Goal: Task Accomplishment & Management: Complete application form

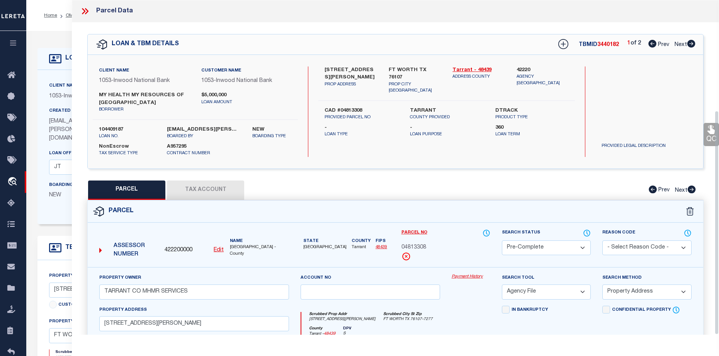
select select "PC"
select select "AGF"
select select "ADD"
select select "3733"
select select "96"
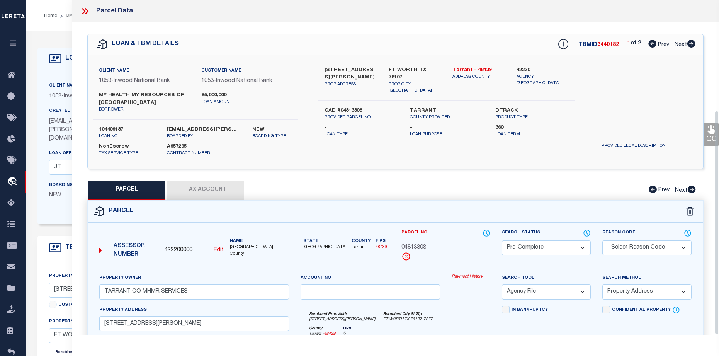
select select "NonEscrow"
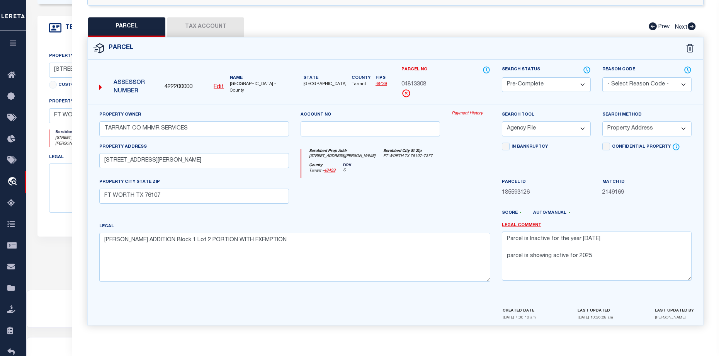
scroll to position [224, 0]
click at [592, 256] on textarea "Parcel is Inactive for the year 2024 parcel is showing active for 2025" at bounding box center [597, 255] width 190 height 49
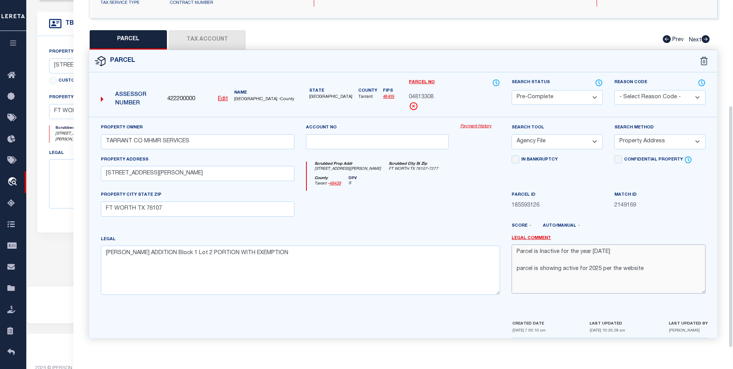
scroll to position [151, 0]
click at [618, 285] on textarea "Parcel is Inactive for the year 2024 parcel is showing active for 2025 per the …" at bounding box center [608, 268] width 194 height 49
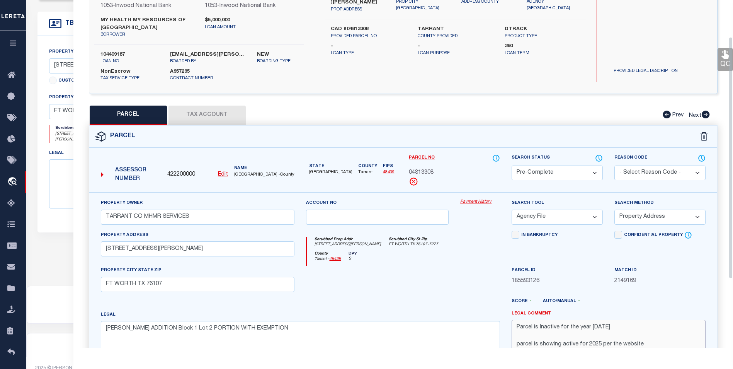
scroll to position [36, 0]
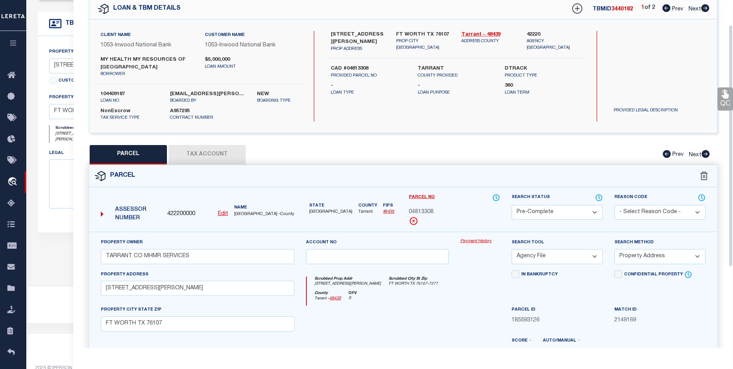
type textarea "Parcel is Inactive for the year 2024 parcel is showing active for 2025 per the …"
click at [590, 212] on select "Automated Search Bad Parcel Complete Duplicate Parcel High Dollar Reporting In …" at bounding box center [556, 212] width 91 height 15
click at [511, 205] on select "Automated Search Bad Parcel Complete Duplicate Parcel High Dollar Reporting In …" at bounding box center [556, 212] width 91 height 15
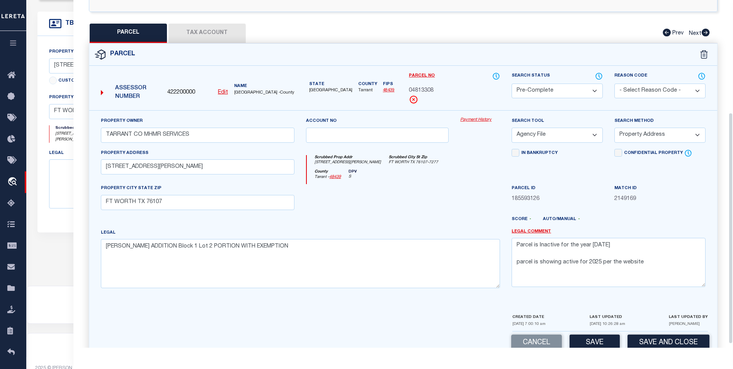
scroll to position [174, 0]
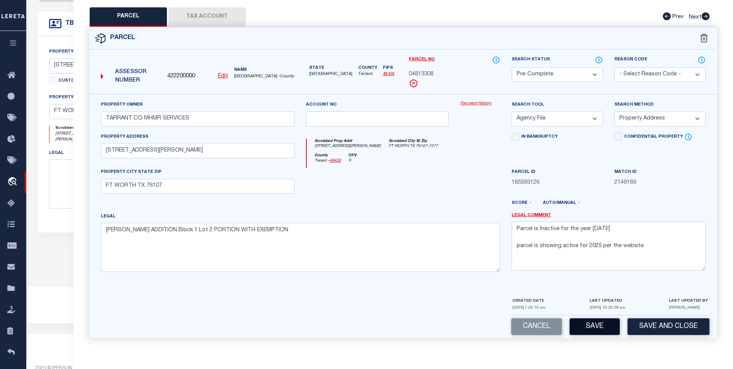
click at [610, 319] on button "Save" at bounding box center [594, 326] width 50 height 17
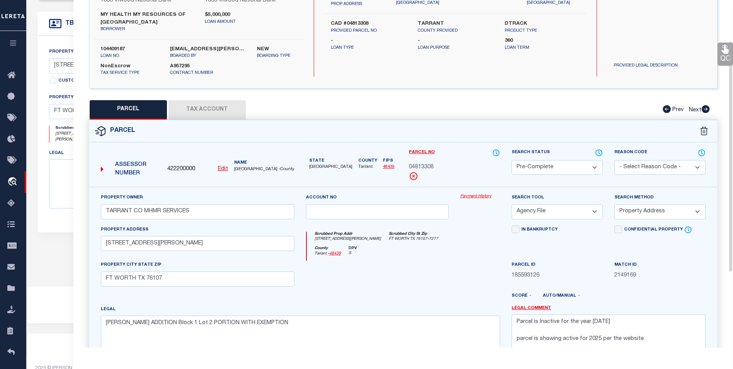
select select "AS"
select select
checkbox input "false"
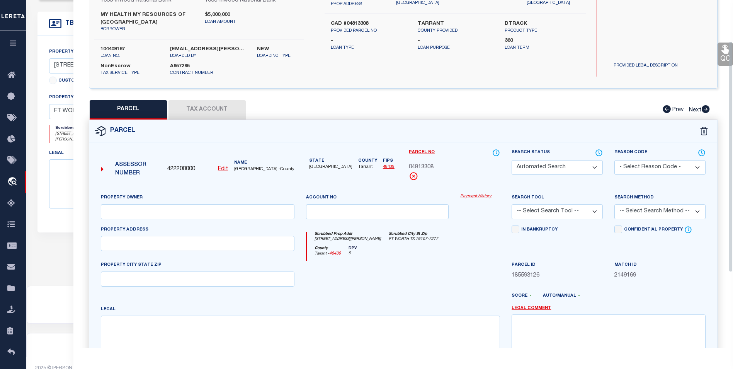
scroll to position [54, 0]
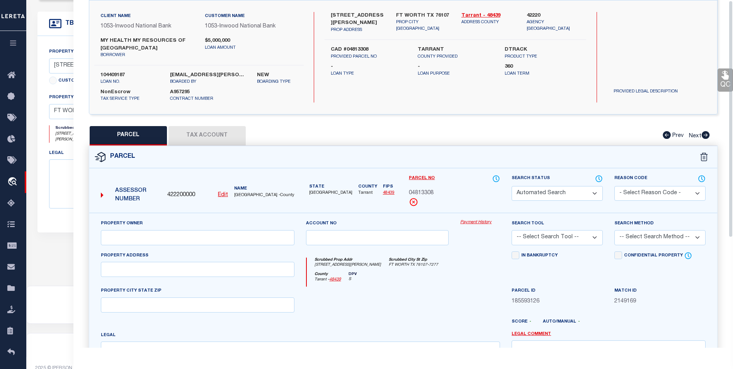
select select "PC"
type input "TARRANT CO MHMR SERVICES"
select select "AGF"
select select "ADD"
type input "3840 HULEN ST"
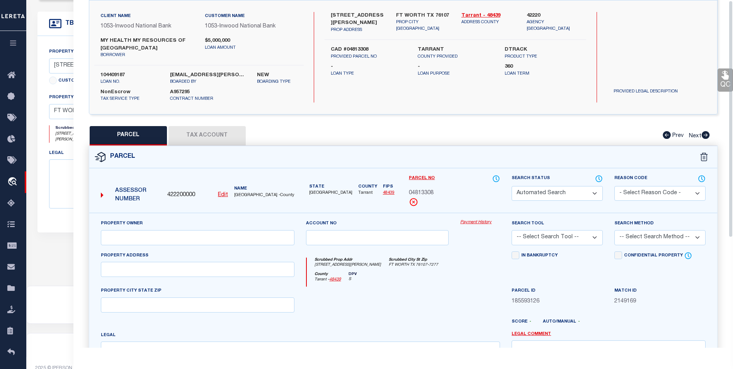
type input "FT WORTH TX 76107"
type textarea "HULEN TOWERS ADDITION Block 1 Lot 2 PORTION WITH EXEMPTION"
type textarea "Parcel is Inactive for the year 2024 parcel is showing active for 2025 per the …"
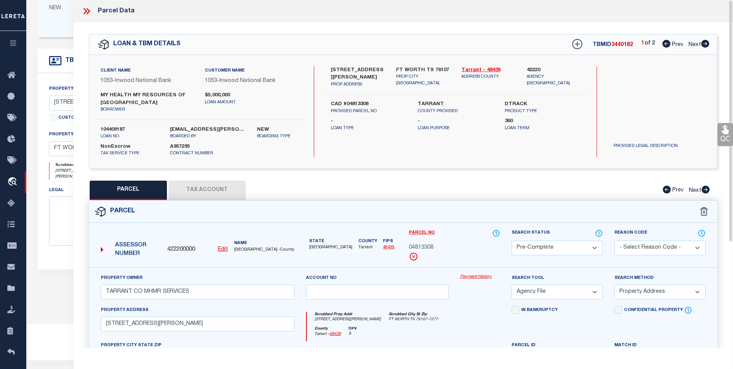
scroll to position [185, 0]
click at [85, 12] on icon at bounding box center [87, 11] width 10 height 10
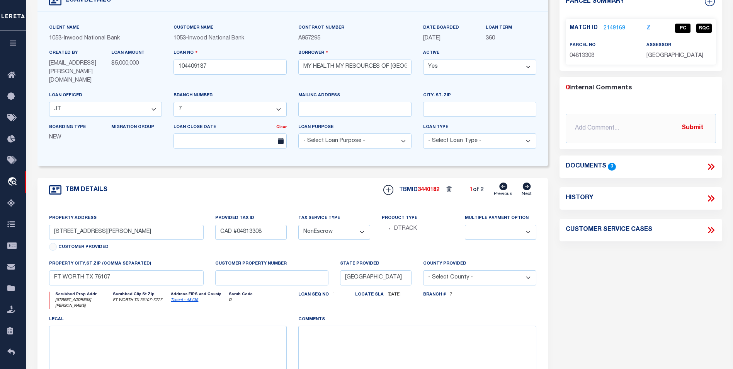
scroll to position [0, 0]
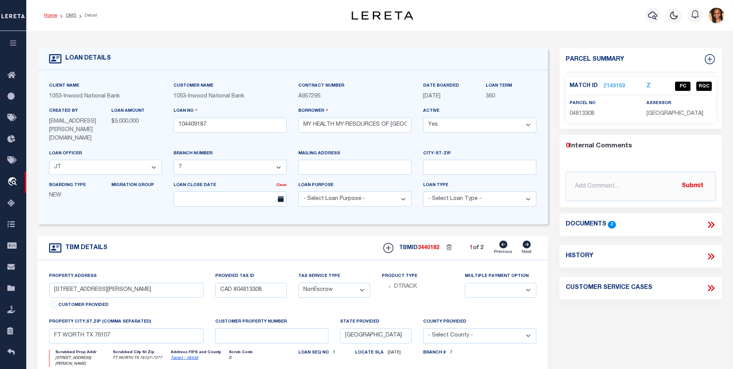
click at [53, 17] on link "Home" at bounding box center [50, 15] width 13 height 5
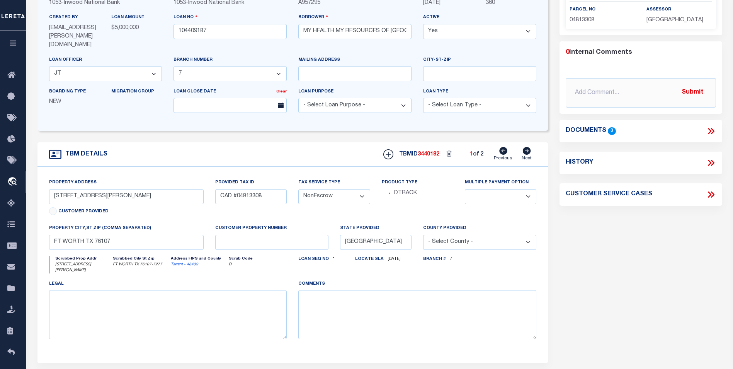
scroll to position [116, 0]
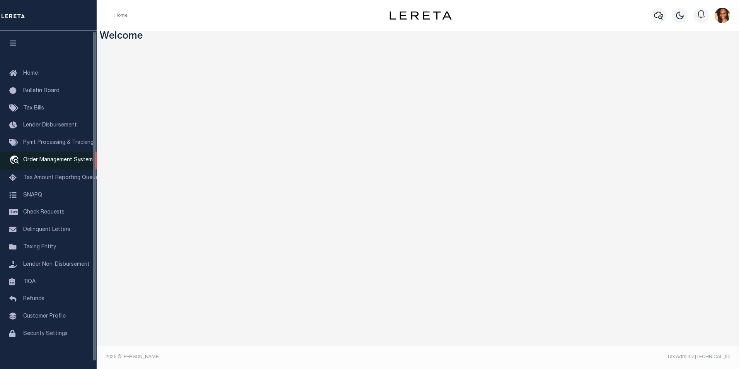
click at [79, 162] on span "Order Management System" at bounding box center [58, 159] width 70 height 5
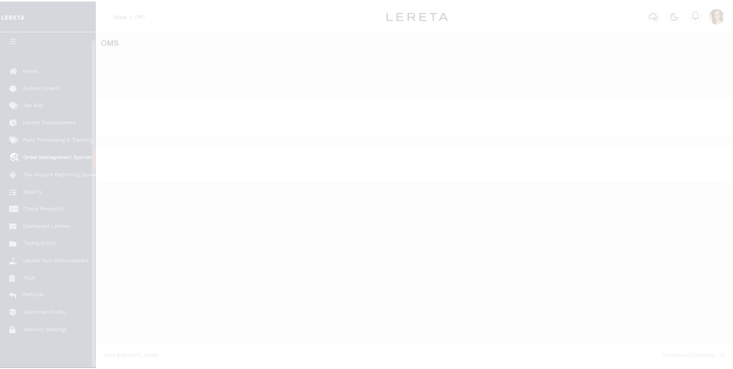
scroll to position [8, 0]
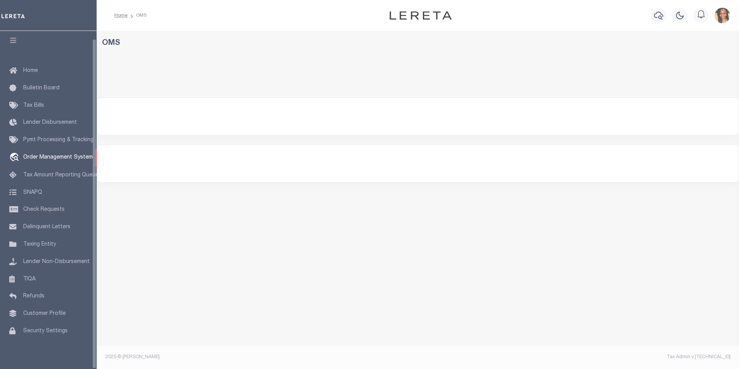
select select "200"
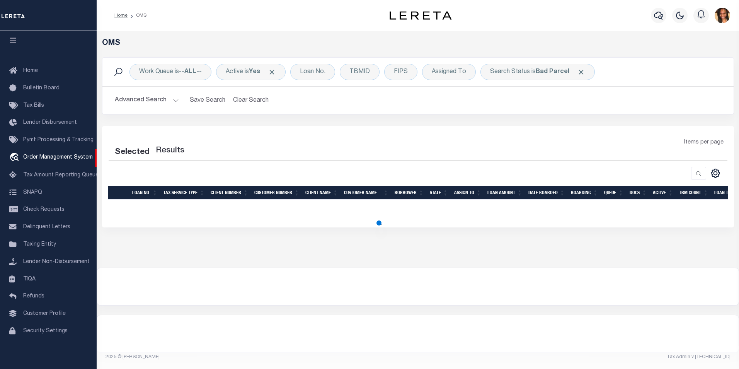
select select "200"
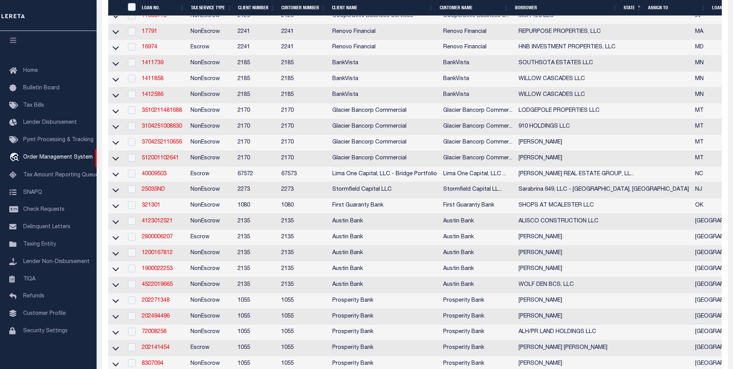
scroll to position [309, 0]
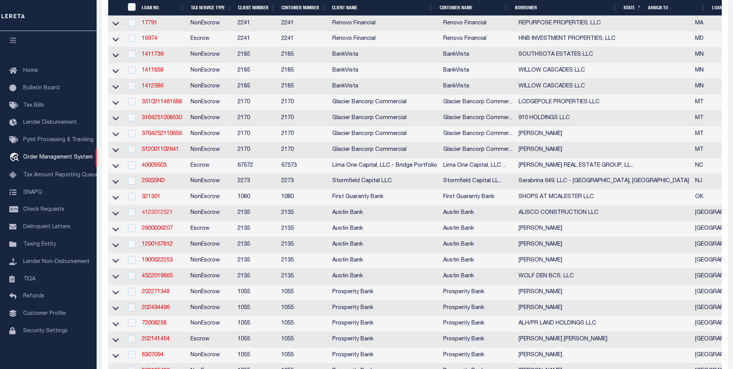
click at [168, 215] on link "4123012521" at bounding box center [157, 212] width 31 height 5
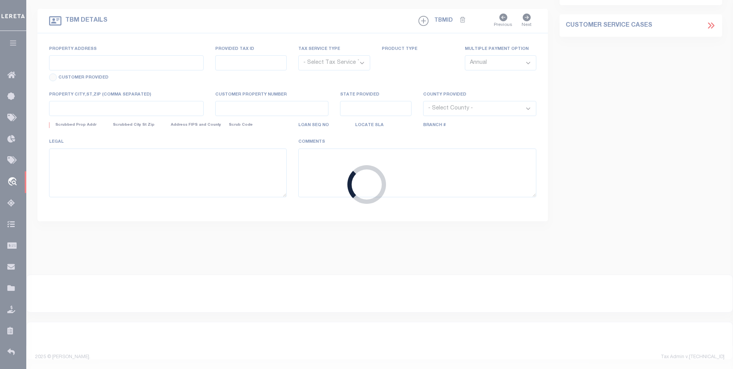
type input "4123012521"
type input "ALISCO CONSTRUCTION LLC"
select select
type input "611 N BEECH STREET"
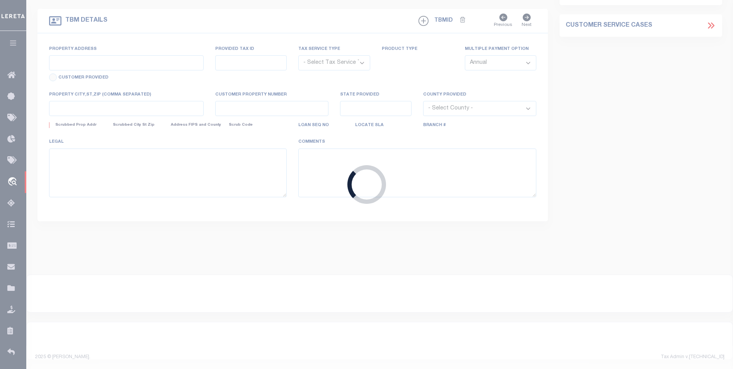
type input "WOODVILLE, TX 75979"
select select "NonEscrow"
select select "44001"
type input "808 AND 814 DOGWOOD STREET"
select select
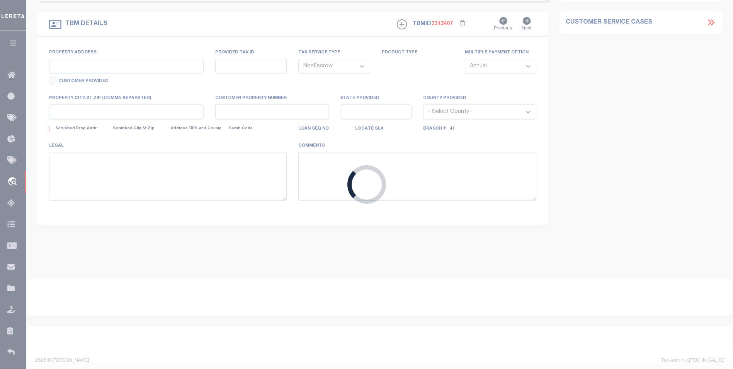
type input "WOODVILLE TX 75979"
type input "[GEOGRAPHIC_DATA]"
select select
type textarea "DT TR 2&3 .598 AC A-657"
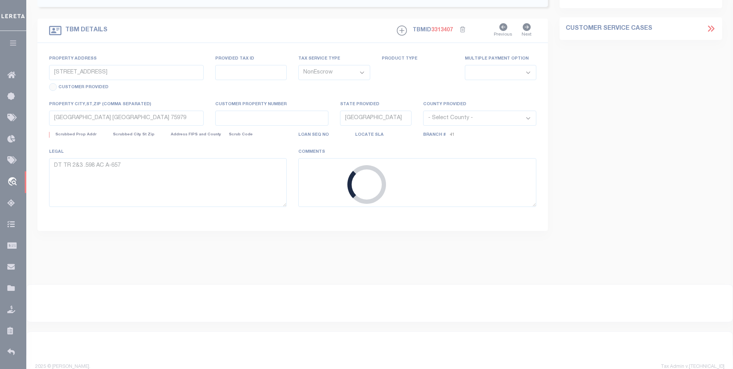
select select "2584"
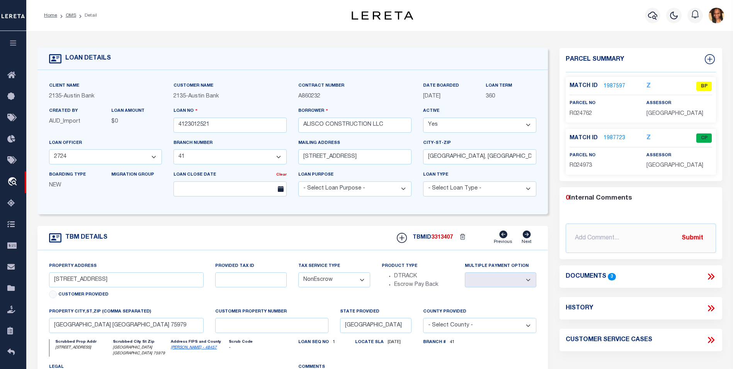
click at [617, 87] on link "1987597" at bounding box center [614, 86] width 22 height 8
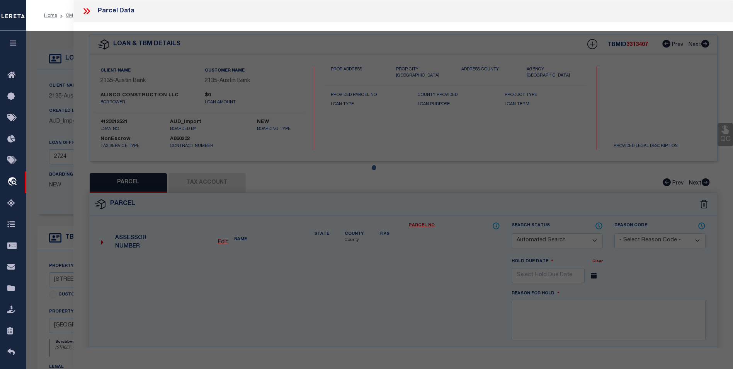
checkbox input "false"
select select "BP"
type input "ALISCO CONSTRUCTION LLC"
select select "AGW"
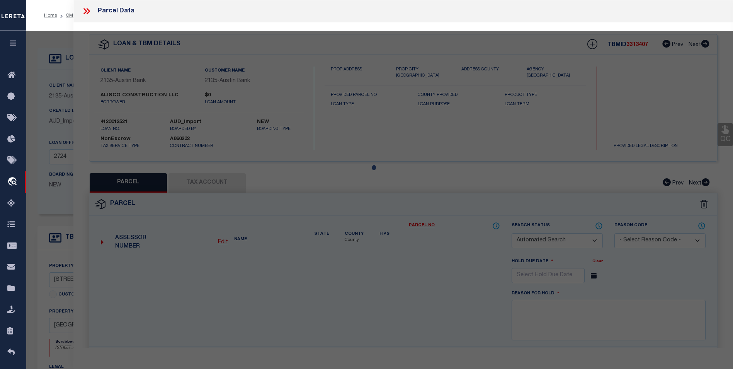
select select
type input "808 DOGWOOD"
checkbox input "false"
type input "WOODVILLE, TX 75979"
type textarea "A0657 J. WHEAT BLOCK 52 W ACRES 0.1720"
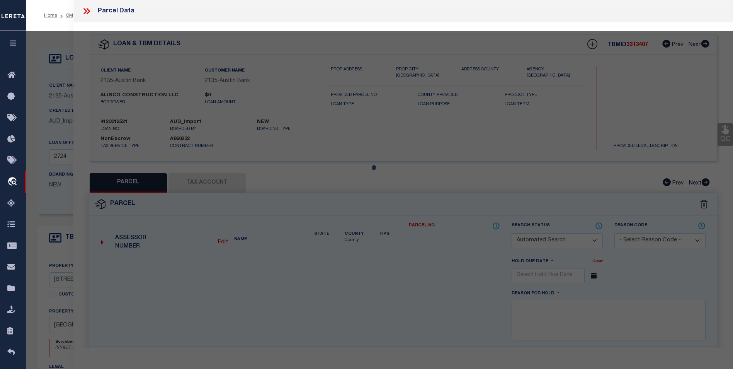
type textarea "Inactive Parcel for 2024"
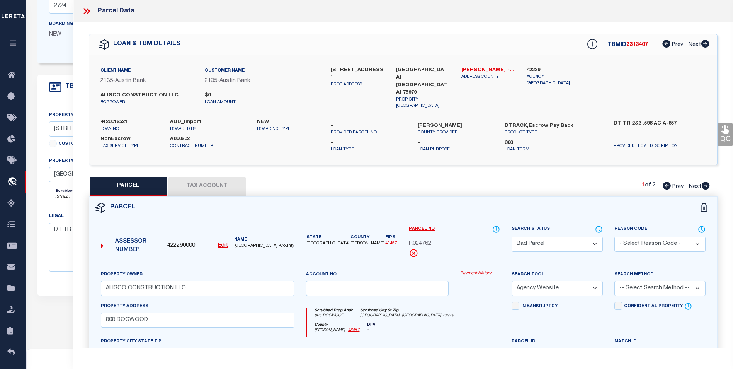
scroll to position [112, 0]
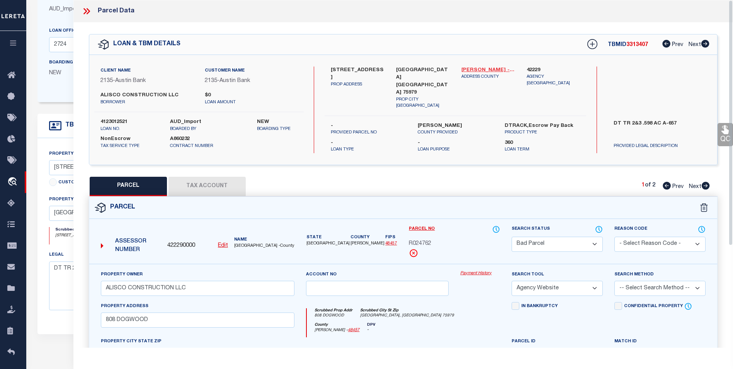
click at [469, 66] on link "Tyler - 48457" at bounding box center [488, 70] width 54 height 8
click at [85, 12] on icon at bounding box center [87, 11] width 10 height 10
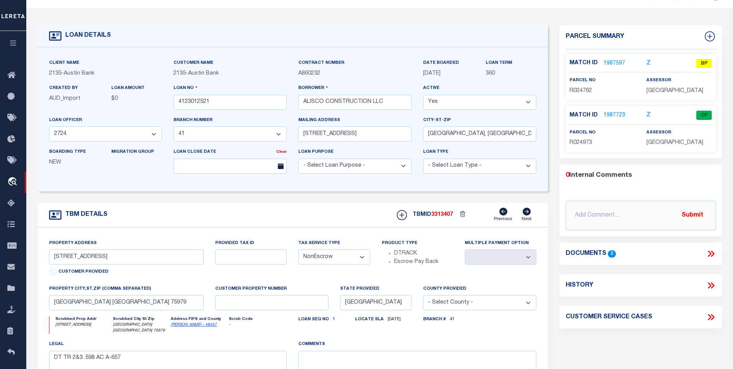
scroll to position [0, 0]
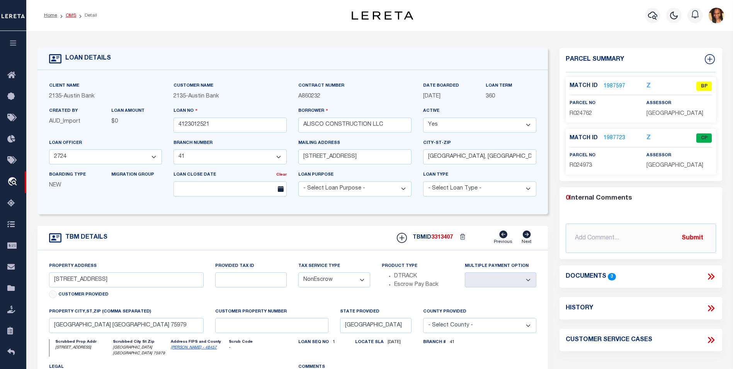
click at [67, 14] on link "OMS" at bounding box center [71, 15] width 10 height 5
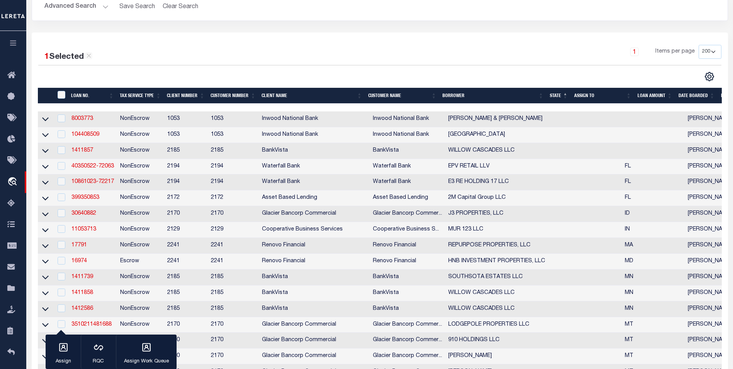
scroll to position [116, 0]
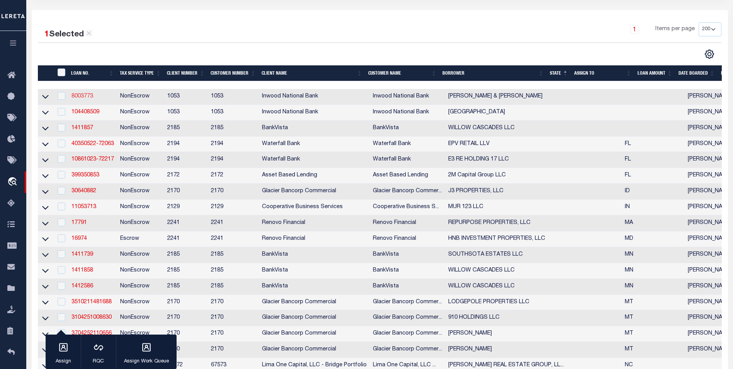
click at [85, 96] on link "8003773" at bounding box center [82, 95] width 22 height 5
type input "8003773"
type input "[PERSON_NAME] & [PERSON_NAME]"
select select
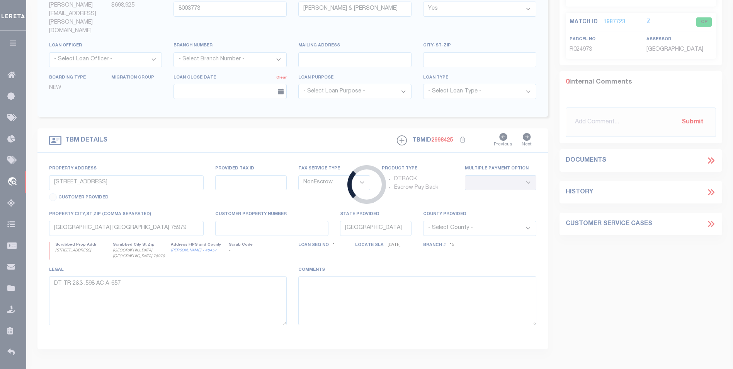
type input "113368"
select select
type textarea "ALL THAT CERTAIN LOT, TRACT OR PARCEL OF LAND SITUATED IN THE THOMAS WELCH SURV…"
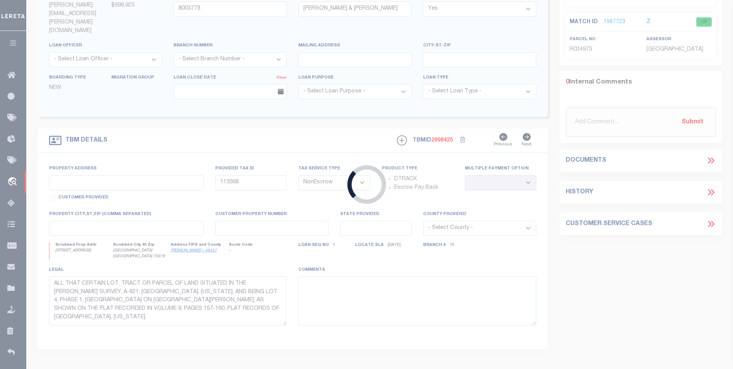
select select "260"
select select "97"
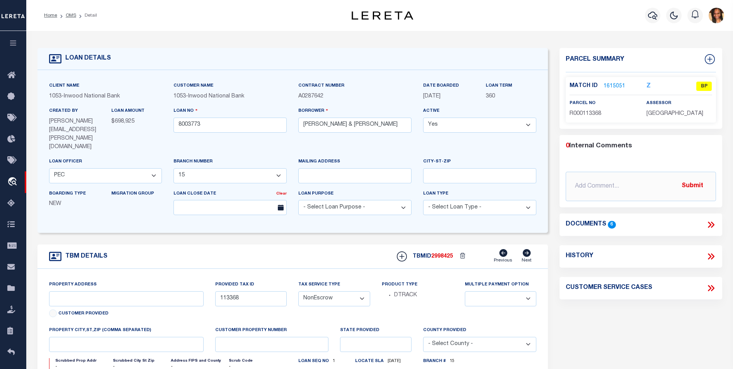
click at [615, 85] on link "1615051" at bounding box center [614, 86] width 22 height 8
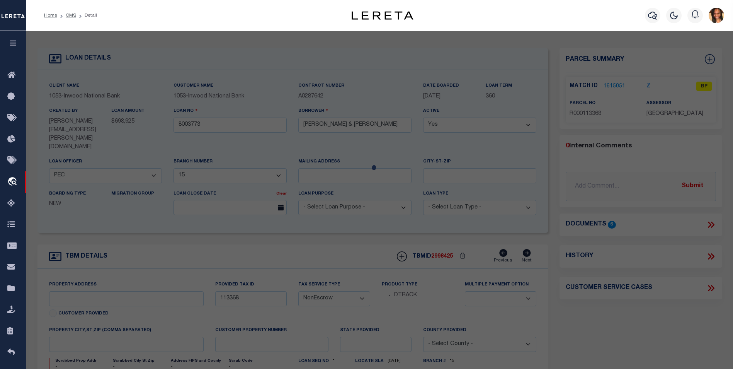
select select "AS"
select select
checkbox input "false"
select select "BP"
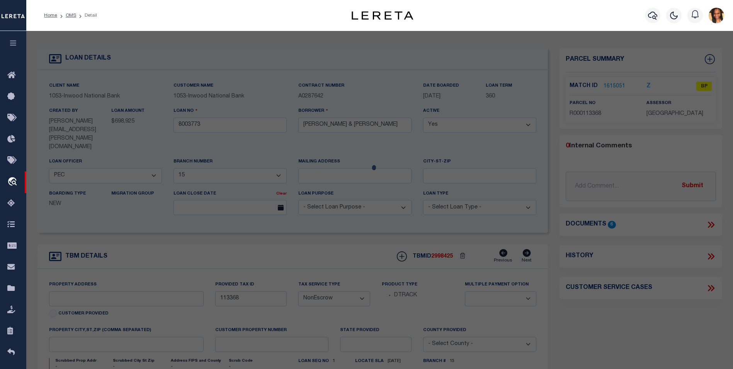
type input "THORNTON SAM & DONNA"
select select
type input "121 NAUTICAL COURT"
checkbox input "false"
type input "[GEOGRAPHIC_DATA]"
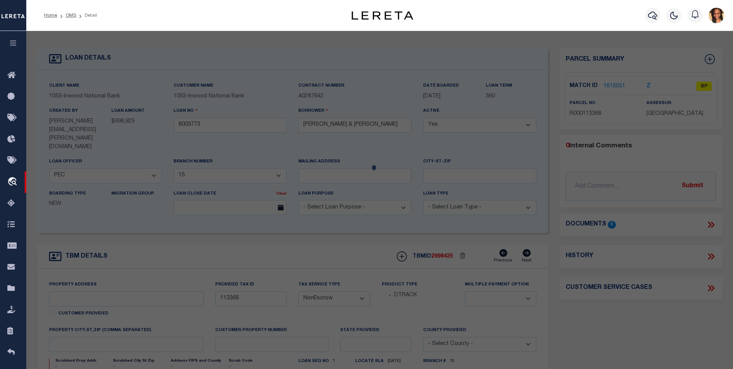
type textarea "A0500.01 ADMIRAL SHORES ON RICHLAND CHAMBERS LAKE PH 1 LOT 4 1.0361 ACRES"
type textarea "The parcel was deleted by the CAD."
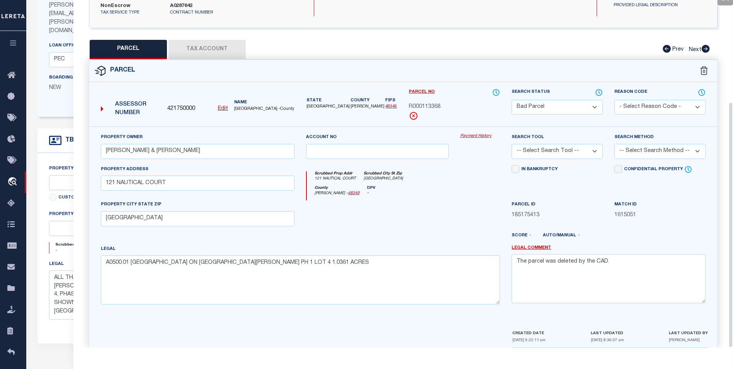
scroll to position [144, 0]
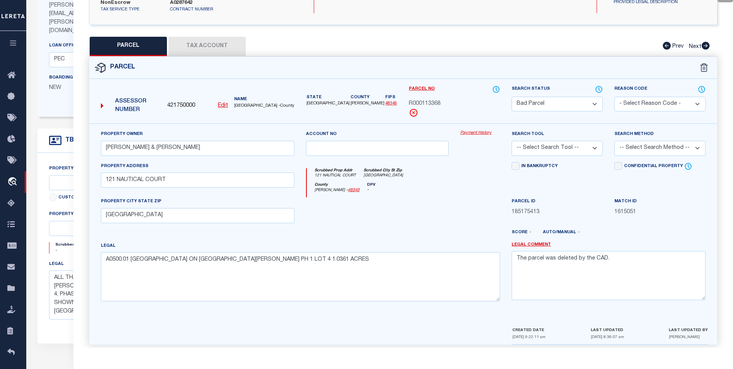
click at [209, 37] on button "Tax Account" at bounding box center [206, 46] width 77 height 19
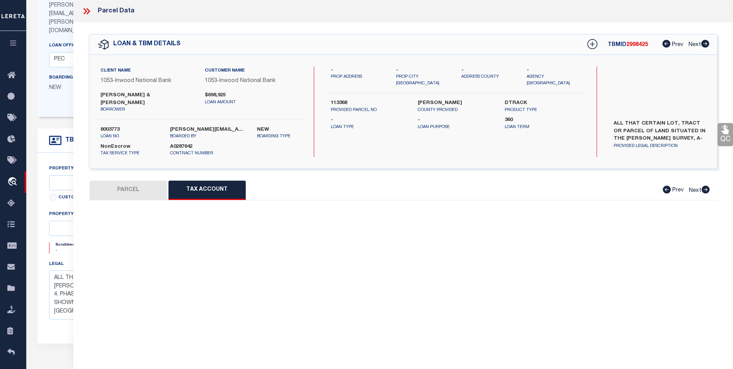
scroll to position [0, 0]
select select "100"
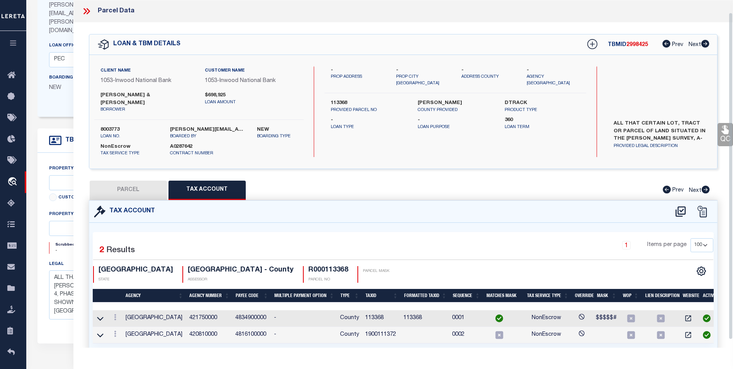
scroll to position [22, 0]
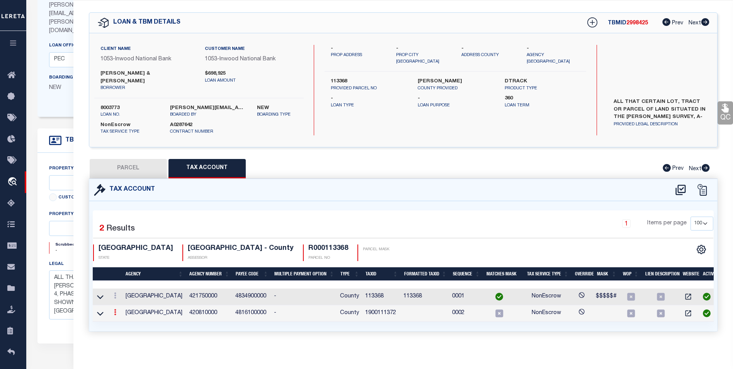
click at [117, 310] on link at bounding box center [115, 313] width 8 height 6
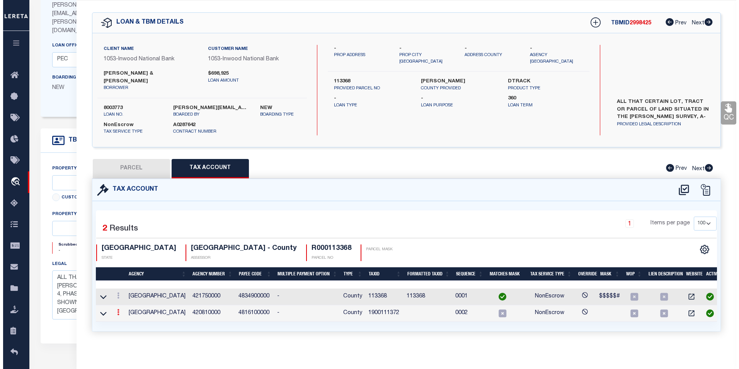
scroll to position [17, 0]
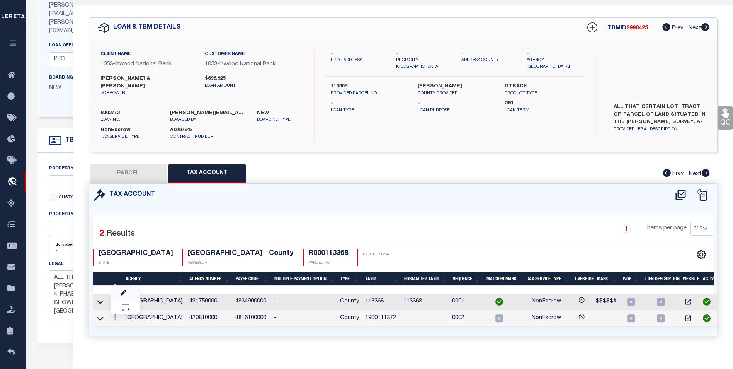
click at [131, 288] on link at bounding box center [125, 293] width 29 height 13
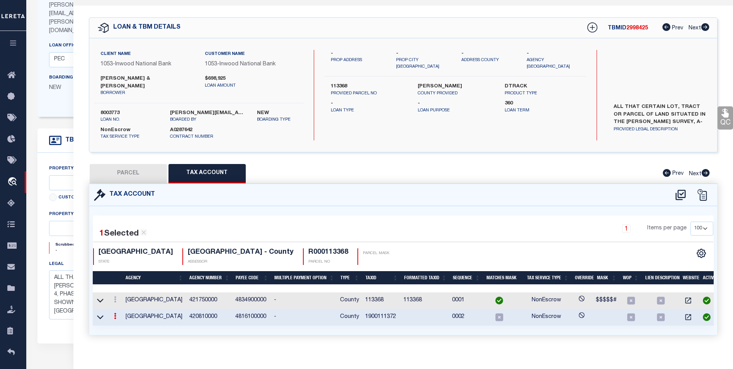
type input "1900111372"
type textarea "$$$$$$$$$$$$$$$$$$$$$ $$$$$#### $$$$$$$$$$$$$$$$$$$$$OWN$$$$$"
checkbox input "true"
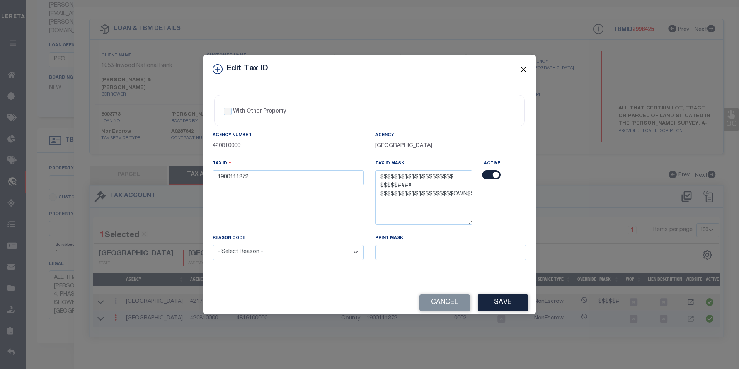
click at [524, 67] on button "Close" at bounding box center [523, 69] width 10 height 10
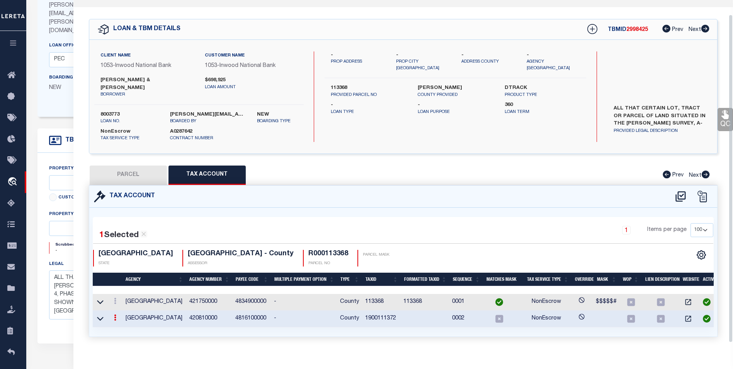
click at [146, 170] on button "PARCEL" at bounding box center [128, 174] width 77 height 19
select select "AS"
checkbox input "false"
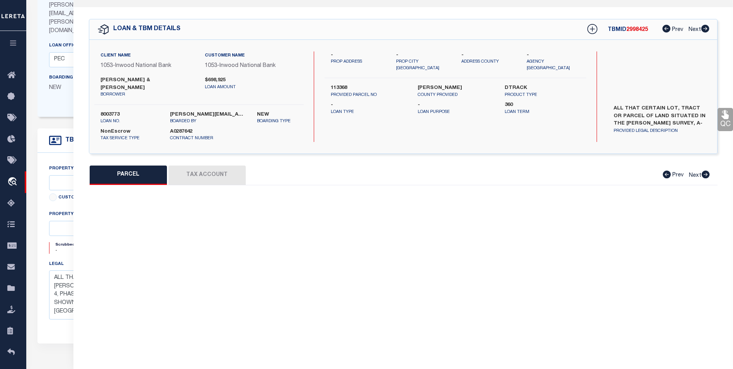
select select "BP"
type input "THORNTON SAM & DONNA"
select select
type input "121 NAUTICAL COURT"
checkbox input "false"
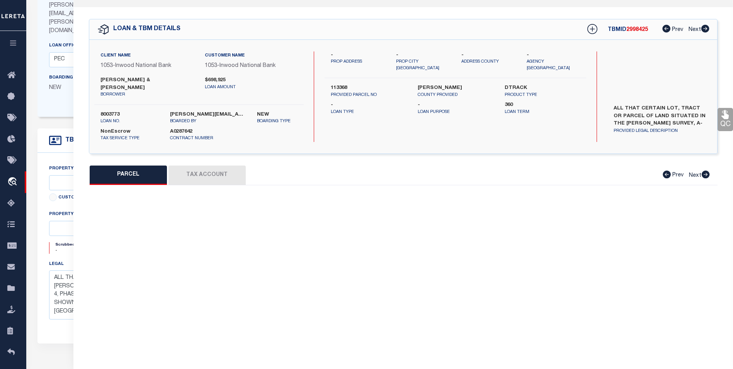
type input "[GEOGRAPHIC_DATA]"
type textarea "A0500.01 ADMIRAL SHORES ON RICHLAND CHAMBERS LAKE PH 1 LOT 4 1.0361 ACRES"
type textarea "The parcel was deleted by the CAD."
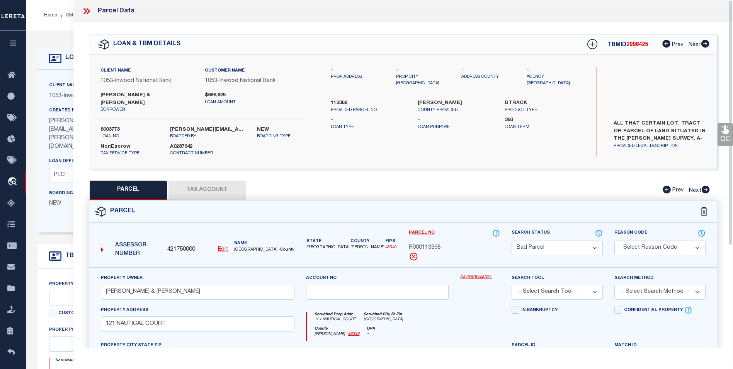
scroll to position [0, 0]
click at [87, 11] on icon at bounding box center [87, 11] width 10 height 10
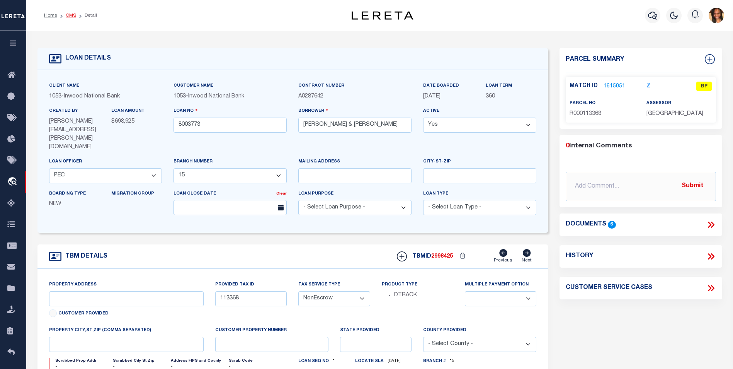
click at [71, 17] on link "OMS" at bounding box center [71, 15] width 10 height 5
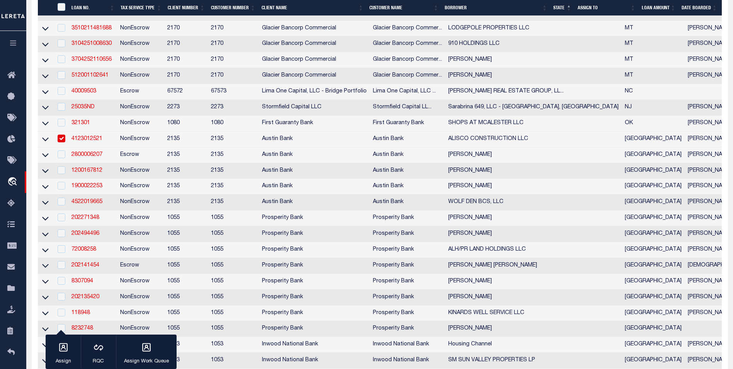
scroll to position [386, 0]
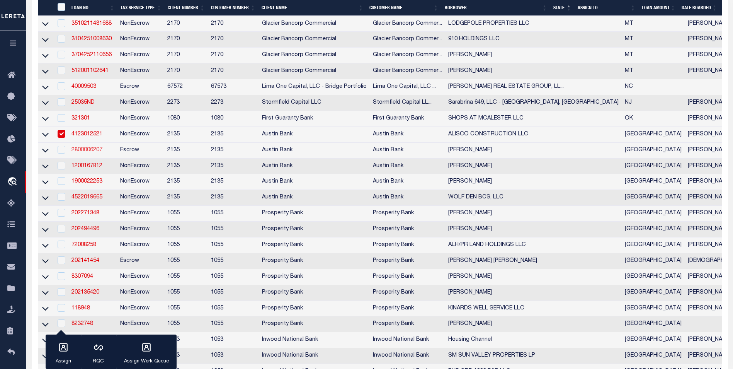
click at [88, 153] on link "2800006207" at bounding box center [86, 149] width 31 height 5
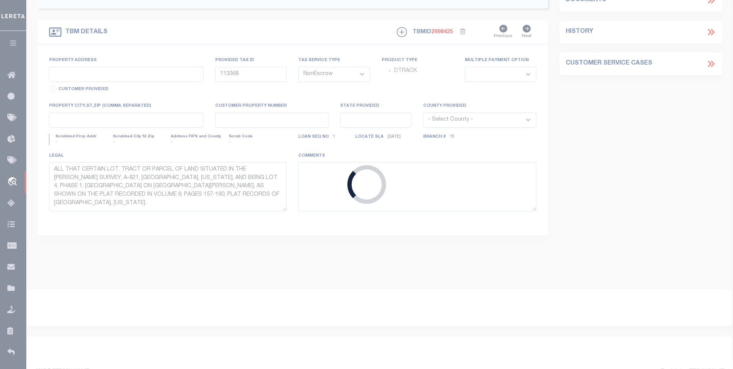
type input "2800006207"
type input "CHRISTOPHER WEAVER"
select select
type input "659 CR 1490"
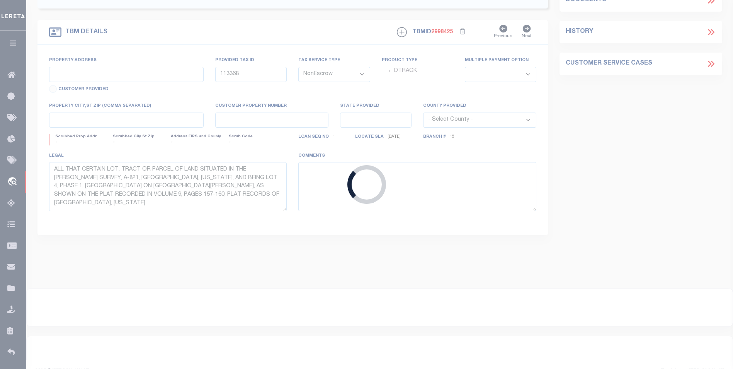
type input "CENTER, TX 75935"
select select
select select "Escrow"
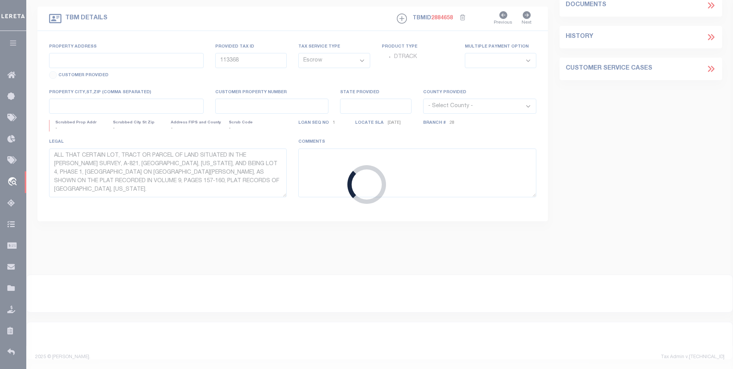
type input "SHELBY COUNTY"
select select
type input "[GEOGRAPHIC_DATA]"
select select
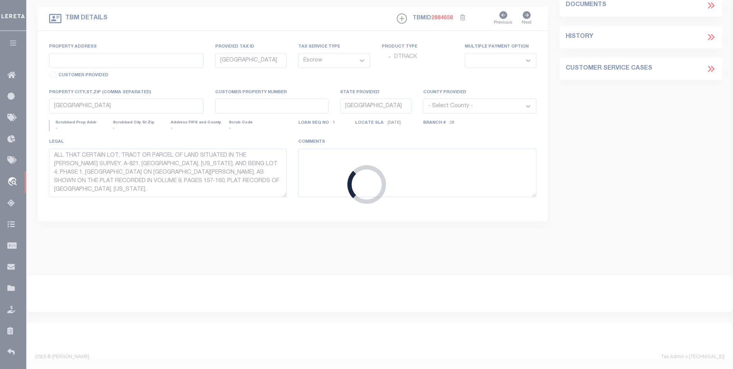
type textarea "DT 1.695 AC THOMAS HALEY SVY A-286"
type textarea "SHELBY COUNTY TX. Jessica 3/4/2021"
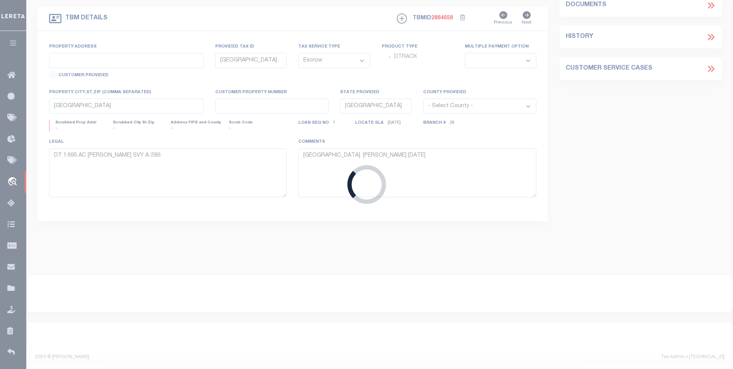
select select "8038"
select select "2575"
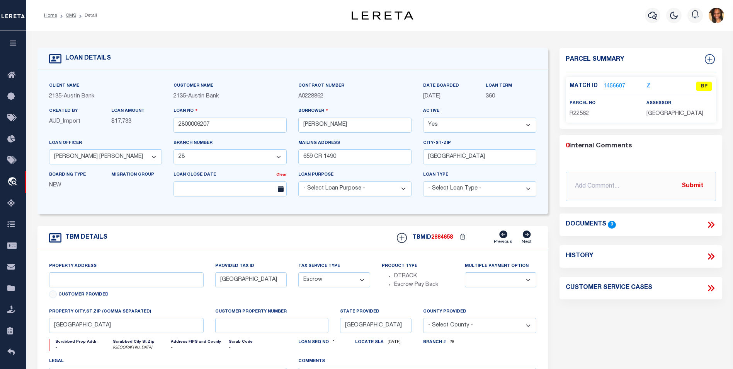
click at [619, 86] on link "1456607" at bounding box center [614, 86] width 22 height 8
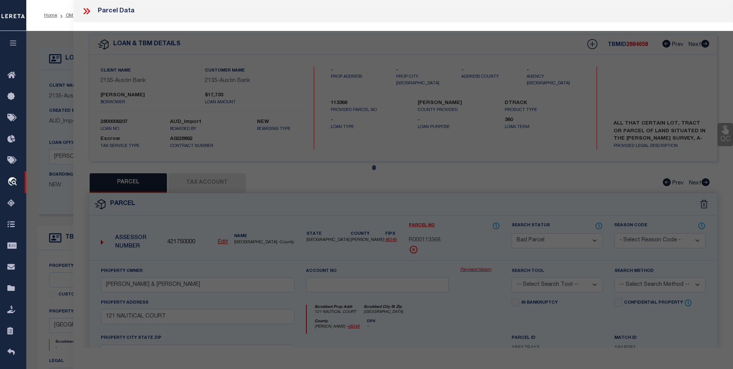
select select "AS"
checkbox input "false"
select select "BP"
type input "WEAVER CHRISTOPHER"
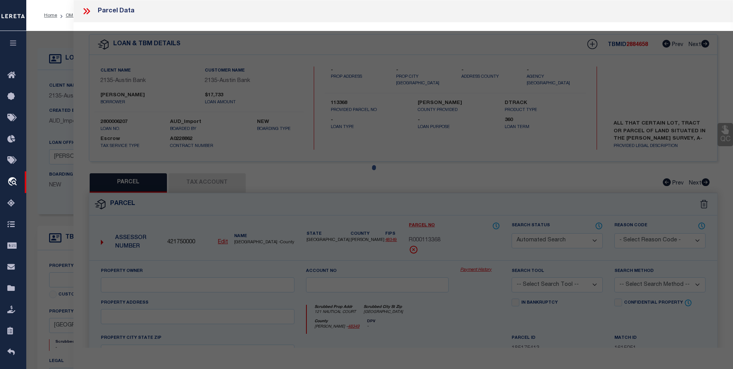
select select
type input "1283 FM 138"
checkbox input "false"
type input "CENTER, TX 75935"
type textarea "0286 HALEY THOMAS SUR BLK 0 TR 65 1.6905 ACRES"
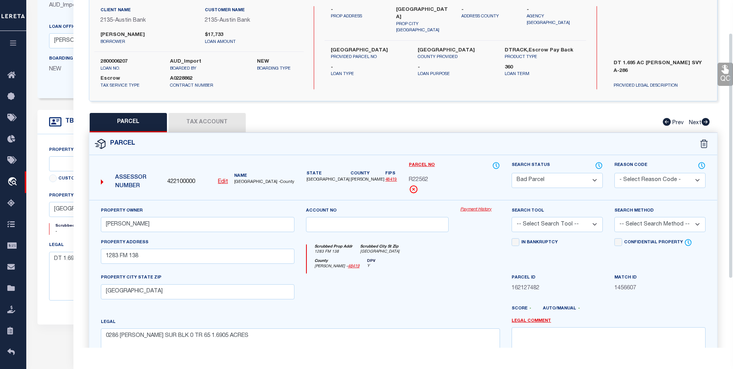
scroll to position [39, 0]
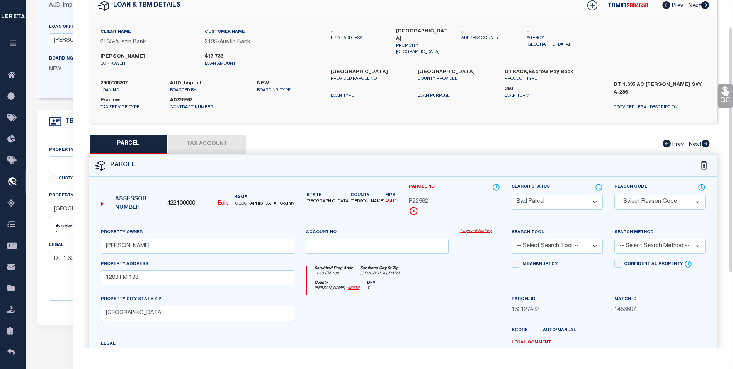
click at [219, 150] on button "Tax Account" at bounding box center [206, 143] width 77 height 19
select select "100"
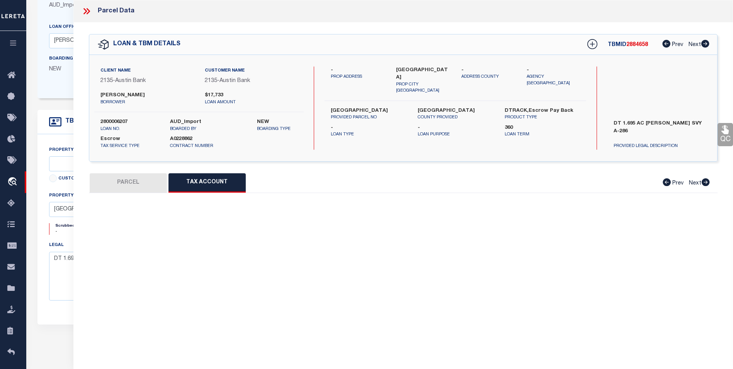
scroll to position [0, 0]
select select "100"
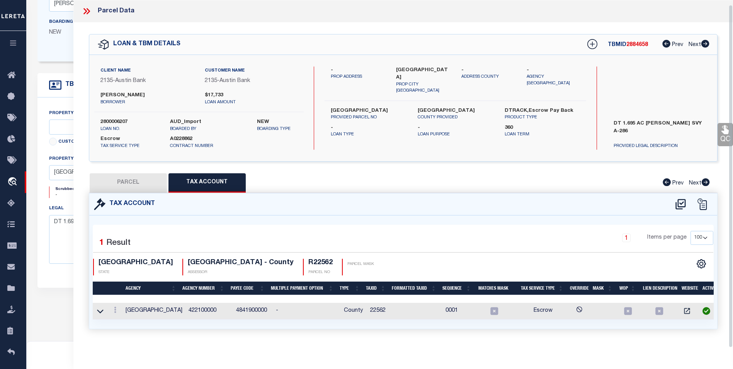
scroll to position [155, 0]
click at [117, 307] on link at bounding box center [115, 310] width 8 height 6
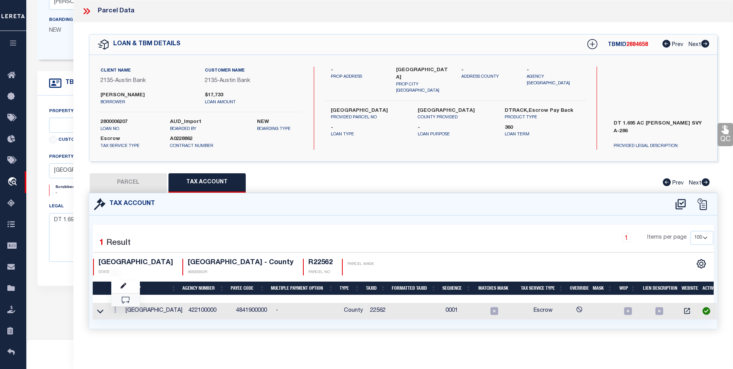
scroll to position [0, 0]
click at [124, 286] on icon "" at bounding box center [124, 286] width 6 height 6
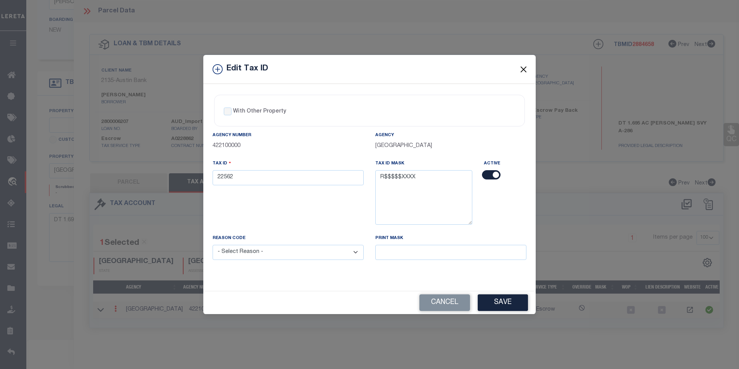
click at [525, 65] on button "Close" at bounding box center [523, 69] width 10 height 10
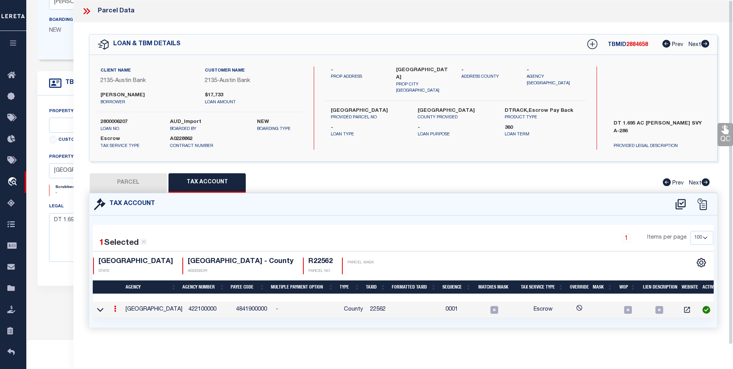
click at [143, 177] on button "PARCEL" at bounding box center [128, 182] width 77 height 19
select select "AS"
checkbox input "false"
select select "BP"
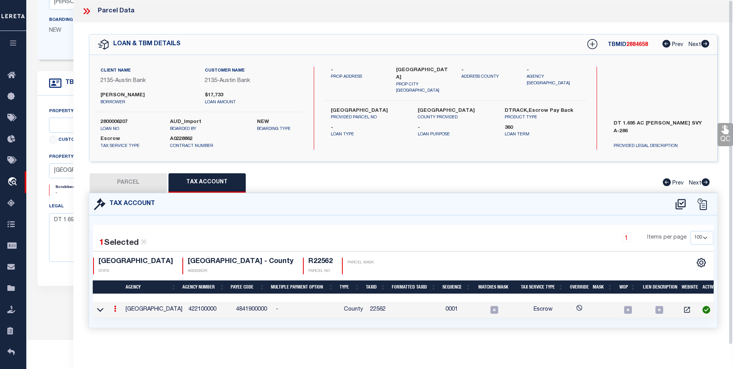
type input "WEAVER CHRISTOPHER"
select select
type input "1283 FM 138"
checkbox input "false"
type input "CENTER, TX 75935"
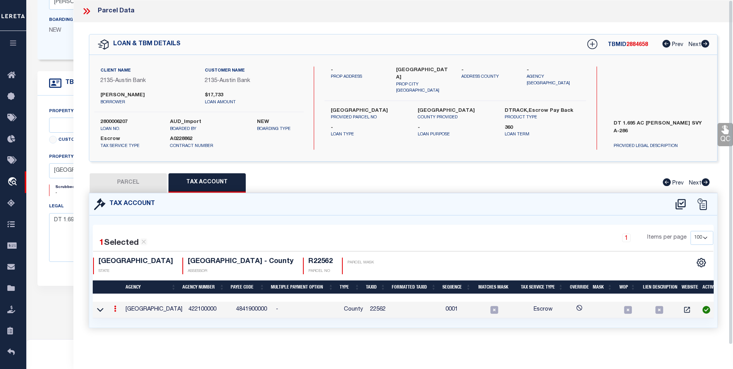
type textarea "0286 HALEY THOMAS SUR BLK 0 TR 65 1.6905 ACRES"
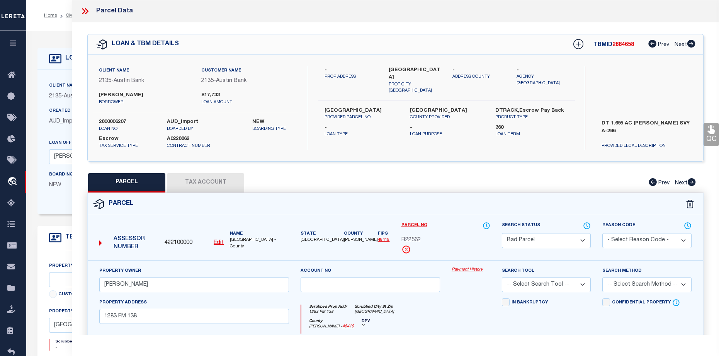
click at [204, 175] on button "Tax Account" at bounding box center [205, 182] width 77 height 19
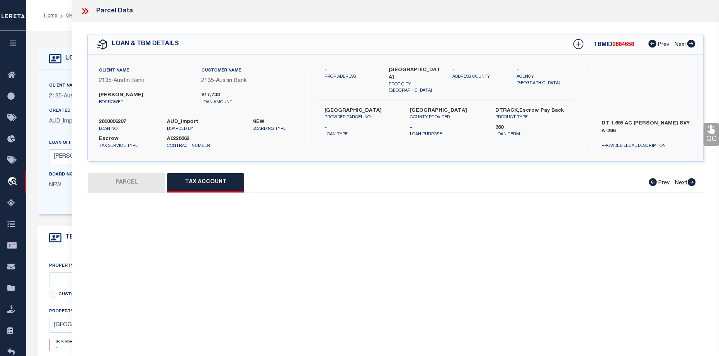
select select "100"
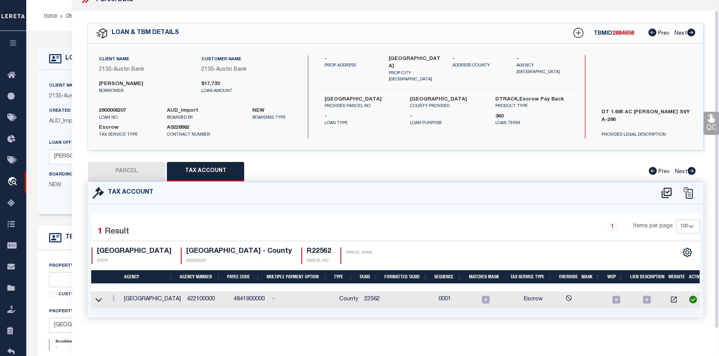
scroll to position [17, 0]
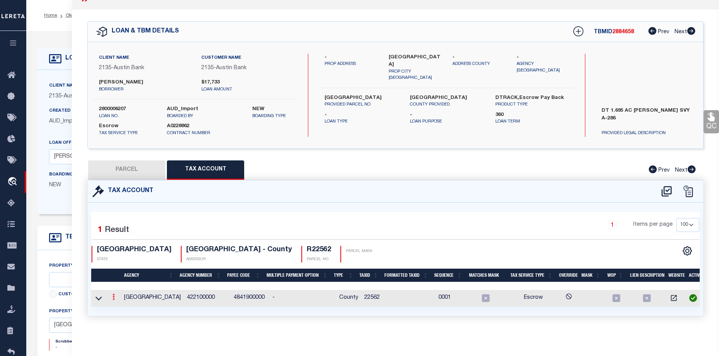
click at [111, 295] on link at bounding box center [113, 298] width 8 height 6
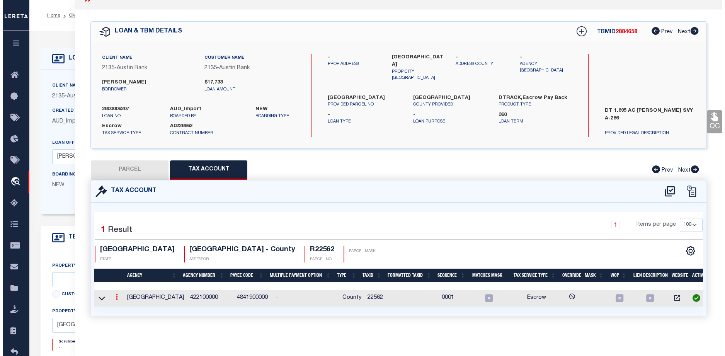
scroll to position [12, 0]
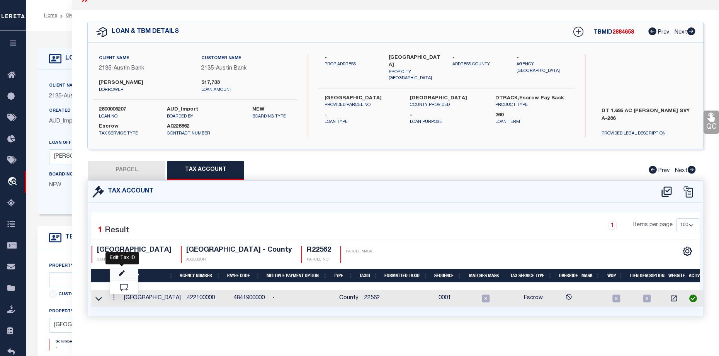
click at [121, 275] on icon "" at bounding box center [122, 273] width 6 height 6
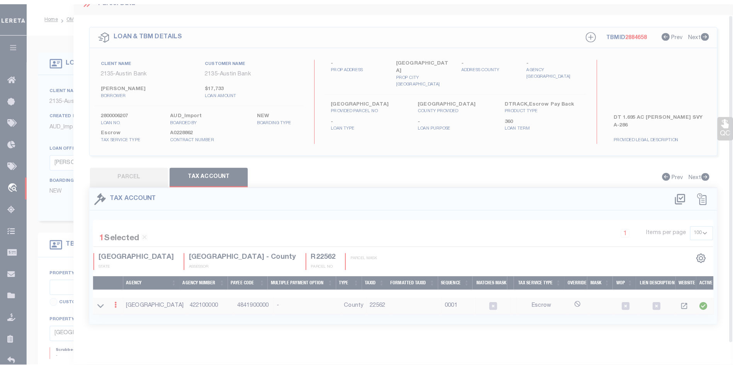
scroll to position [11, 0]
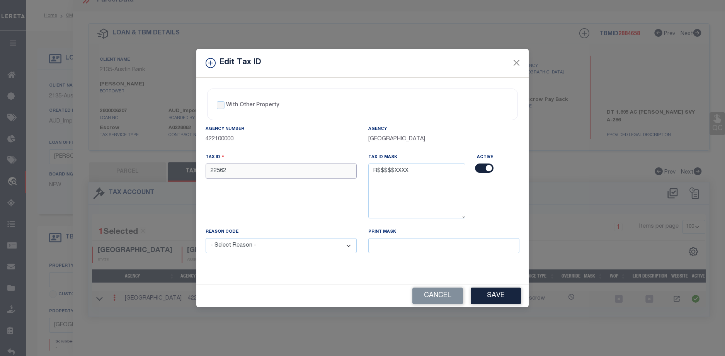
click at [211, 172] on input "22562" at bounding box center [281, 170] width 151 height 15
type input "R22562"
click at [332, 243] on select "- Select Reason - 099 - Other (Provide additional detail) ACT - Agency Changed …" at bounding box center [281, 245] width 151 height 15
select select "ACT"
click at [206, 238] on select "- Select Reason - 099 - Other (Provide additional detail) ACT - Agency Changed …" at bounding box center [281, 245] width 151 height 15
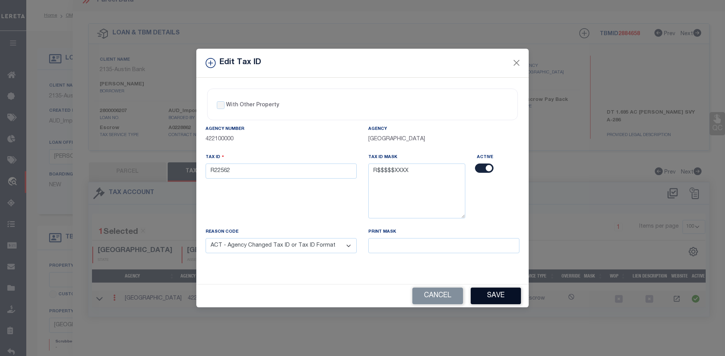
click at [492, 299] on button "Save" at bounding box center [495, 295] width 50 height 17
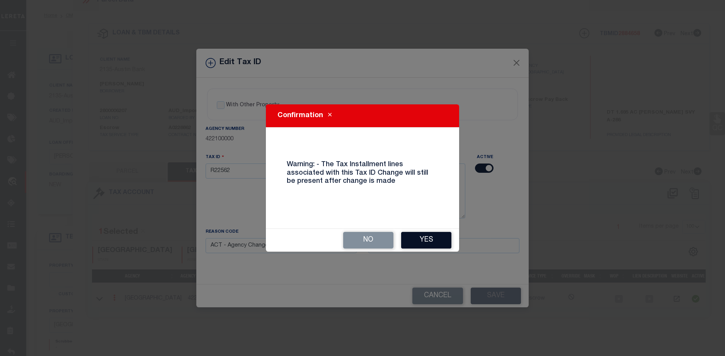
click at [422, 238] on button "Yes" at bounding box center [426, 240] width 50 height 17
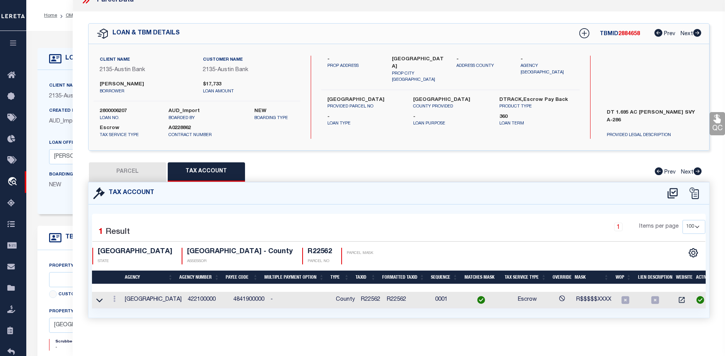
select select
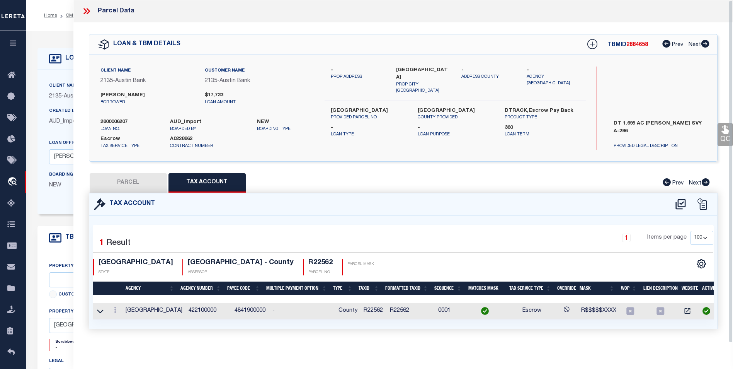
scroll to position [0, 0]
click at [117, 312] on link at bounding box center [115, 310] width 8 height 6
click at [131, 183] on button "PARCEL" at bounding box center [128, 182] width 77 height 19
select select "AS"
checkbox input "false"
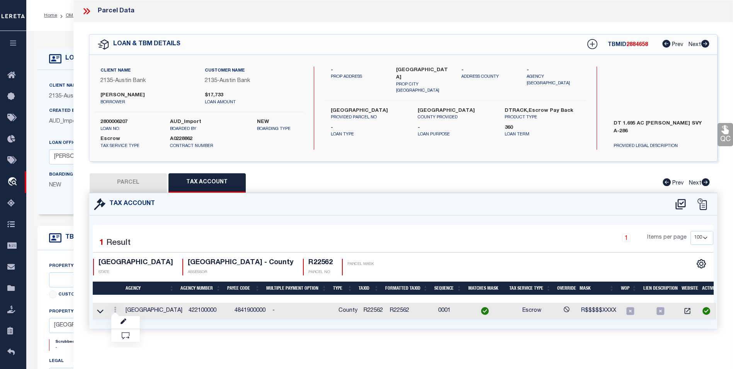
checkbox input "false"
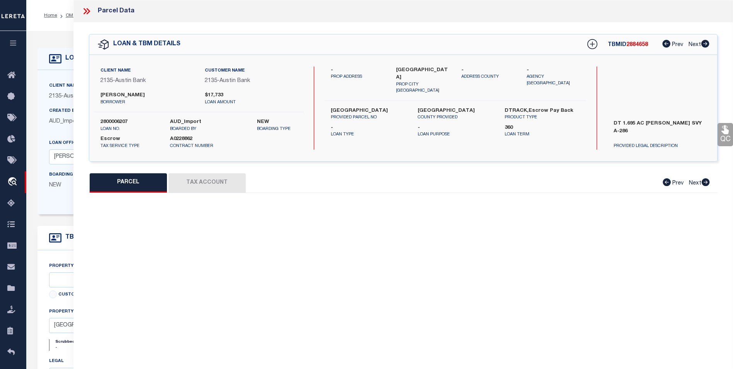
select select "BP"
type input "WEAVER CHRISTOPHER"
select select
type input "1283 FM 138"
checkbox input "false"
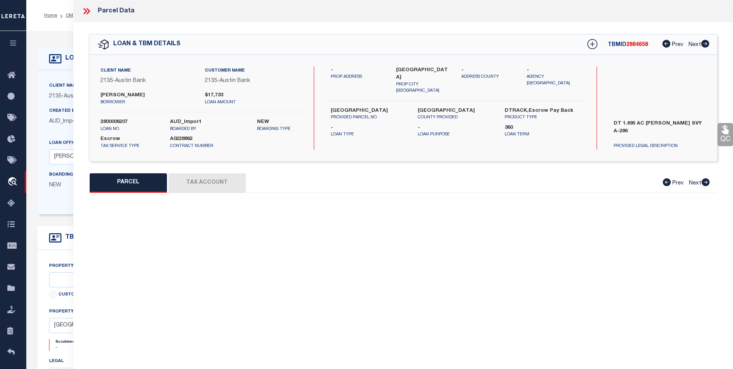
type input "CENTER, TX 75935"
type textarea "0286 HALEY THOMAS SUR BLK 0 TR 65 1.6905 ACRES"
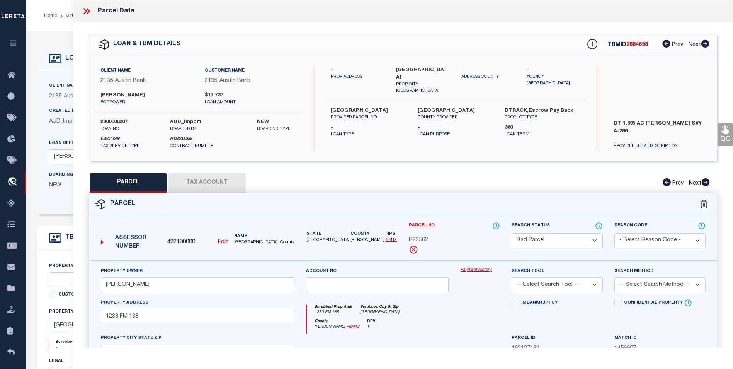
click at [560, 234] on select "Automated Search Bad Parcel Complete Duplicate Parcel High Dollar Reporting In …" at bounding box center [556, 240] width 91 height 15
select select "PC"
click at [511, 233] on select "Automated Search Bad Parcel Complete Duplicate Parcel High Dollar Reporting In …" at bounding box center [556, 240] width 91 height 15
click at [658, 240] on select "- Select Reason Code - 099 - Other (Provide additional detail) ACT - Agency Cha…" at bounding box center [659, 240] width 91 height 15
click at [567, 283] on select "-- Select Search Tool -- 3rd Party Website Agency File Agency Website ATLS CNV-…" at bounding box center [556, 284] width 91 height 15
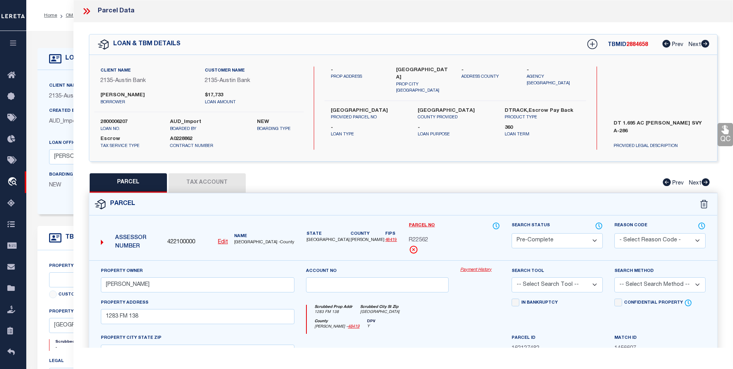
select select "AGF"
click at [511, 277] on select "-- Select Search Tool -- 3rd Party Website Agency File Agency Website ATLS CNV-…" at bounding box center [556, 284] width 91 height 15
click at [628, 277] on select "-- Select Search Method -- Property Address Legal Liability Info Provided" at bounding box center [659, 284] width 91 height 15
click at [614, 277] on select "-- Select Search Method -- Property Address Legal Liability Info Provided" at bounding box center [659, 284] width 91 height 15
click at [634, 289] on select "-- Select Search Method -- Property Address Legal Liability Info Provided" at bounding box center [659, 284] width 91 height 15
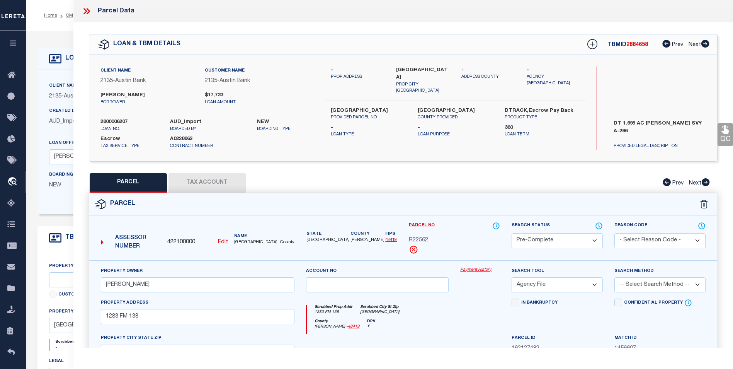
select select "ADD"
click at [614, 277] on select "-- Select Search Method -- Property Address Legal Liability Info Provided" at bounding box center [659, 284] width 91 height 15
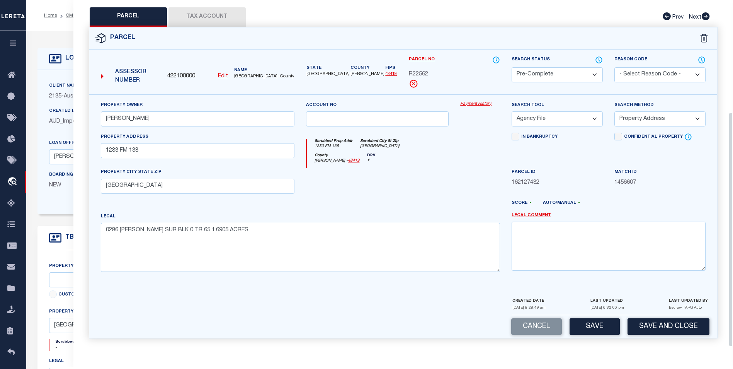
scroll to position [166, 0]
click at [597, 330] on button "Save" at bounding box center [594, 326] width 50 height 17
select select "AS"
select select
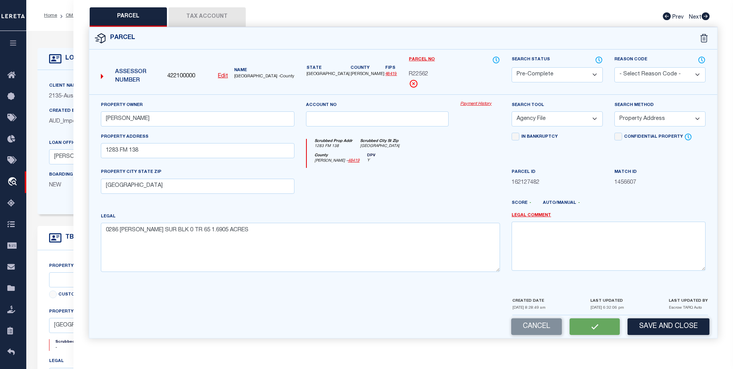
checkbox input "false"
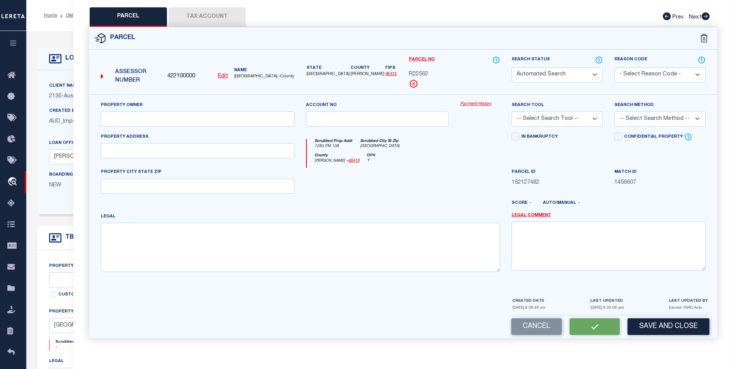
select select "PC"
type input "WEAVER CHRISTOPHER"
select select "AGF"
select select "ADD"
type input "1283 FM 138"
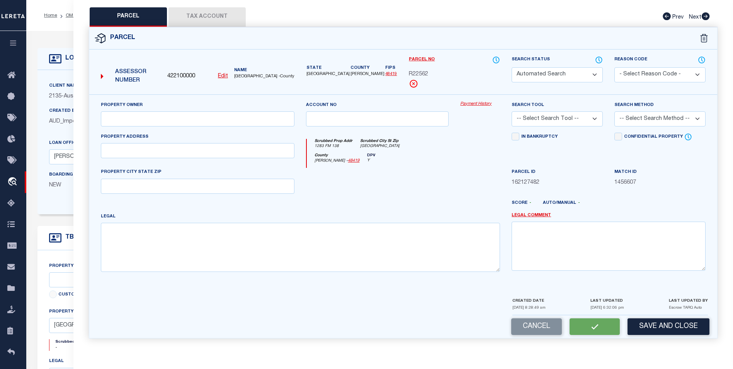
type input "CENTER, TX 75935"
type textarea "0286 HALEY THOMAS SUR BLK 0 TR 65 1.6905 ACRES"
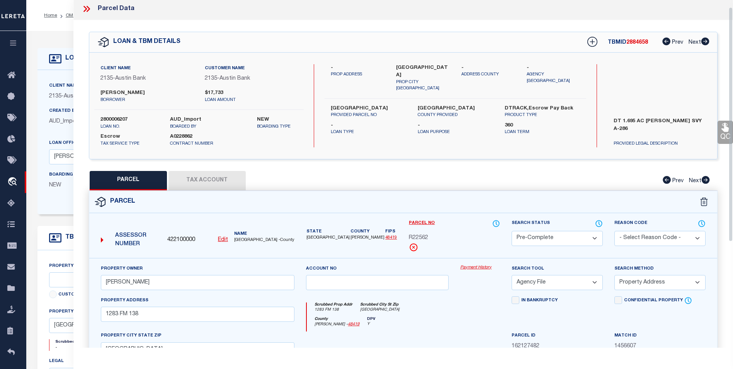
scroll to position [0, 0]
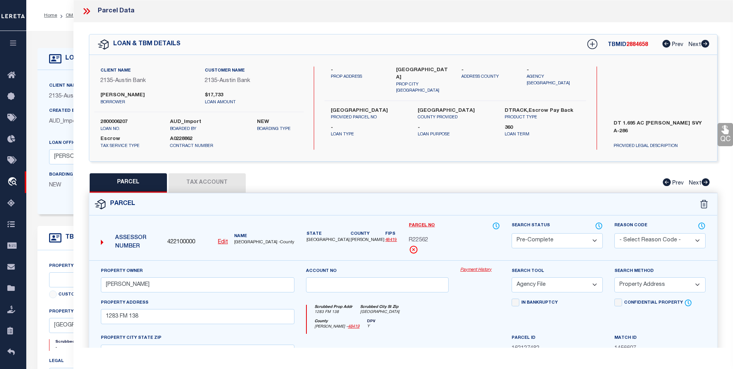
click at [86, 11] on icon at bounding box center [84, 11] width 3 height 6
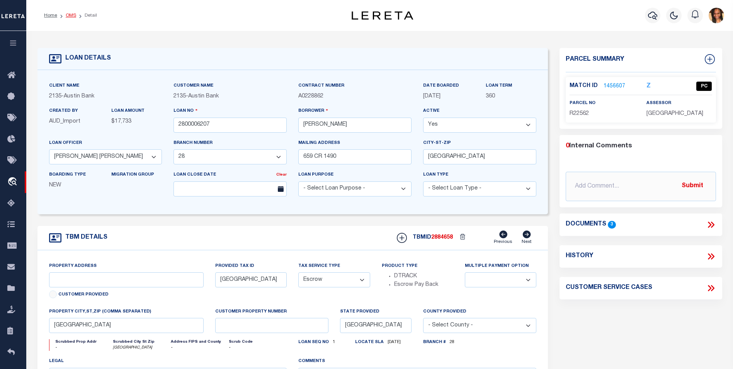
click at [71, 17] on link "OMS" at bounding box center [71, 15] width 10 height 5
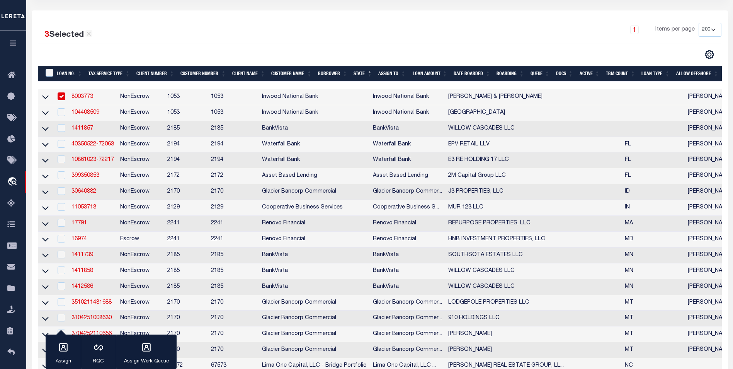
scroll to position [116, 0]
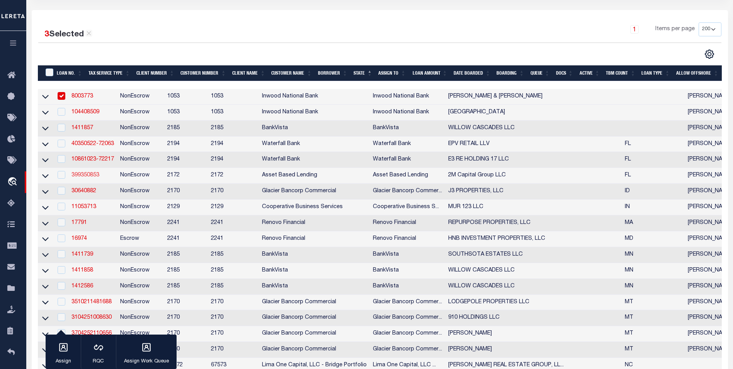
click at [87, 178] on link "399350853" at bounding box center [85, 174] width 28 height 5
type input "399350853"
type input "2M Capital Group LLC"
select select
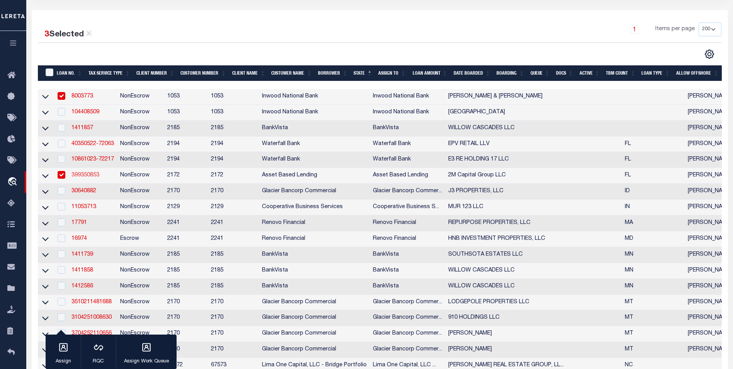
select select
select select "NonEscrow"
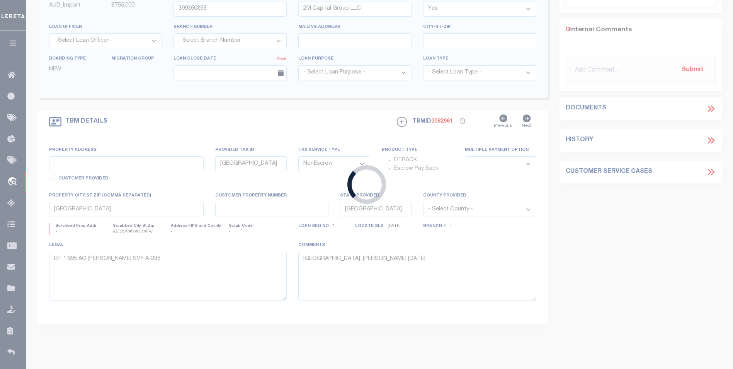
type input "7645 4th Pl"
type input "1 28 44 07 A00 0191.0000"
select select
type input "Labelle FL 33935"
type input "FL"
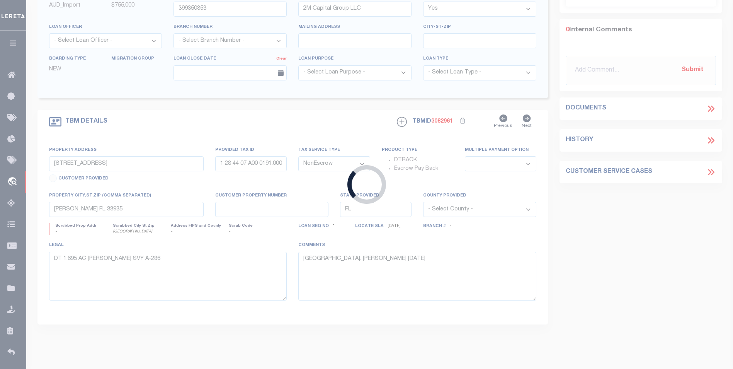
select select
select select "11032"
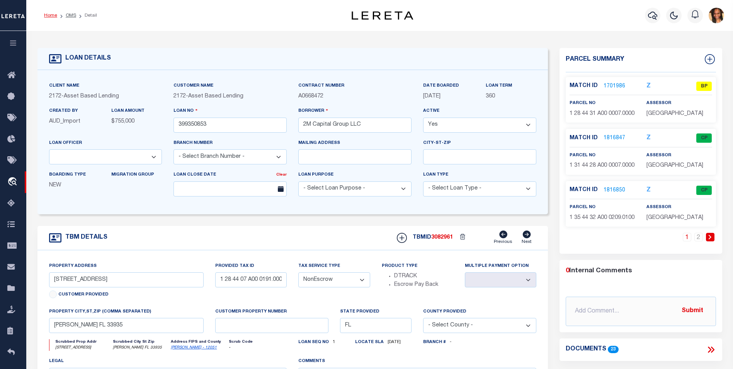
click at [49, 16] on link "Home" at bounding box center [50, 15] width 13 height 5
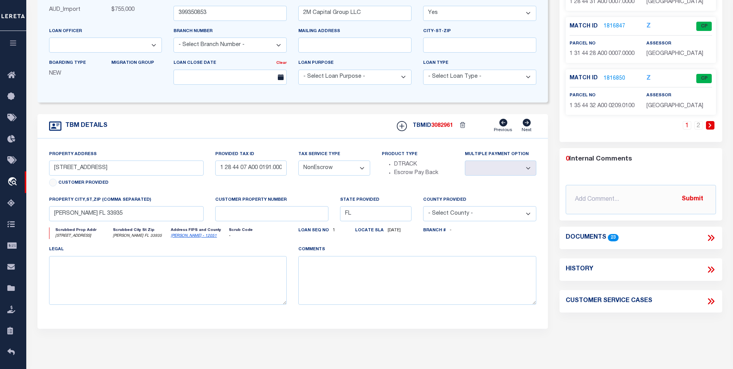
scroll to position [140, 0]
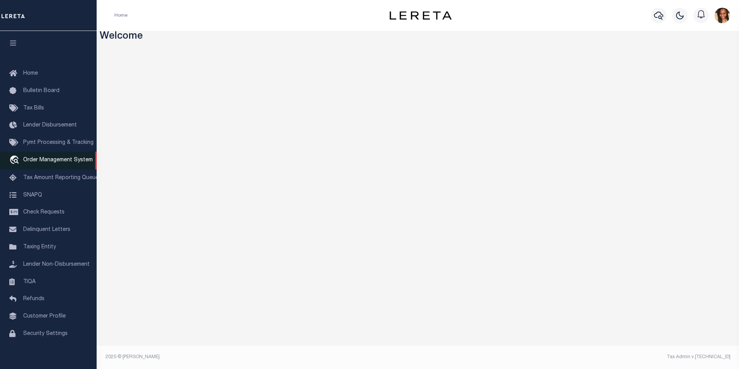
click at [54, 163] on span "Order Management System" at bounding box center [58, 159] width 70 height 5
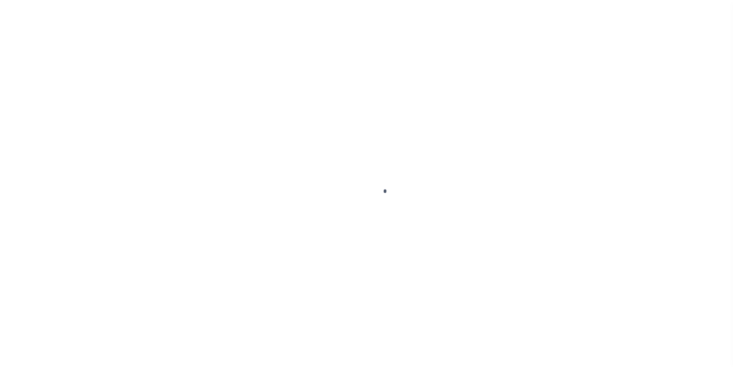
scroll to position [8, 0]
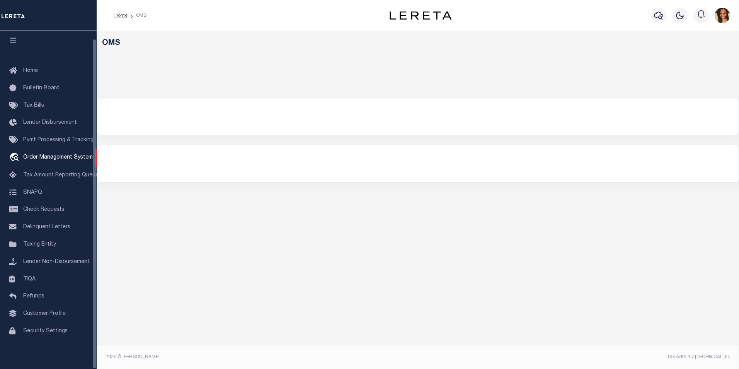
select select "200"
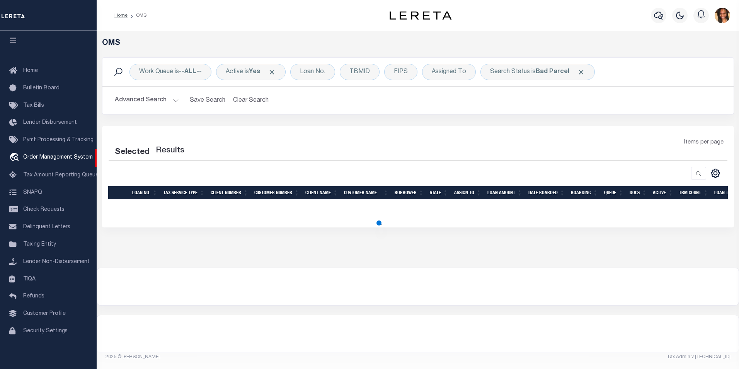
select select "200"
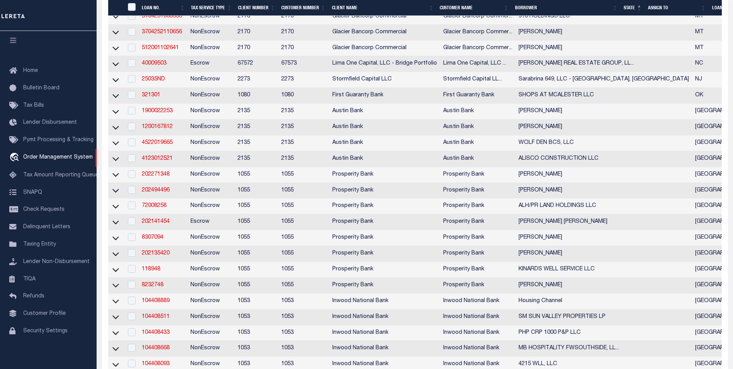
scroll to position [464, 0]
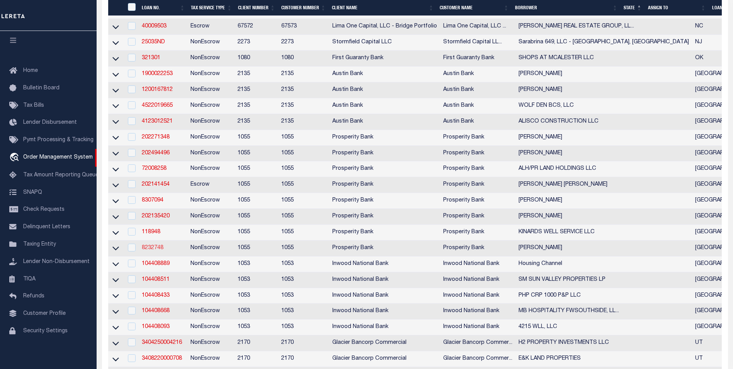
click at [157, 250] on link "8232748" at bounding box center [153, 247] width 22 height 5
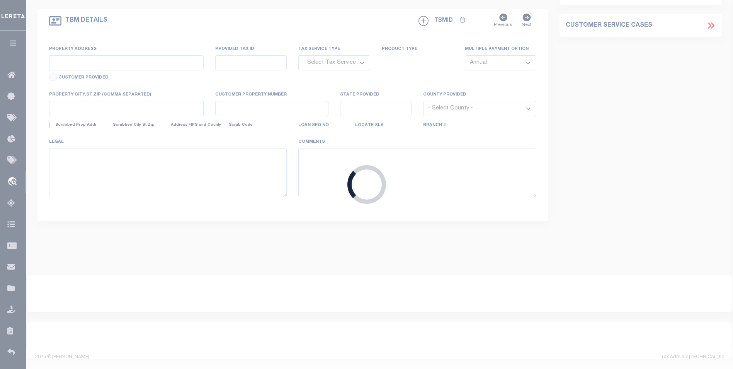
type input "8232748"
type input "[PERSON_NAME]"
select select
type input "1707 WOODROW RD"
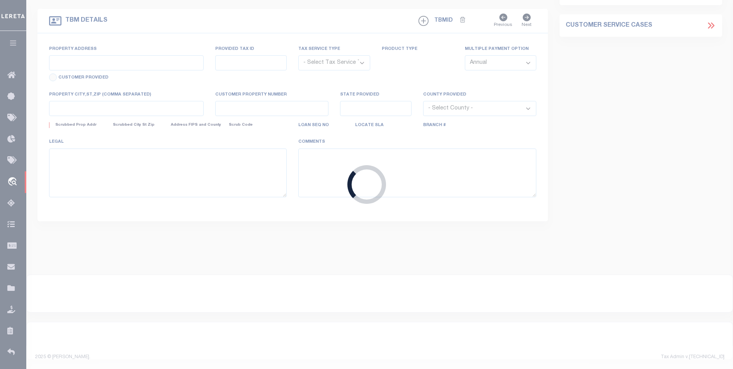
type input "LUBBOCK TX 79423"
select select
select select "NonEscrow"
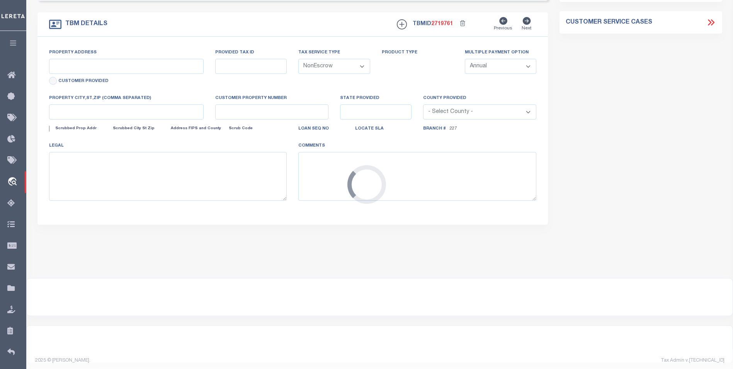
select select "10560"
select select "4087"
type input "1707 WOODROW RD"
select select
type input "LUBBOCK TX 79423"
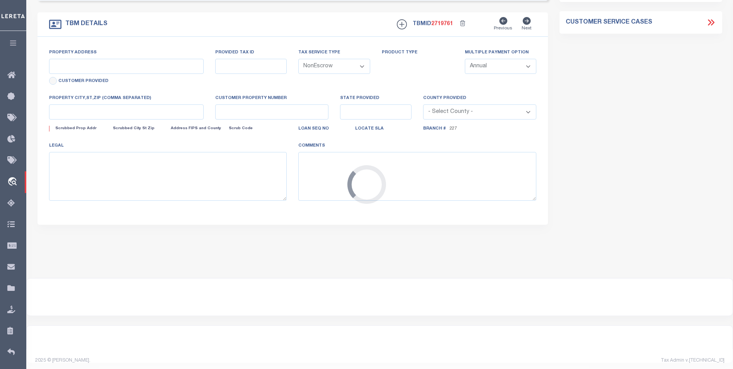
type input "2"
type input "[GEOGRAPHIC_DATA]"
type textarea "1707 WOODROW RD, LUBBOCK, TX 79423 TR 1 & 2 SEC 26, BLK 20, HE & WT RR COMPANY …"
type textarea "1 OF 1"
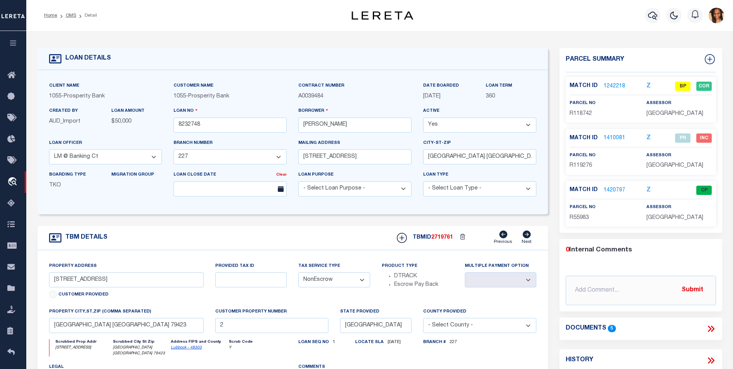
click at [612, 87] on link "1242218" at bounding box center [614, 86] width 22 height 8
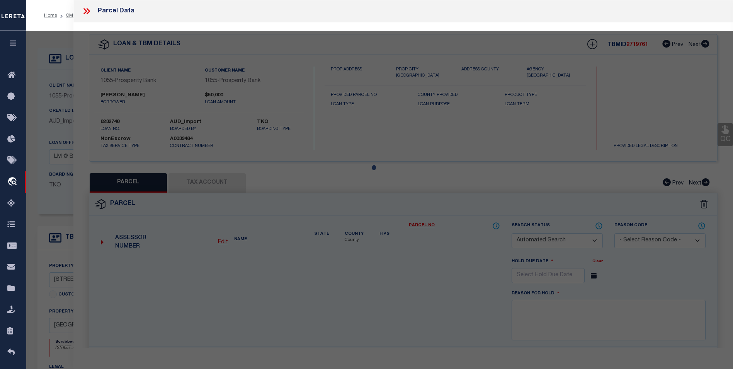
checkbox input "false"
select select "BP"
type input "MEDLOCK, ADAM WAYNE"
type input "AC90026-91468-00200-000"
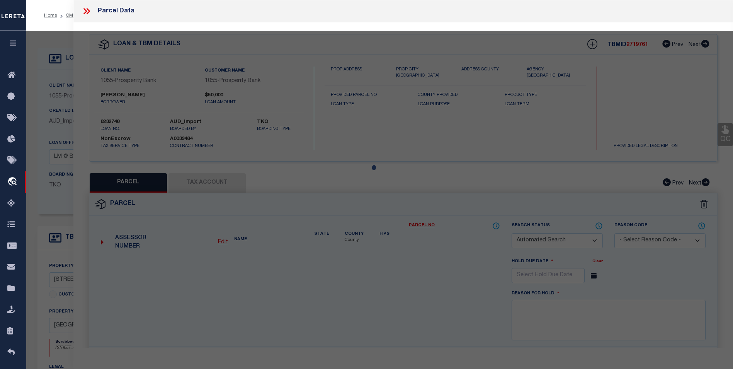
select select "AGF"
select select "LEG"
type input "1707 WOODROW RD"
type input "LUBBOCK TX 79423"
type textarea "BLK 20 SEC 26 AB 1468 TR 2 OF NE/4 AC: 1.202"
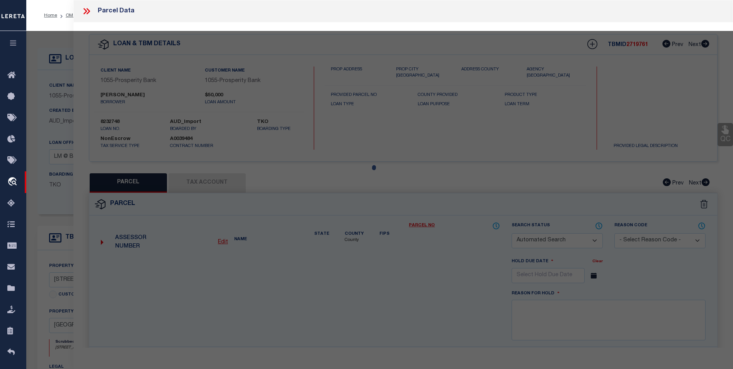
type textarea "Inactive Parcel"
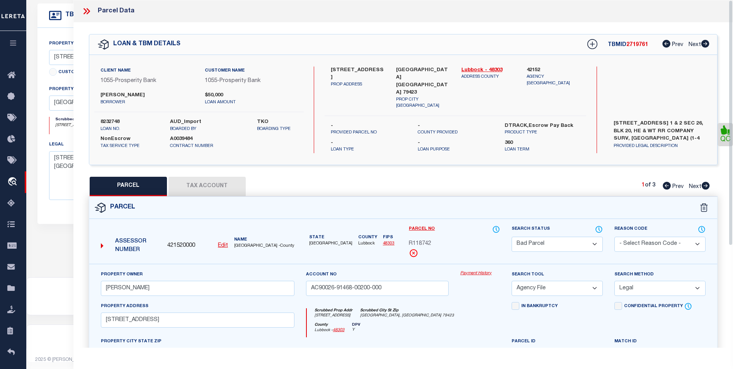
click at [704, 182] on icon at bounding box center [705, 186] width 8 height 8
select select "AS"
select select
checkbox input "false"
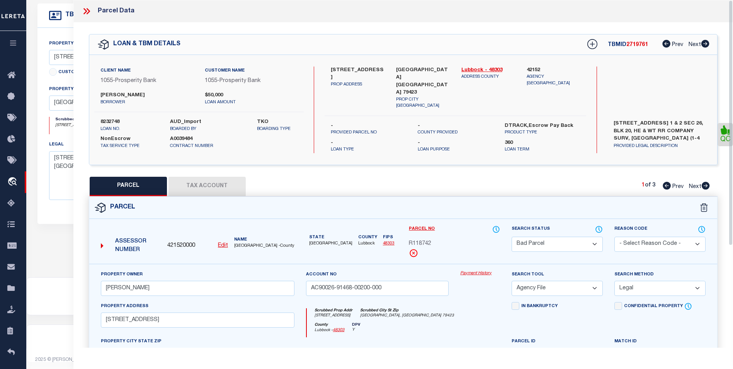
checkbox input "false"
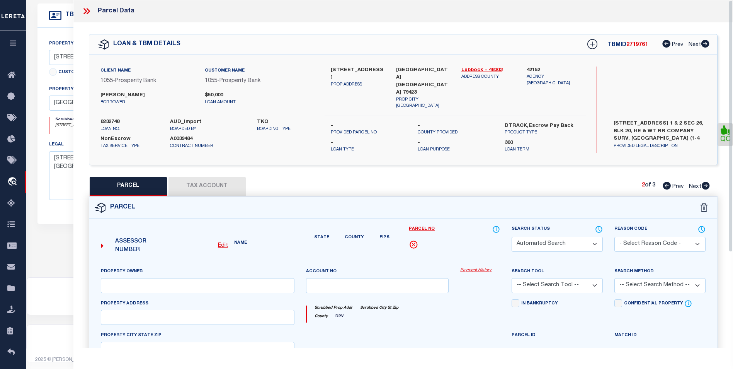
select select "PR"
type input "STERLING, WILLIAM E"
type input "AC90026-91468-00100-000"
select select
type input "1717 WOODROW RD"
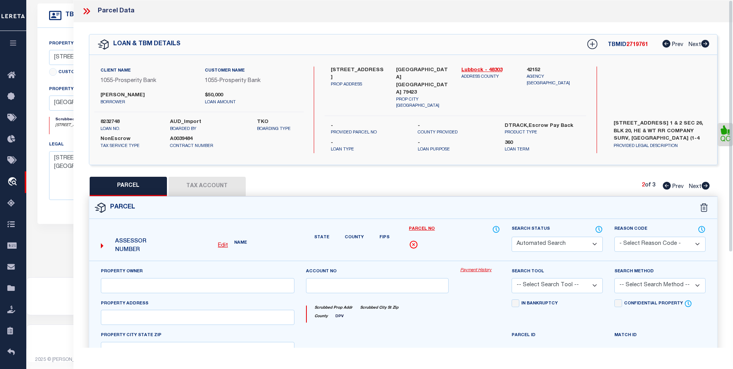
type input "LUBBOCK TX 79423"
type textarea "BLK 20 SEC 26 AB 1468 TR 1 AC: 2.338"
type textarea "PR'd per client thru customer request Located by text legal. 08/21/20"
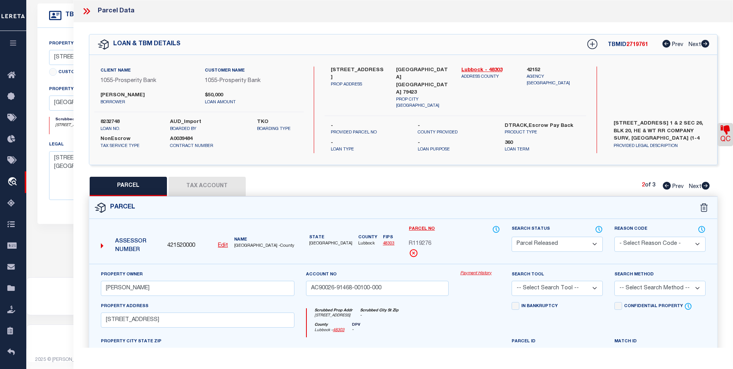
click at [704, 182] on icon at bounding box center [705, 186] width 8 height 8
select select "AS"
checkbox input "false"
select select "CP"
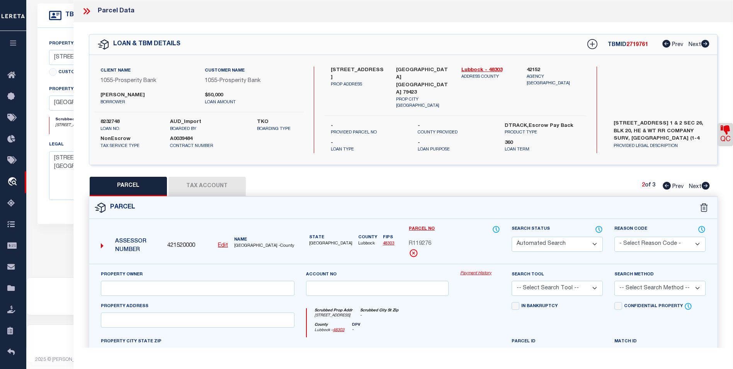
type input "ADAM WAYNE MEDLOCK"
type input "AC90026-91468-01940-000"
select select
checkbox input "false"
type input "LUBBOCK TX 79423"
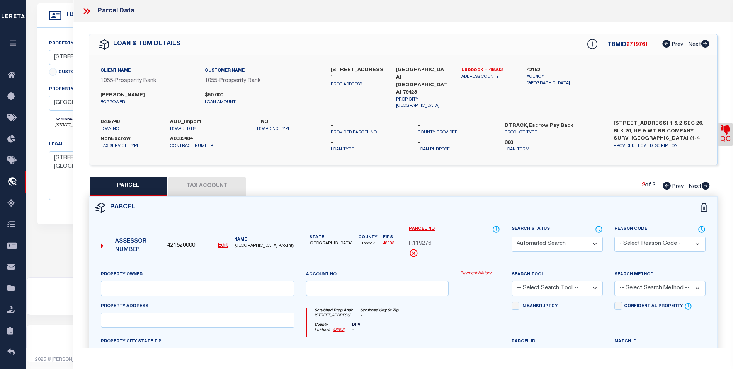
type textarea "BLK 20 SEC 26 AB 1468 TR 23 AC: .985"
type textarea "9/23/20 Added parcel per CS request. Uploaded to docs."
click at [89, 11] on icon at bounding box center [88, 11] width 3 height 6
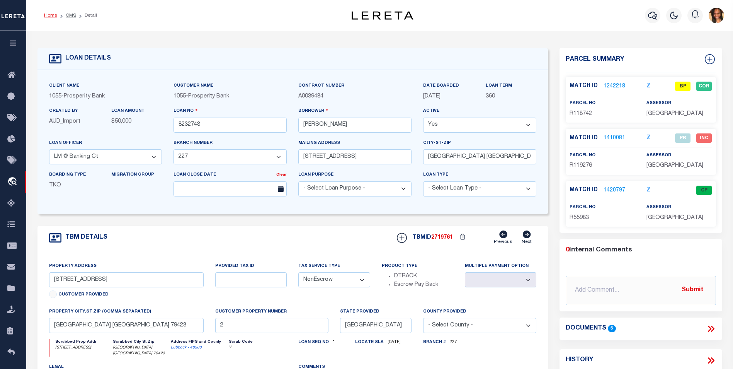
click at [51, 14] on link "Home" at bounding box center [50, 15] width 13 height 5
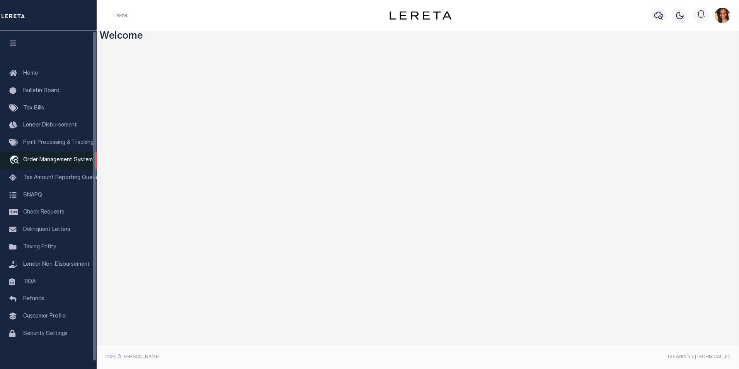
click at [41, 161] on span "Order Management System" at bounding box center [58, 159] width 70 height 5
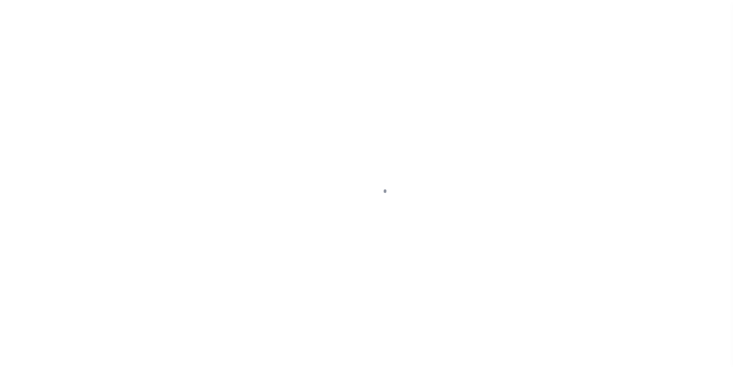
scroll to position [8, 0]
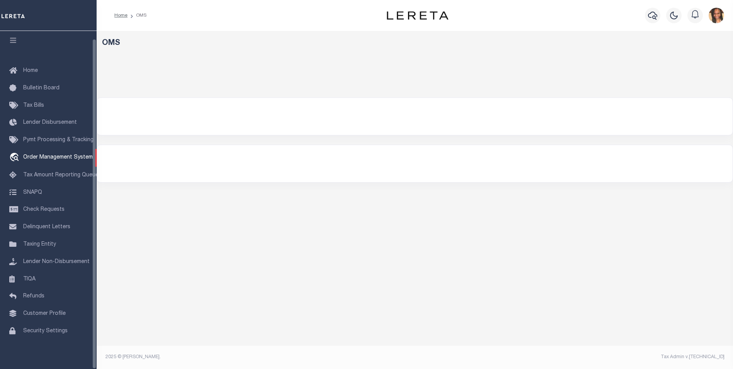
select select "200"
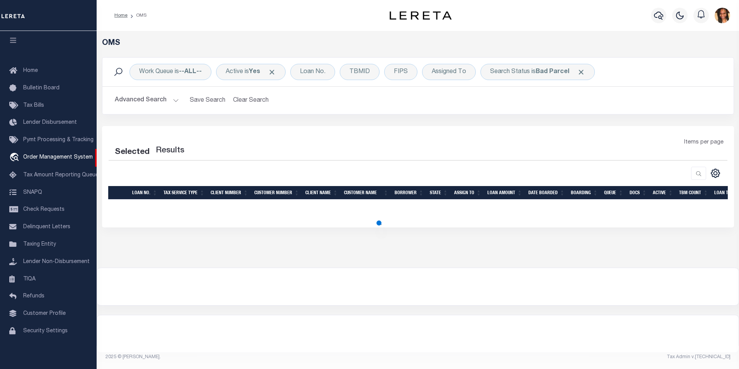
select select "200"
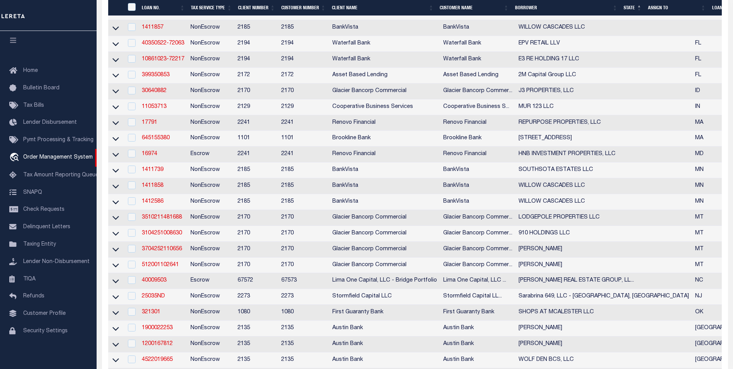
scroll to position [232, 0]
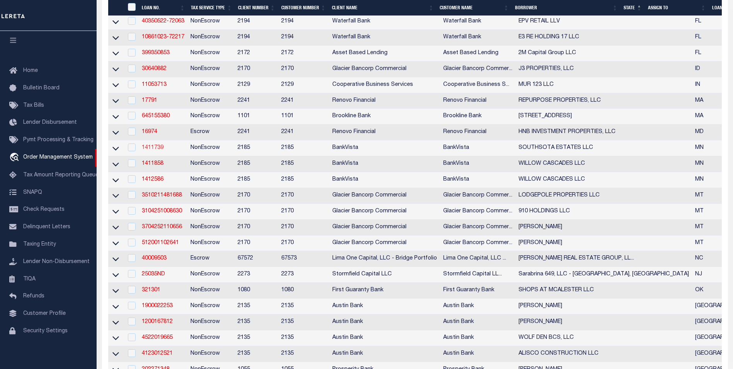
click at [161, 150] on link "1411739" at bounding box center [153, 147] width 22 height 5
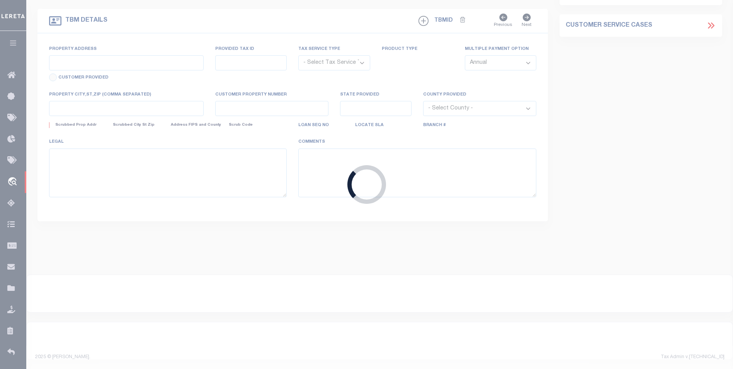
type input "1411739"
type input "SOUTHSOTA ESTATES LLC"
select select
type input "PO BOX 14"
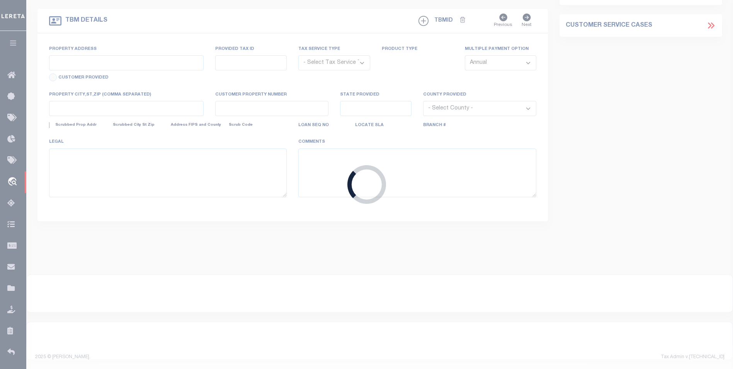
type input "ST CLAIR, MN 56080"
select select "NonEscrow"
select select "26822"
type input "105 MILL STREET"
type input "17.15.08.454.007"
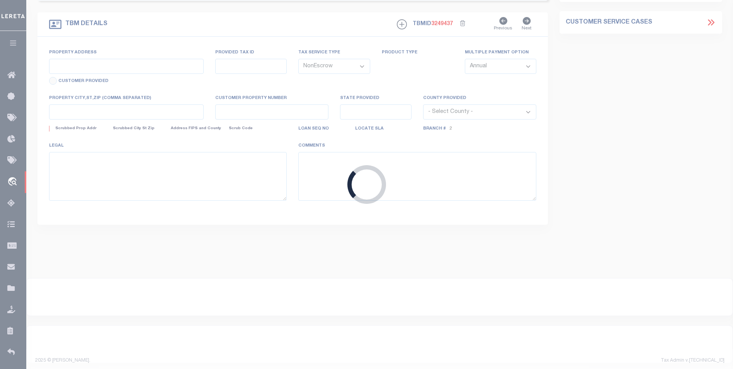
select select
type input "ST. CLAIR MN 56080"
type input "14558"
type input "MN"
select select
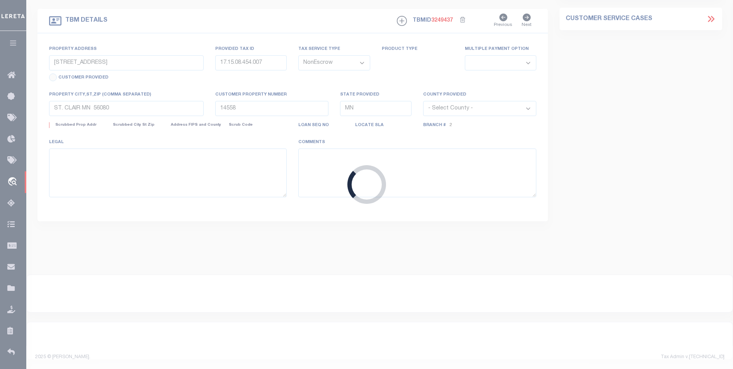
select select "4781"
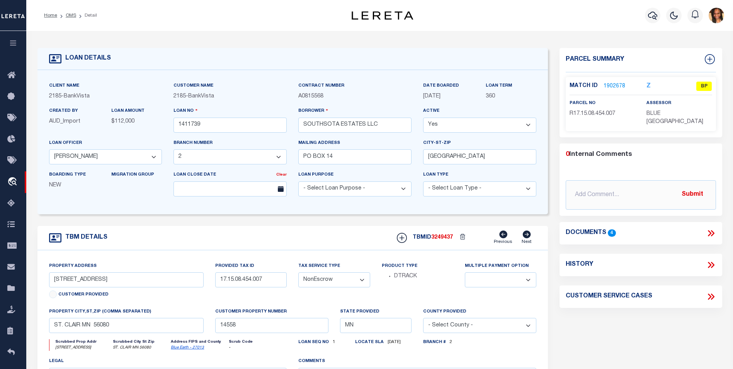
click at [611, 83] on link "1902678" at bounding box center [614, 86] width 22 height 8
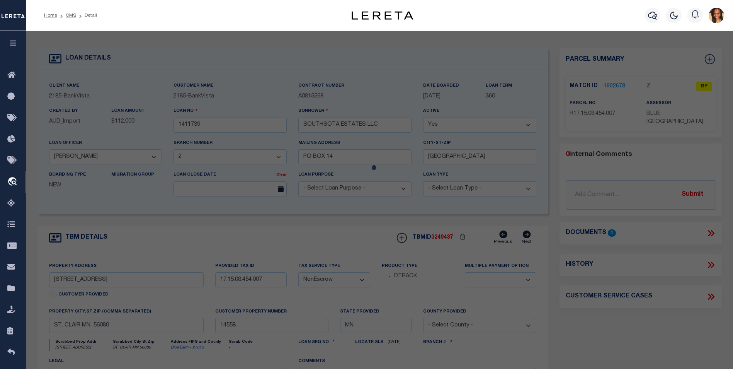
checkbox input "false"
select select "BP"
type input "FITZLOFF RICHARD BRADLEY"
select select "AGW"
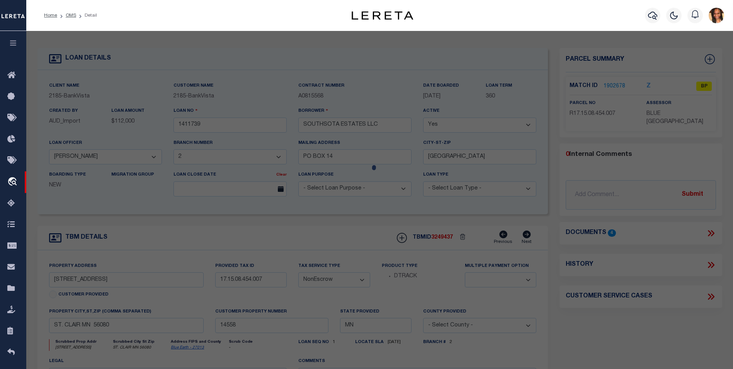
select select "LEG"
type input "105 MILL ST"
type input "ST. CLAIR MN 56080"
type textarea "HILTON TOWNSITE E51FT OF 006 002 00"
type textarea "INACTIVE PARCEL"
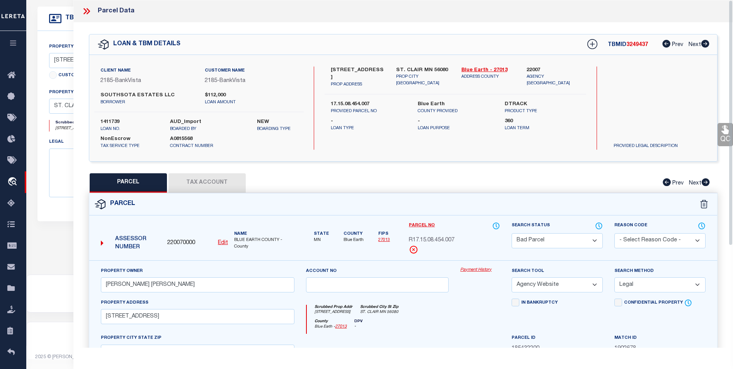
click at [87, 11] on icon at bounding box center [84, 11] width 3 height 6
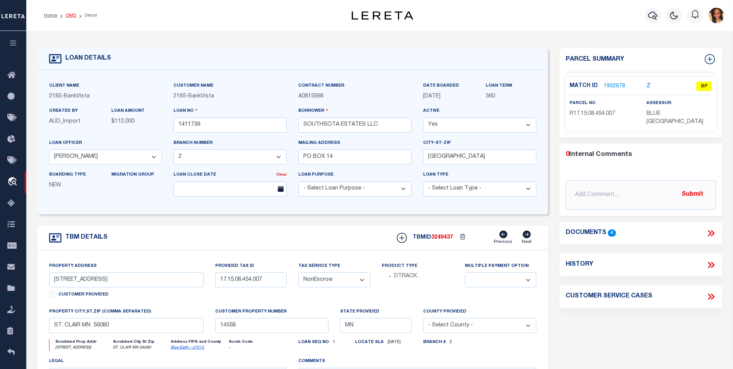
click at [66, 15] on link "OMS" at bounding box center [71, 15] width 10 height 5
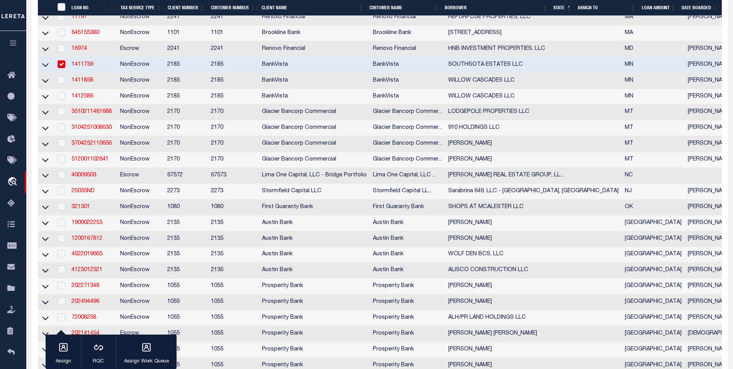
scroll to position [348, 0]
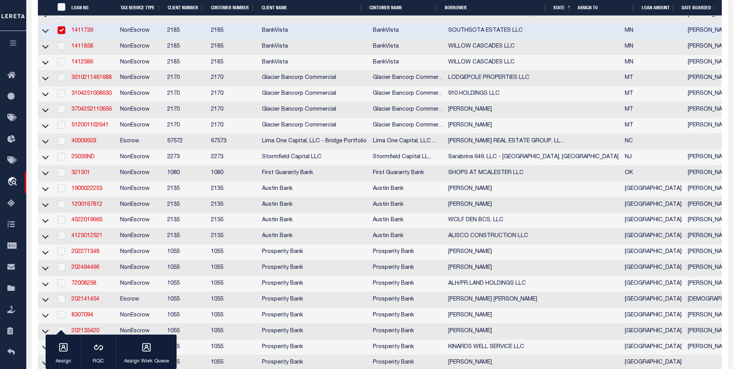
click at [65, 34] on input "checkbox" at bounding box center [62, 30] width 8 height 8
checkbox input "false"
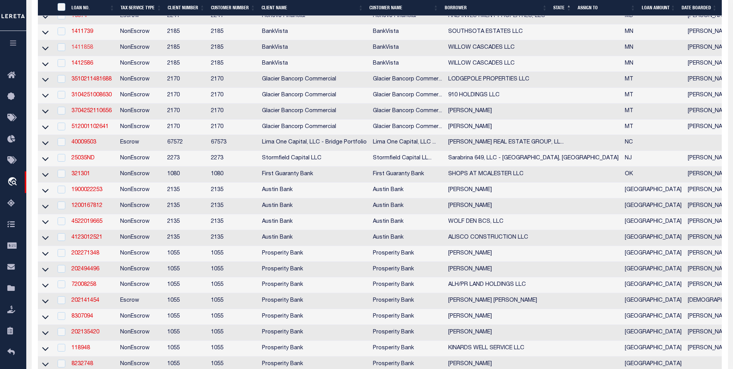
click at [88, 50] on link "1411858" at bounding box center [82, 47] width 22 height 5
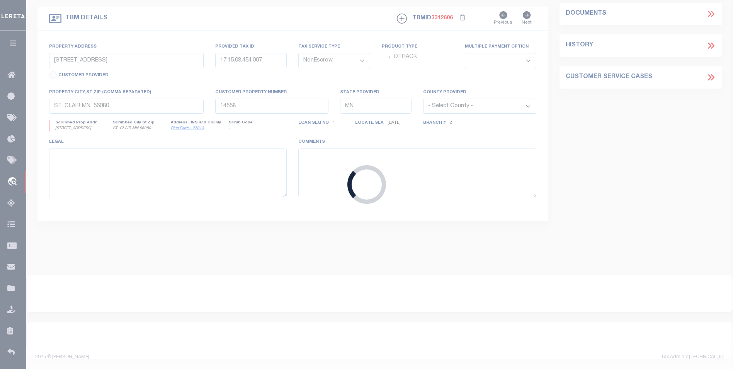
type input "1411858"
type input "WILLOW CASCADES LLC"
select select "12348"
type input "60727 230TH ST"
type input "MADISON LAKE, MN 56063"
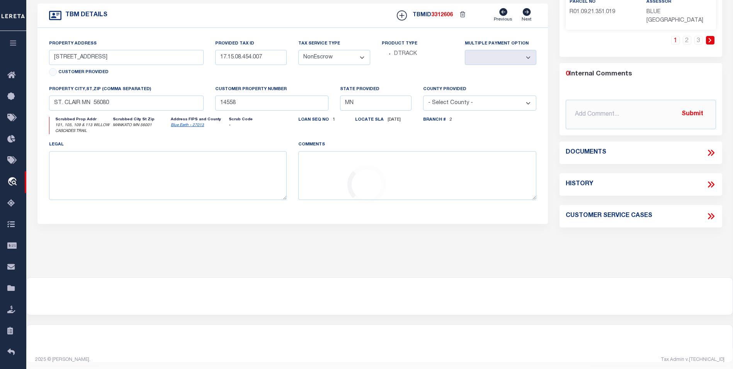
select select "12348"
select select "4781"
type input "101, 105, 109 & 113 WILLOW CASCADES TRAIL"
type input "R01-09-21-351-022"
select select
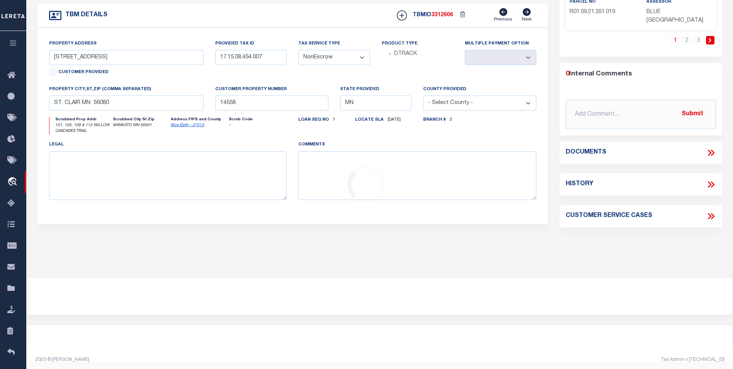
type input "MANKATO MN 56001"
type input "16064"
select select
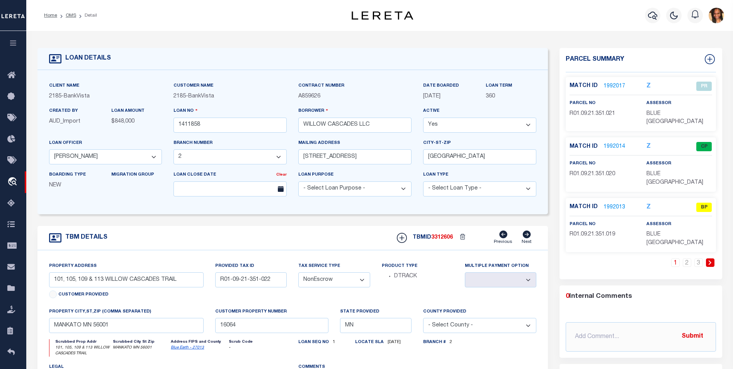
click at [617, 83] on link "1992017" at bounding box center [614, 86] width 22 height 8
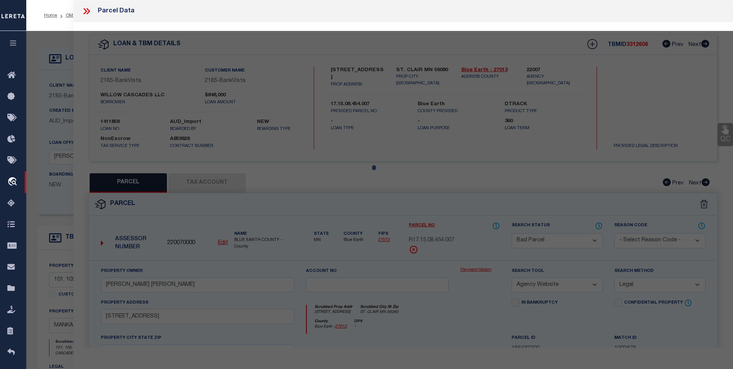
select select "AS"
select select
checkbox input "false"
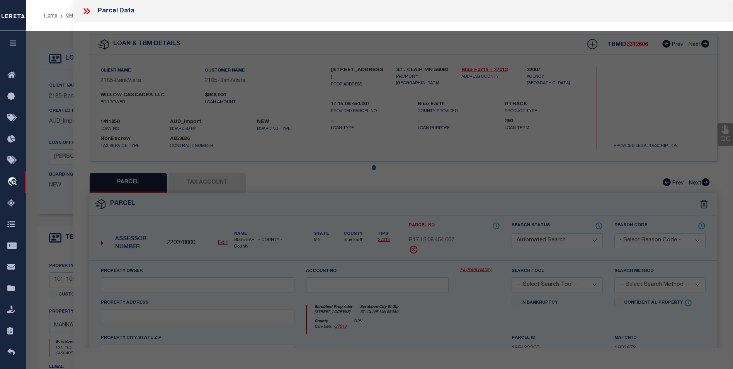
select select "PR"
select select "ACT"
type input "WILLOW CASCADES LLC"
select select "AGW"
select select
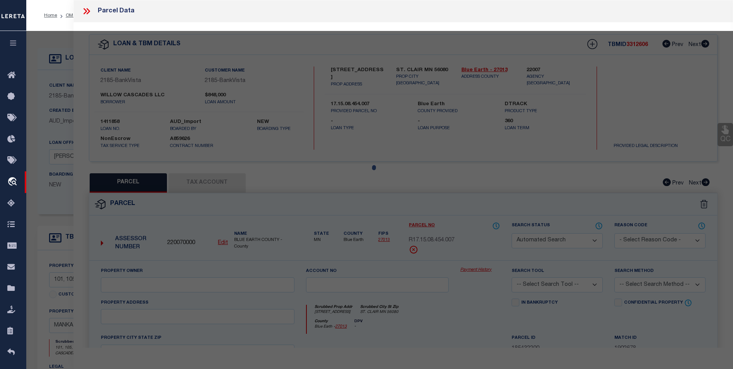
type input "MN"
type textarea "WILLOW CASCADES, OUTLOT A"
type textarea "PR'd per Lisa Barlag INACTIVE PARCEL"
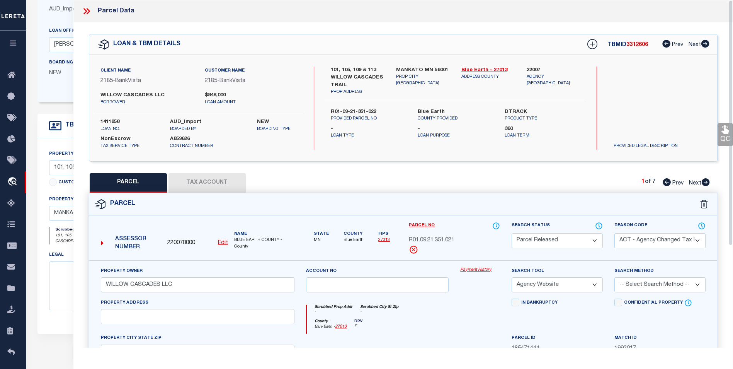
scroll to position [73, 0]
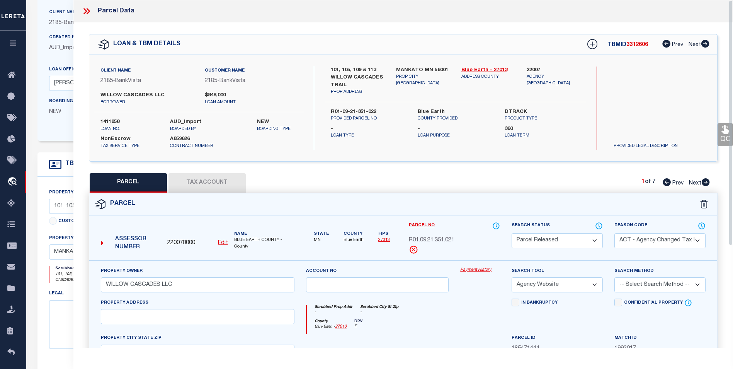
click at [91, 12] on icon at bounding box center [87, 11] width 10 height 10
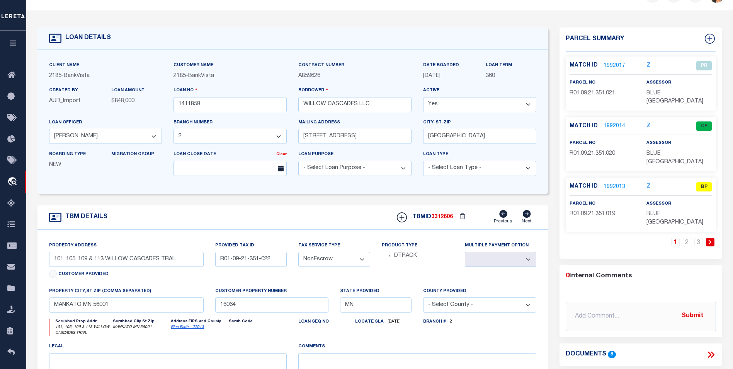
scroll to position [0, 0]
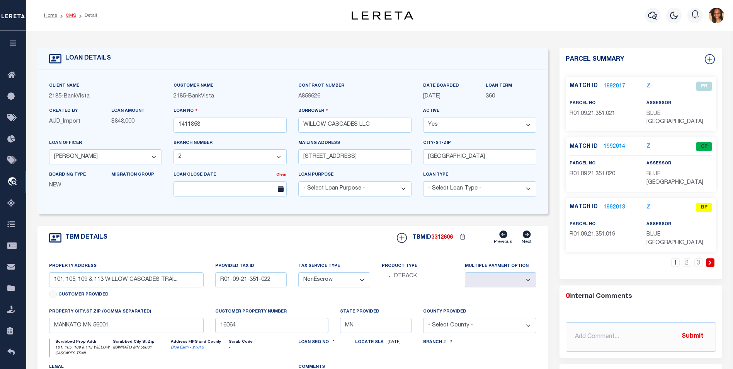
click at [69, 15] on link "OMS" at bounding box center [71, 15] width 10 height 5
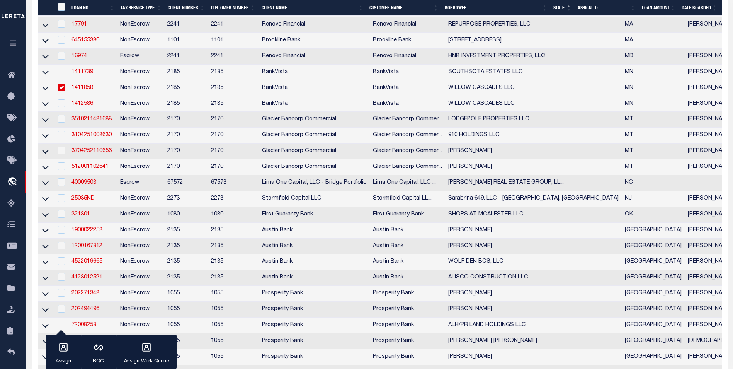
scroll to position [348, 0]
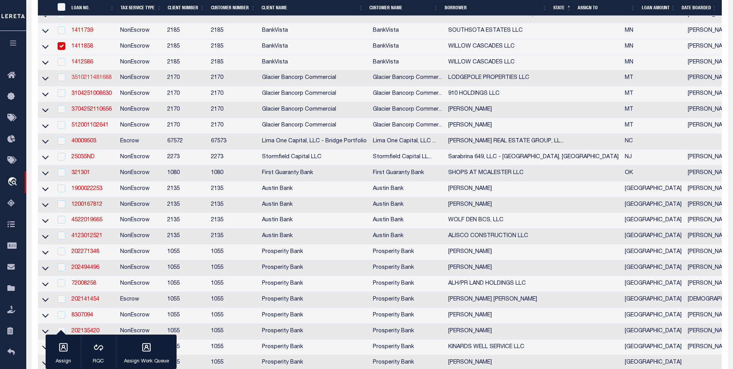
click at [108, 80] on link "3510211481688" at bounding box center [91, 77] width 40 height 5
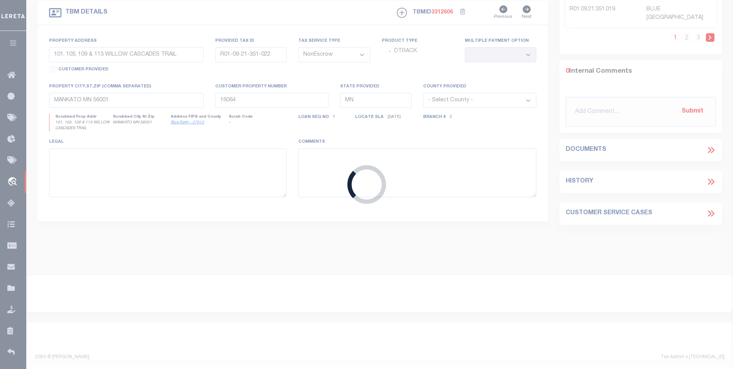
type input "3510211481688"
type input "LODGEPOLE PROPERTIES LLC"
select select
type input "PO BOX 123"
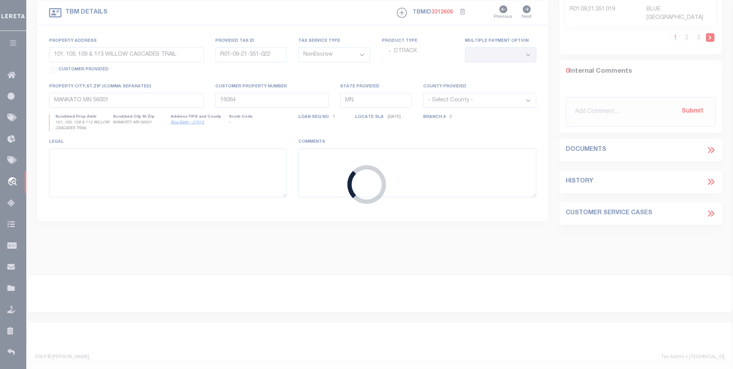
type input "ARLEE MT 59821"
select select
select select "4570"
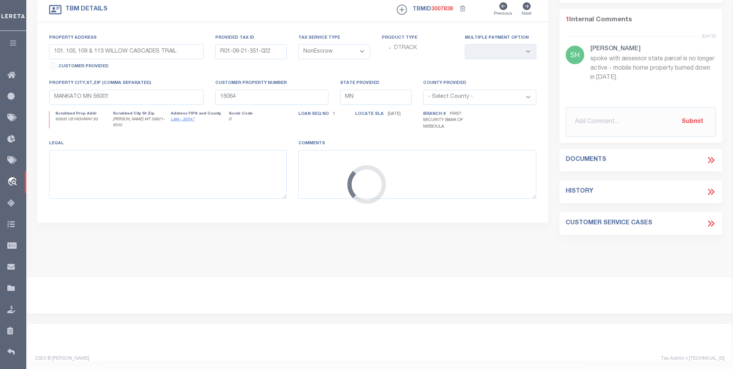
type input "92600 US HWY 93"
type input "11773"
select select
type input "ARLEE MT 59821"
type input "MT"
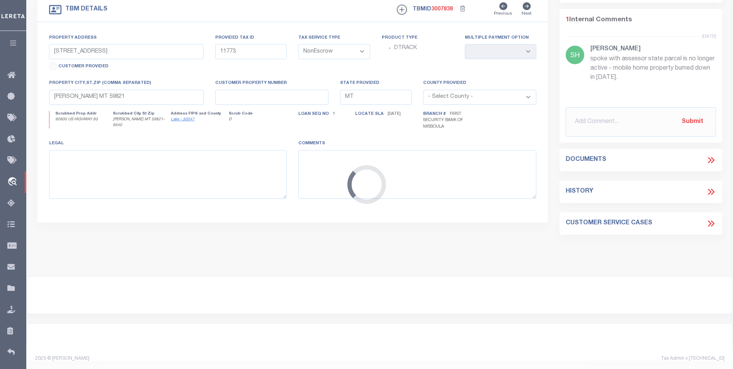
select select
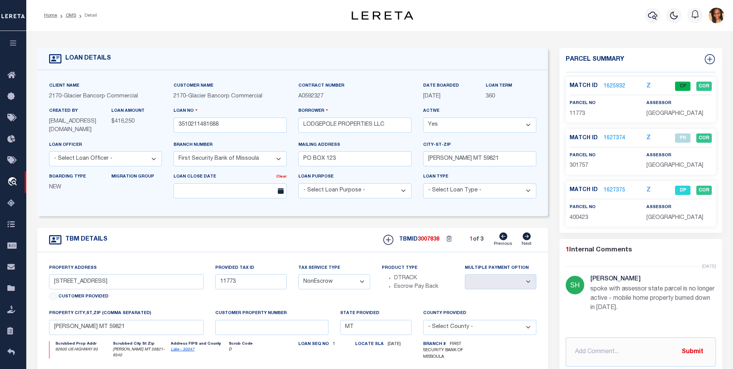
click at [609, 82] on link "1625932" at bounding box center [614, 86] width 22 height 8
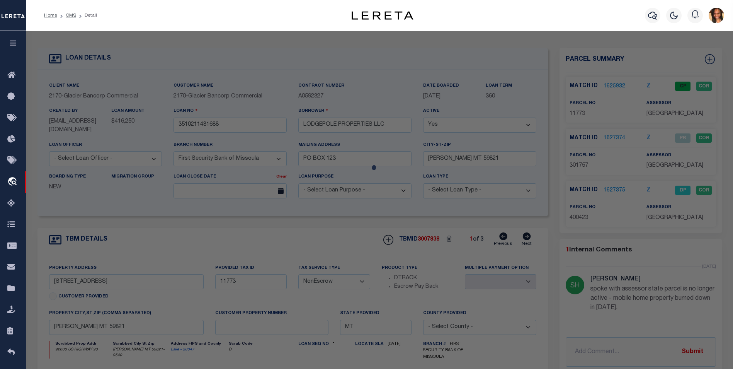
select select "AS"
select select
checkbox input "false"
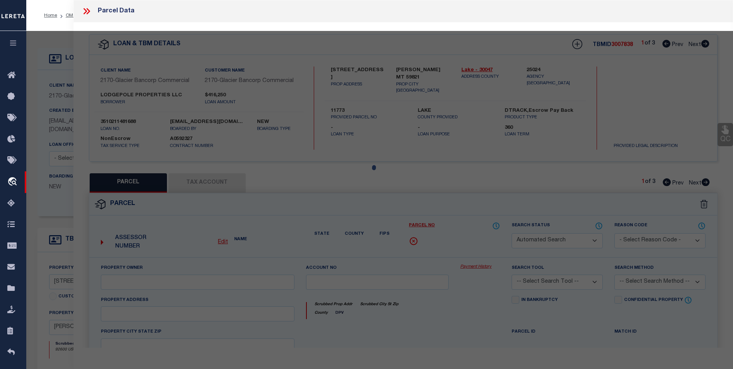
select select "CP"
type input "KNUPPEL CHARLES F REVOCABLE TRUST"
type input "15-2534-11-1-10-01-0000"
select select
type input "92610 US HWY 93"
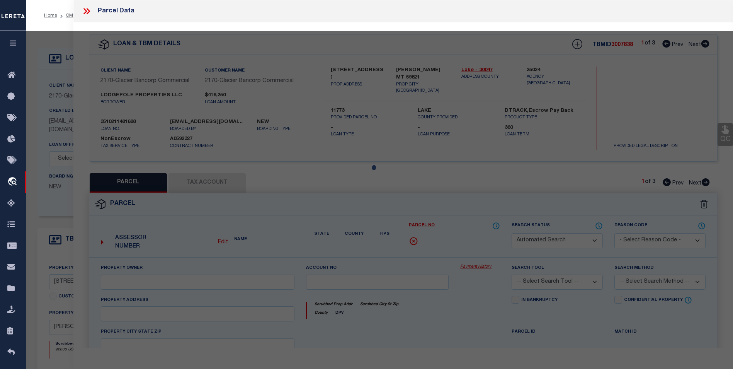
checkbox input "false"
type input "ARLEE MT 59821"
type textarea "S11, T16 N, R20 W, C.O.S. 5284, PARCEL TR 1, ACRES 1.56"
type textarea "Completed by given legal description"
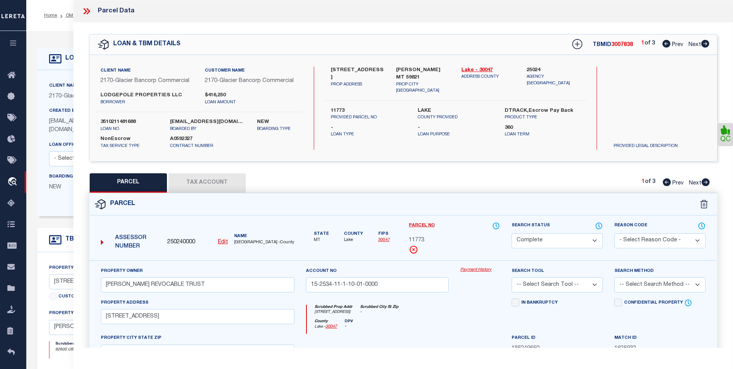
click at [704, 181] on icon at bounding box center [705, 182] width 8 height 8
select select "AS"
checkbox input "false"
select select "PR"
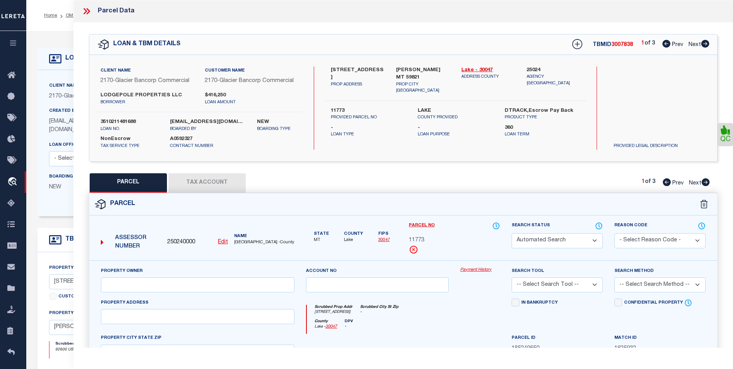
select select "099"
type input "KNUPPEL CHARLES"
type input "15-2534-11-1-10-01-8001"
select select
type input "17504 US HIGHWAY 93 N"
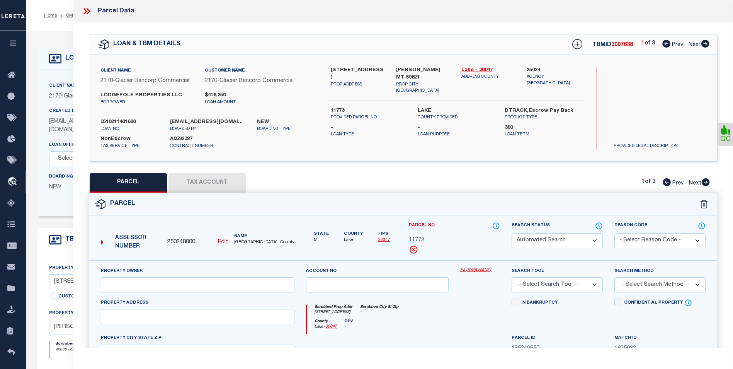
type input "ARLEE MT 59821"
type textarea "S11, T16 N, R20 W, SERIAL 04904530L, TITLE # K213501, MAKE SKYLINE, MODEL BUDDY…"
type textarea "spoke with assessor state parcel is no longer active - mobile home property bur…"
click at [704, 181] on icon at bounding box center [705, 182] width 8 height 8
select select "AS"
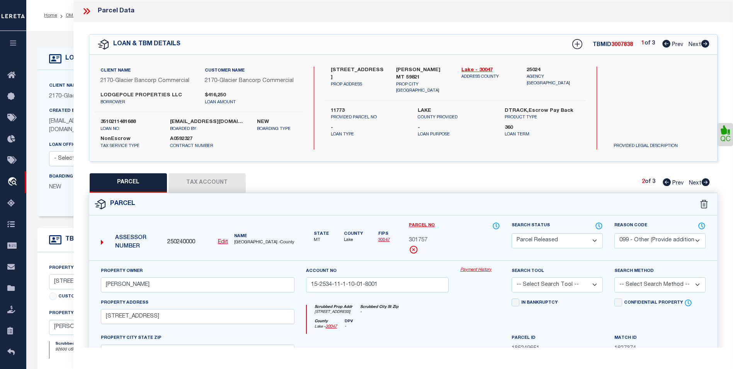
select select
checkbox input "false"
select select "DP"
type input "KNUPPEL CHARLES F"
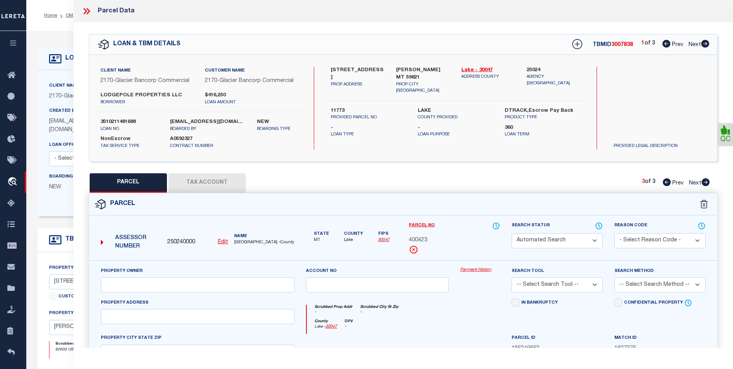
type input "15-2534-11-1-10-01-8002"
select select
type input "ARLEE MT 59821"
type textarea "S11, T16 N, R20 W, 1979 GALLATIN 18X66 COS 5284"
click at [705, 45] on icon at bounding box center [705, 44] width 8 height 8
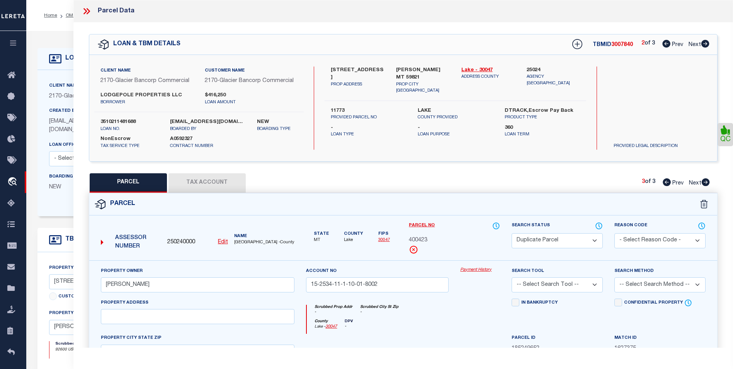
select select "AS"
checkbox input "false"
select select "BP"
select select "099"
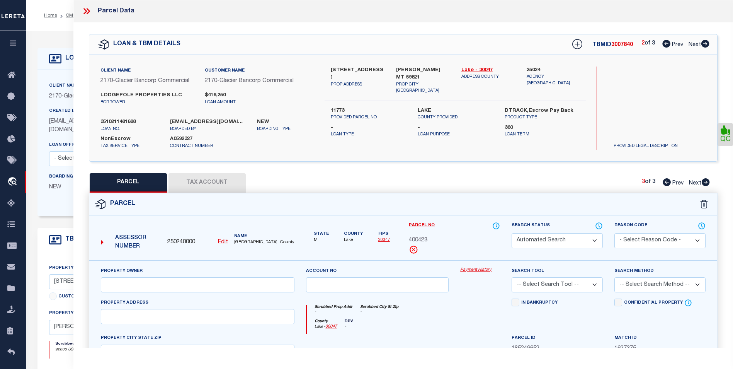
type input "KNUPPEL CHARLES"
type input "15-2534-11-1-10-01-8001"
select select
type input "17504 US HIGHWAY 93 N"
type input "ARLEE MT 59821"
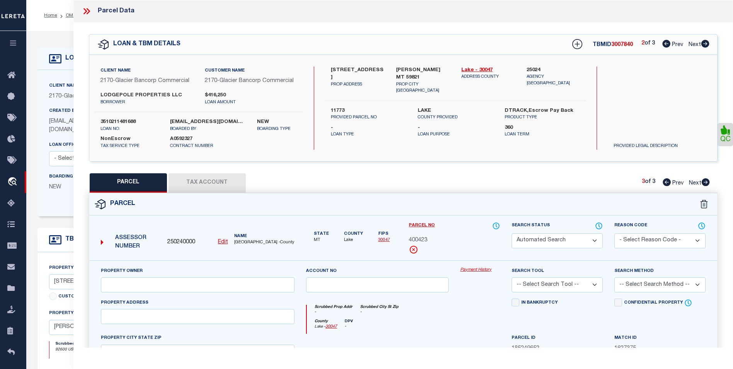
type textarea "S11, T16 N, R20 W, SERIAL 04904530L, TITLE # K213501, MAKE SKYLINE, MODEL BUDDY…"
type textarea "per tax office no bile mobile home destroyed"
click at [705, 45] on icon at bounding box center [705, 44] width 8 height 8
select select "AS"
select select
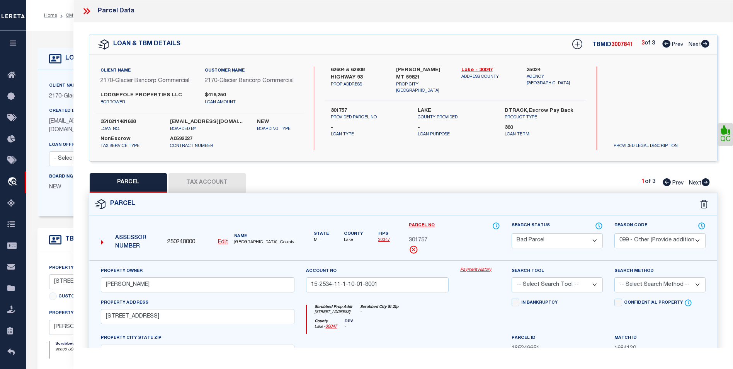
checkbox input "false"
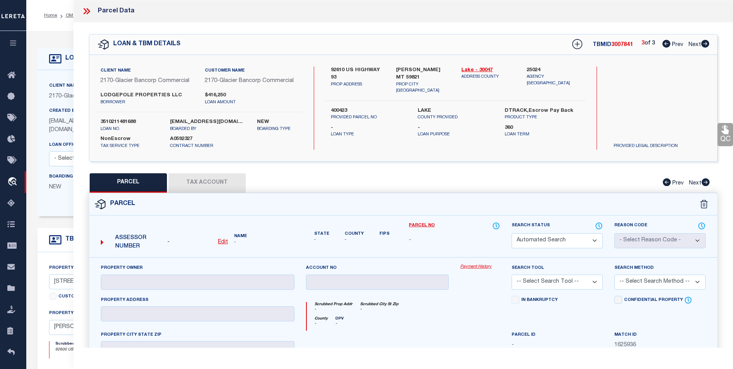
select select "DP"
checkbox input "false"
type textarea "Parcel # cover by TBM 3007840"
click at [664, 45] on icon at bounding box center [666, 44] width 8 height 8
select select "AS"
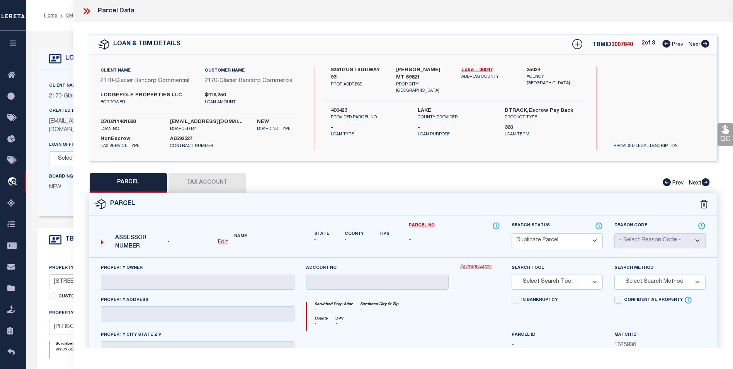
checkbox input "false"
select select "BP"
select select "099"
type input "KNUPPEL CHARLES"
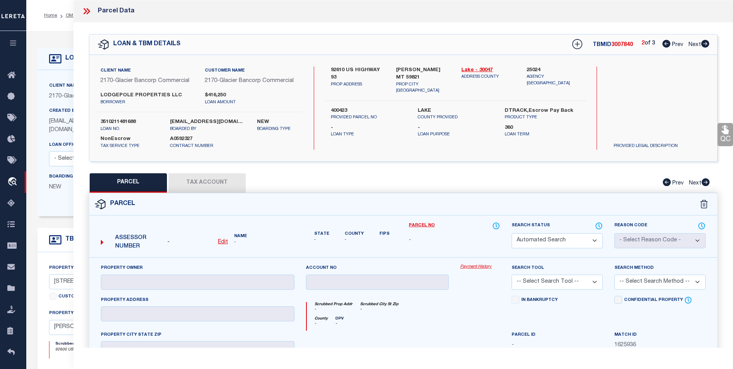
type input "15-2534-11-1-10-01-8001"
select select
type input "17504 US HIGHWAY 93 N"
type input "ARLEE MT 59821"
type textarea "S11, T16 N, R20 W, SERIAL 04904530L, TITLE # K213501, MAKE SKYLINE, MODEL BUDDY…"
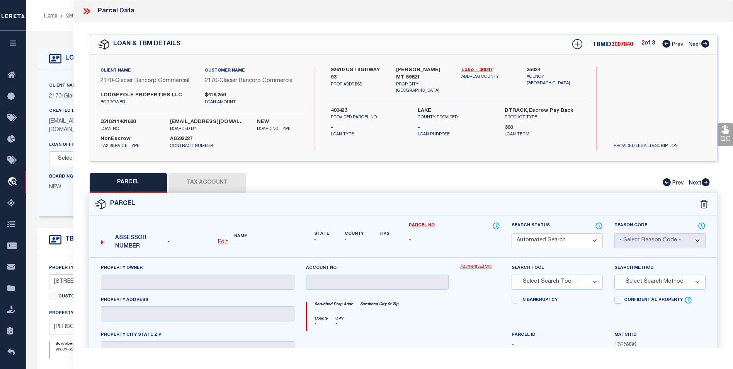
type textarea "per tax office no bile mobile home destroyed"
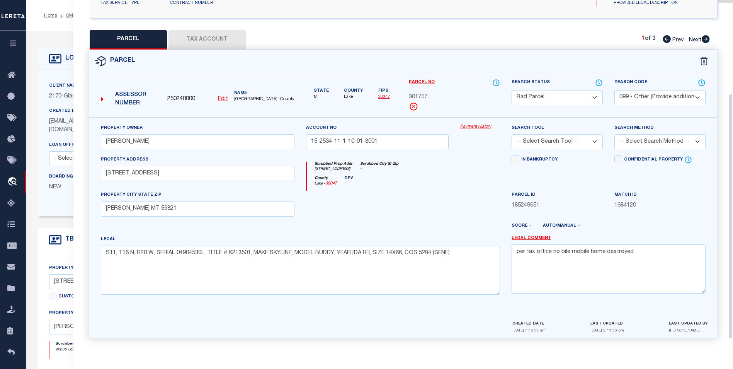
scroll to position [144, 0]
click at [541, 96] on select "Automated Search Bad Parcel Complete Duplicate Parcel High Dollar Reporting In …" at bounding box center [556, 97] width 91 height 15
click at [637, 207] on span "1684120" at bounding box center [659, 205] width 91 height 8
click at [536, 99] on select "Automated Search Bad Parcel Complete Duplicate Parcel High Dollar Reporting In …" at bounding box center [556, 97] width 91 height 15
click at [511, 90] on select "Automated Search Bad Parcel Complete Duplicate Parcel High Dollar Reporting In …" at bounding box center [556, 97] width 91 height 15
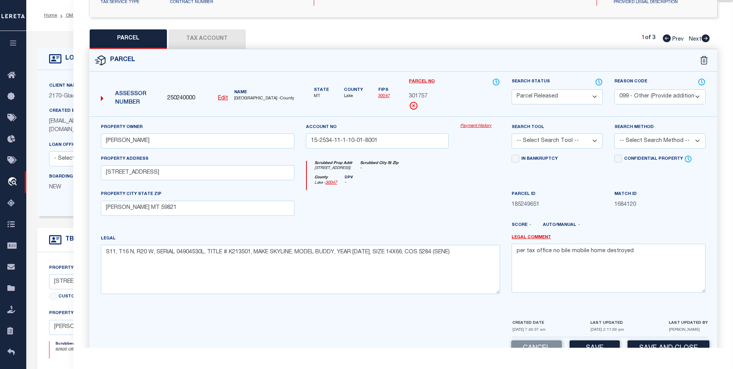
click at [666, 98] on select "- Select Reason Code - 099 - Other (Provide additional detail) ACT - Agency Cha…" at bounding box center [659, 96] width 91 height 15
click at [614, 89] on select "- Select Reason Code - 099 - Other (Provide additional detail) ACT - Agency Cha…" at bounding box center [659, 96] width 91 height 15
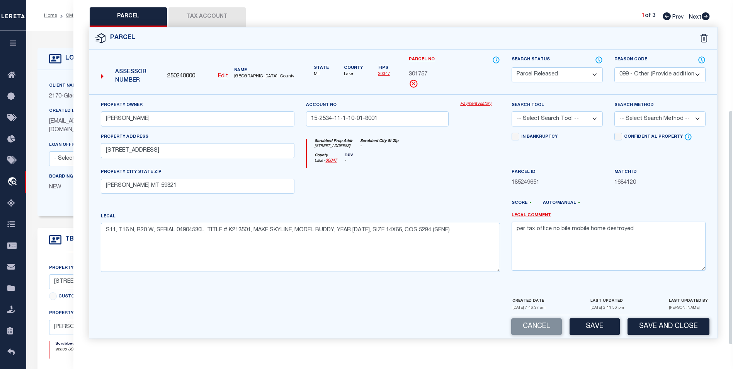
scroll to position [166, 0]
click at [600, 329] on button "Save" at bounding box center [594, 326] width 50 height 17
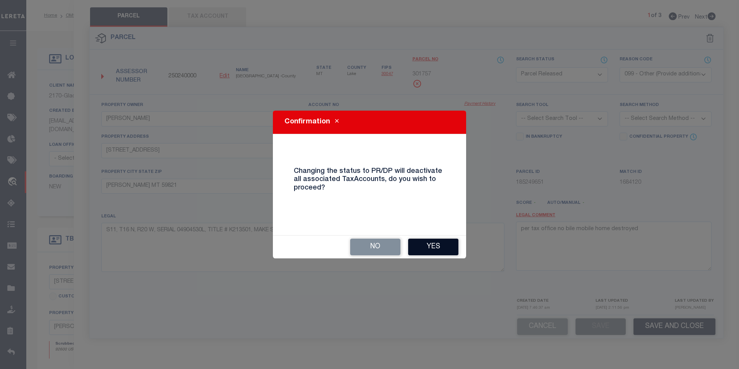
click at [447, 251] on button "Yes" at bounding box center [433, 246] width 50 height 17
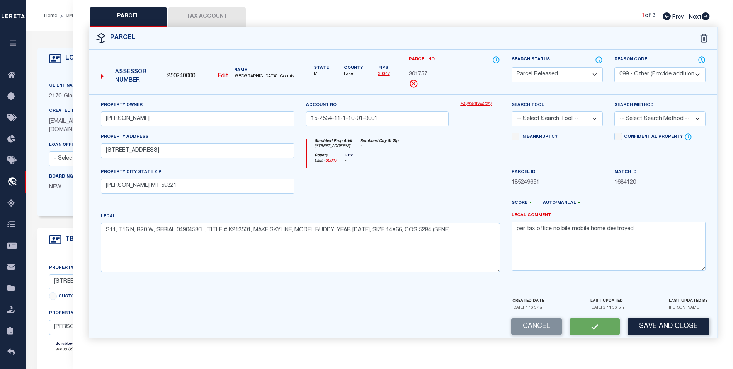
select select "AS"
select select
checkbox input "false"
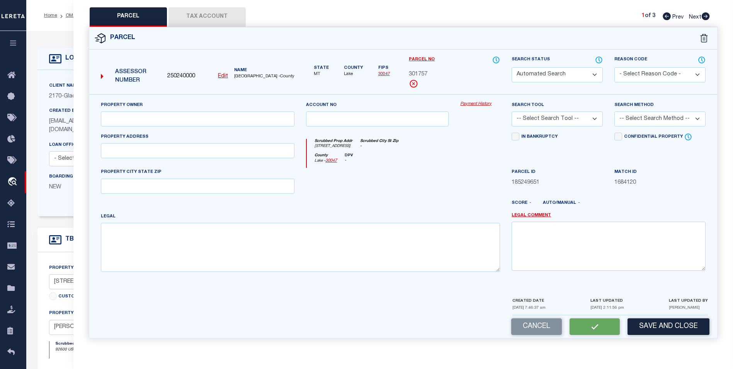
select select "PR"
select select "099"
type input "KNUPPEL CHARLES"
type input "15-2534-11-1-10-01-8001"
select select
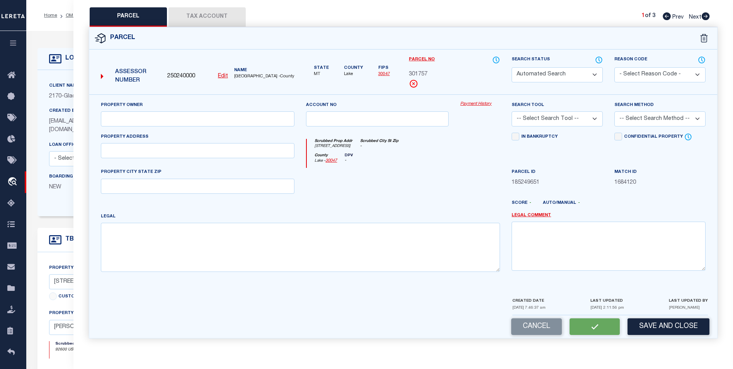
type input "17504 US HIGHWAY 93 N"
type input "ARLEE MT 59821"
type textarea "S11, T16 N, R20 W, SERIAL 04904530L, TITLE # K213501, MAKE SKYLINE, MODEL BUDDY…"
type textarea "per tax office no bile mobile home destroyed"
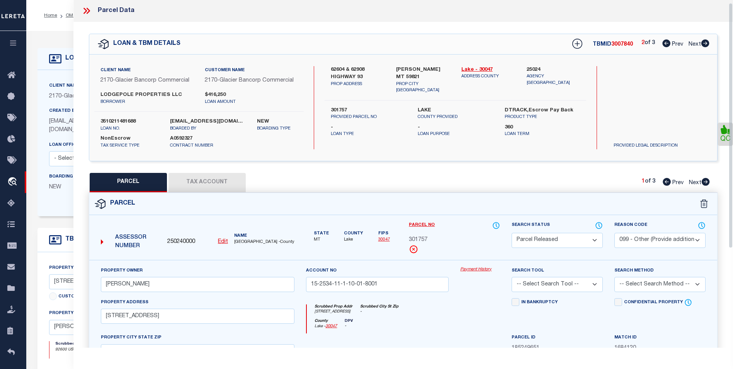
scroll to position [0, 0]
click at [83, 10] on icon at bounding box center [87, 11] width 10 height 10
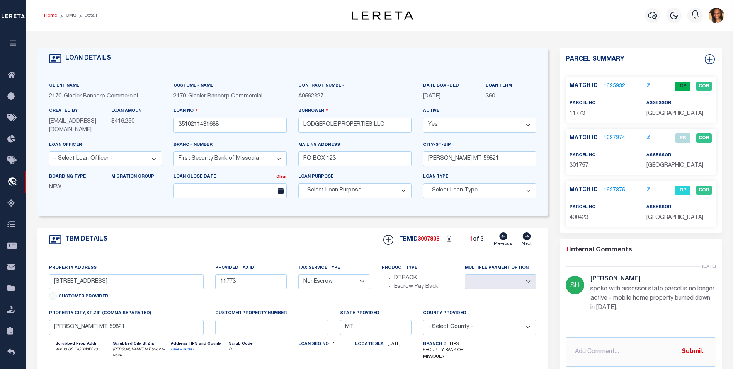
click at [54, 15] on link "Home" at bounding box center [50, 15] width 13 height 5
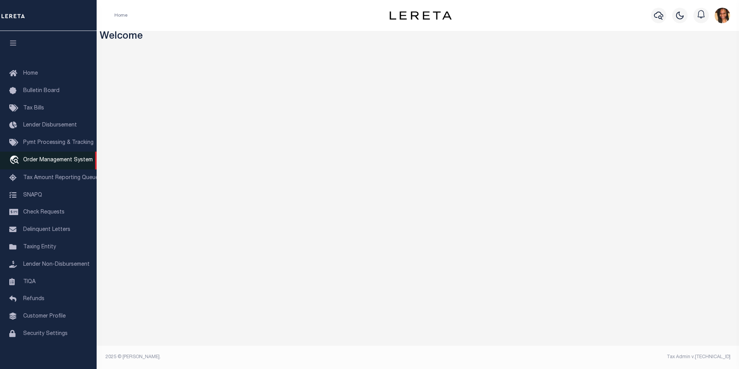
click at [57, 162] on span "Order Management System" at bounding box center [58, 159] width 70 height 5
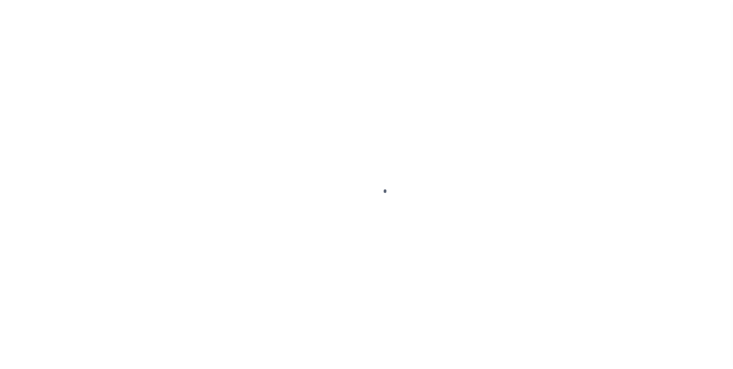
scroll to position [8, 0]
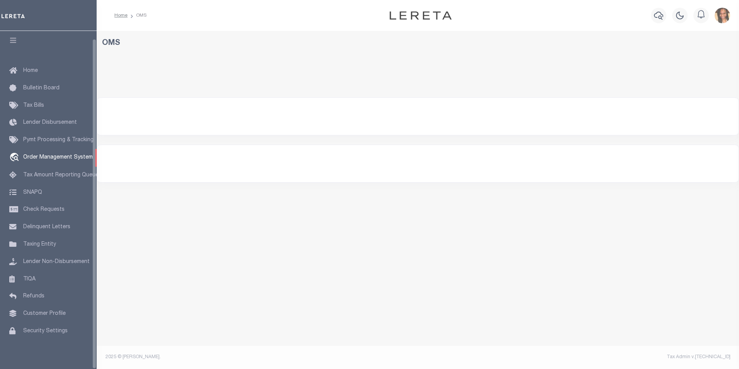
select select "200"
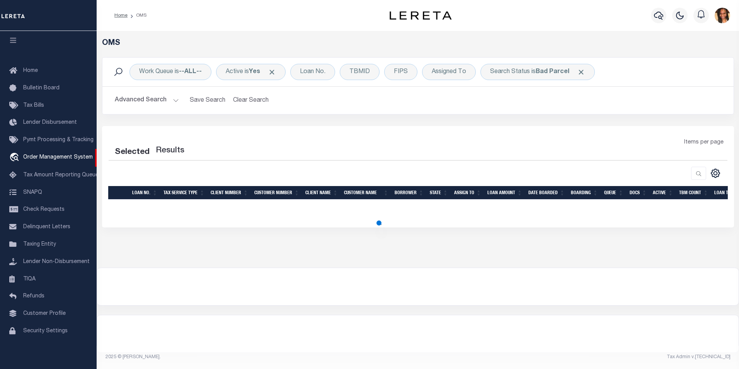
select select "200"
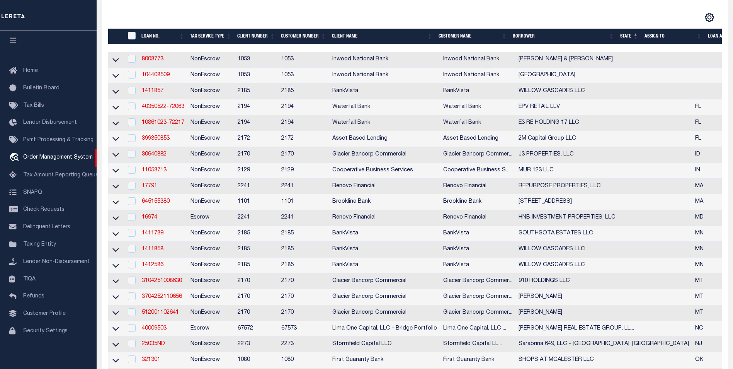
scroll to position [155, 0]
click at [159, 156] on link "30640882" at bounding box center [154, 153] width 25 height 5
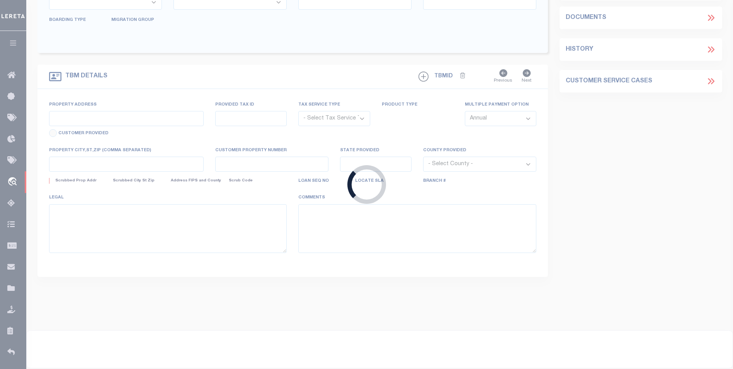
type input "30640882"
type input "J3 PROPERTIES, LLC"
select select
type input "448 E 780 N"
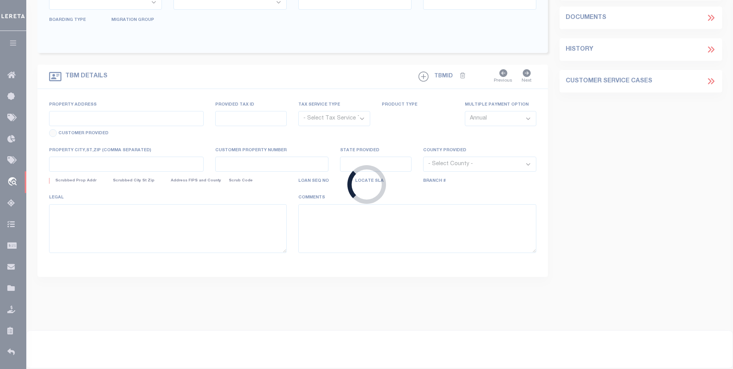
type input "OREM UT 84097-4142"
select select "NonEscrow"
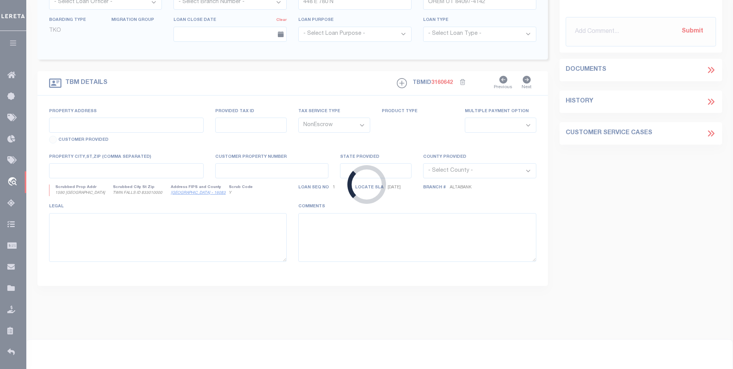
select select "5655"
type input "1590 [GEOGRAPHIC_DATA]"
select select
type input "TWIN FALLS ID 833010000"
type input "562"
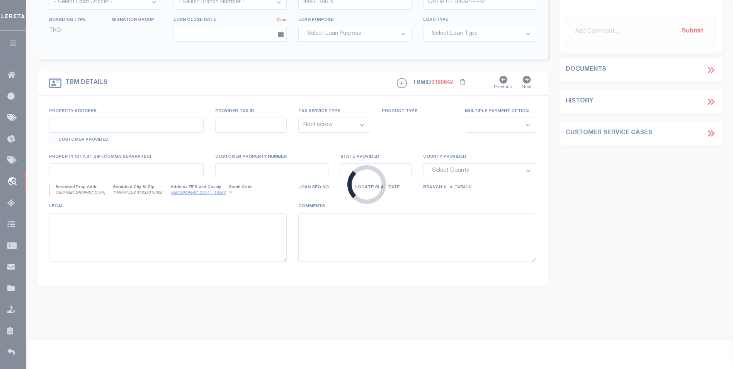
type input "ID"
select select
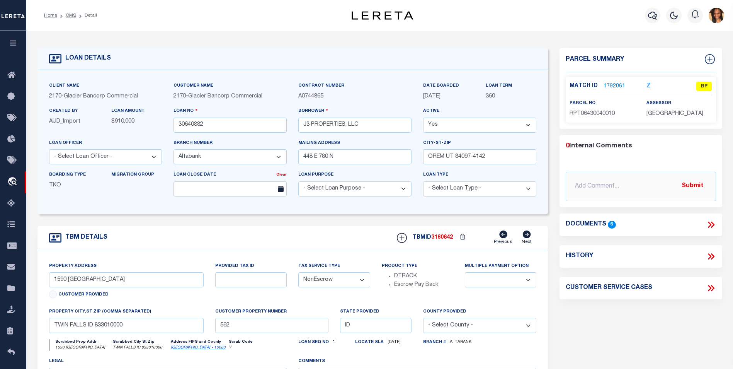
click at [612, 85] on link "1792061" at bounding box center [614, 86] width 22 height 8
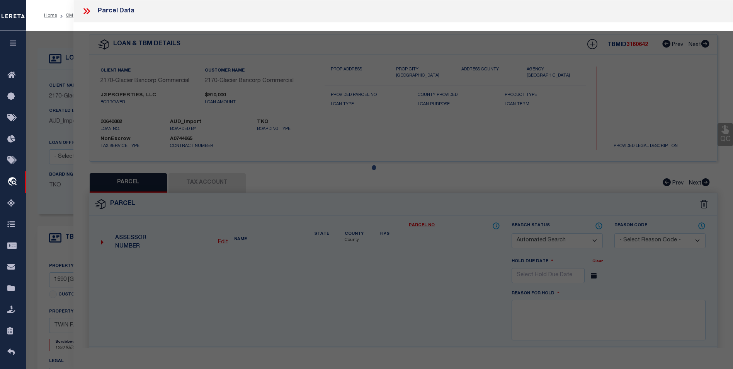
checkbox input "false"
select select "BP"
type input "J3 PROPERTIES, LLC"
select select
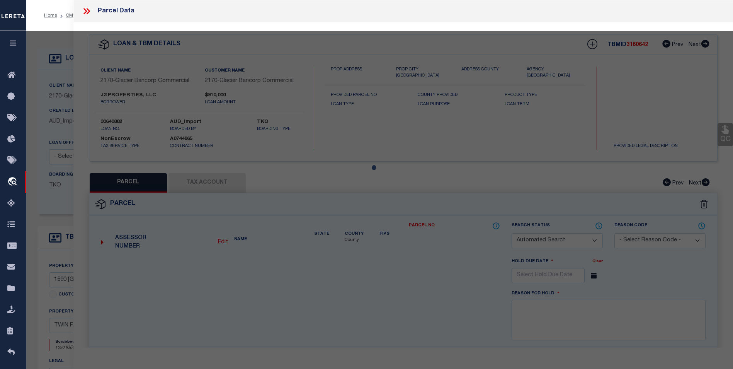
type input "1590 MOUNTAIN VIEW DR"
checkbox input "false"
type input "TWIN FALLS ID"
type textarea "[GEOGRAPHIC_DATA], NO. 2 PUD, LOT 1 BLOCK 4, ([DATE] NE), ,"
type textarea "Bad parcel"
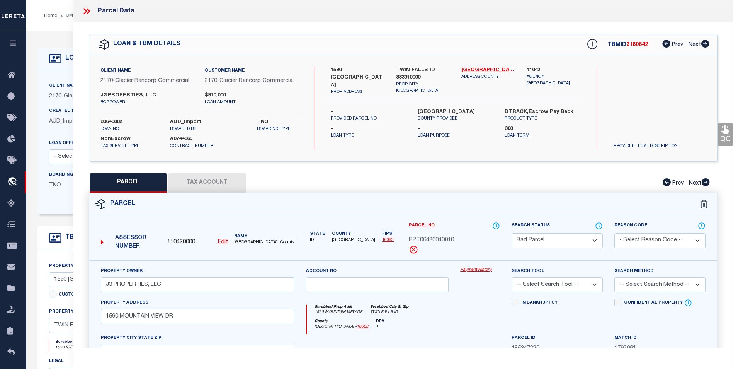
click at [87, 11] on icon at bounding box center [87, 11] width 10 height 10
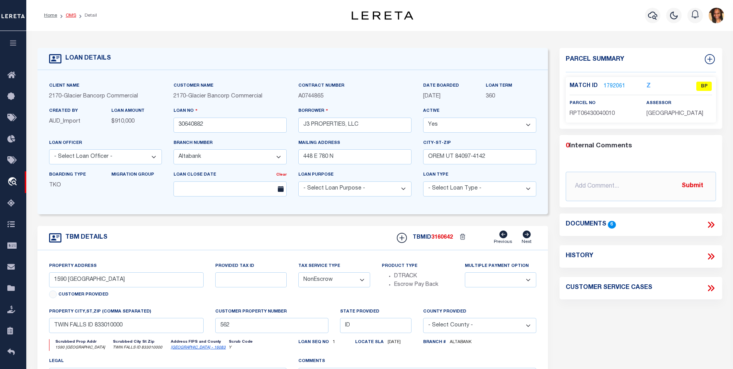
click at [70, 17] on link "OMS" at bounding box center [71, 15] width 10 height 5
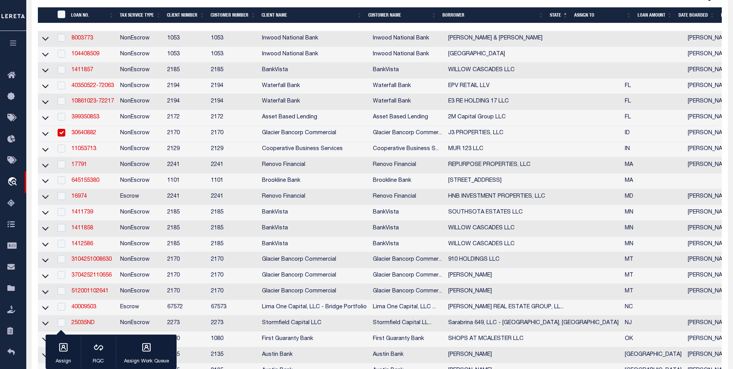
scroll to position [193, 0]
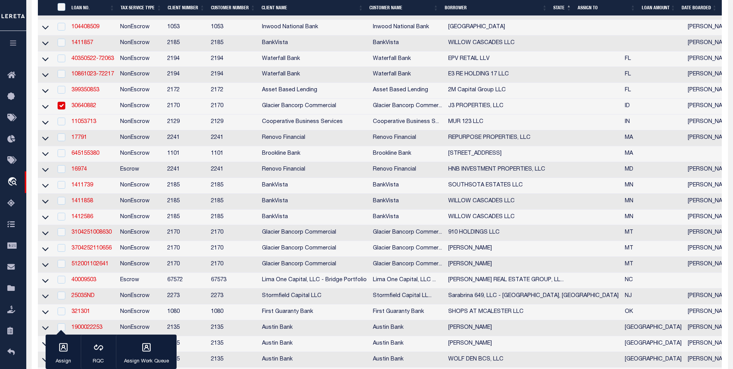
click at [61, 108] on input "checkbox" at bounding box center [62, 106] width 8 height 8
checkbox input "false"
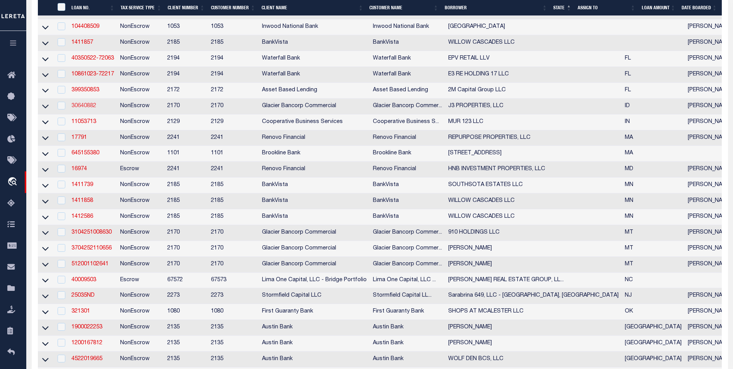
click at [83, 109] on link "30640882" at bounding box center [83, 105] width 25 height 5
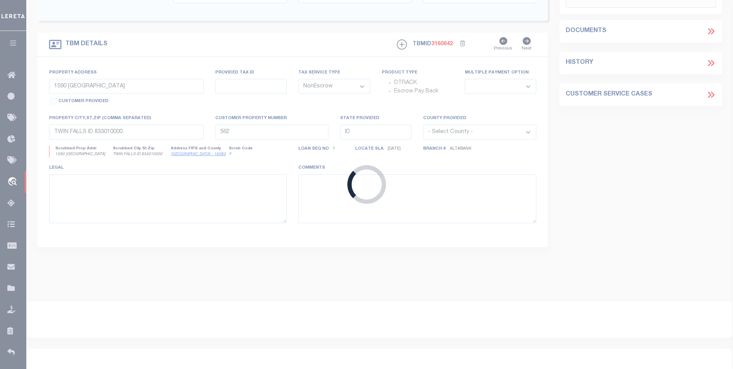
select select
select select "5655"
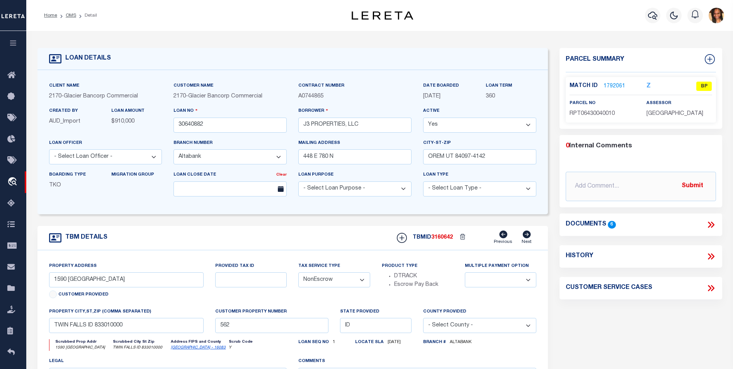
click at [608, 85] on link "1792061" at bounding box center [614, 86] width 22 height 8
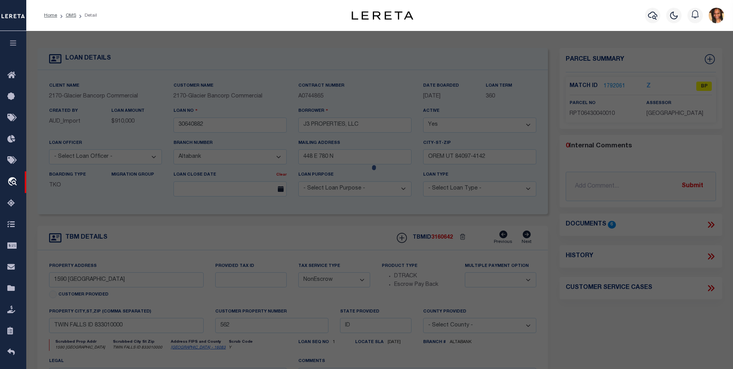
select select "AS"
checkbox input "false"
select select "BP"
type input "J3 PROPERTIES, LLC"
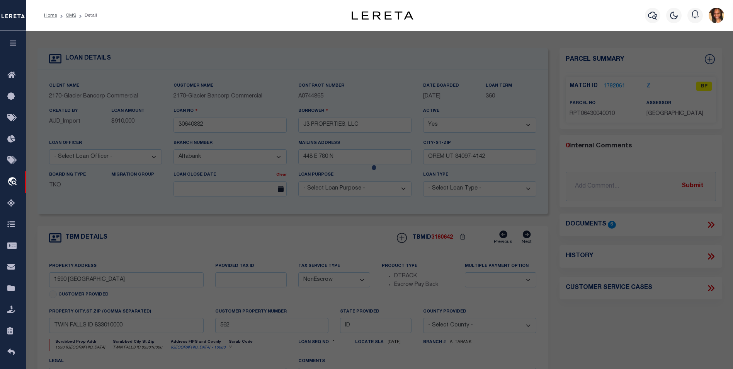
select select
type input "1590 MOUNTAIN VIEW DR"
checkbox input "false"
type input "TWIN FALLS ID"
type textarea "[GEOGRAPHIC_DATA], NO. 2 PUD, LOT 1 BLOCK 4, ([DATE] NE), ,"
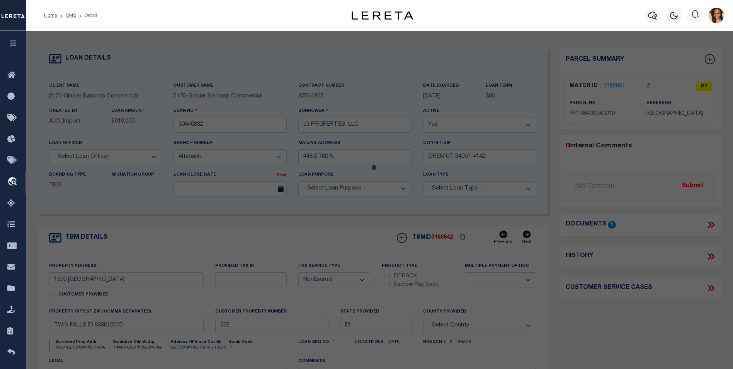
type textarea "Bad parcel"
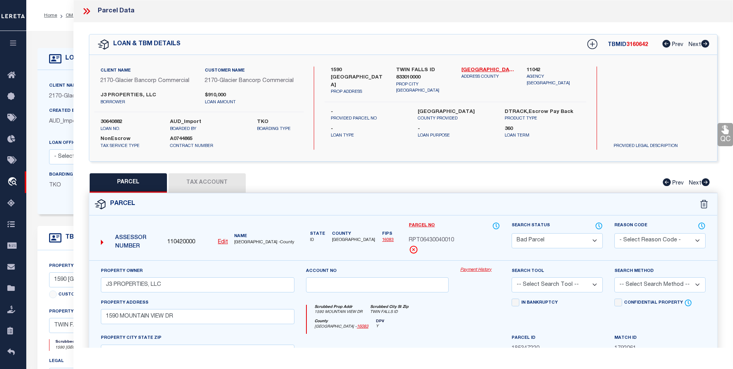
click at [85, 15] on icon at bounding box center [87, 11] width 10 height 10
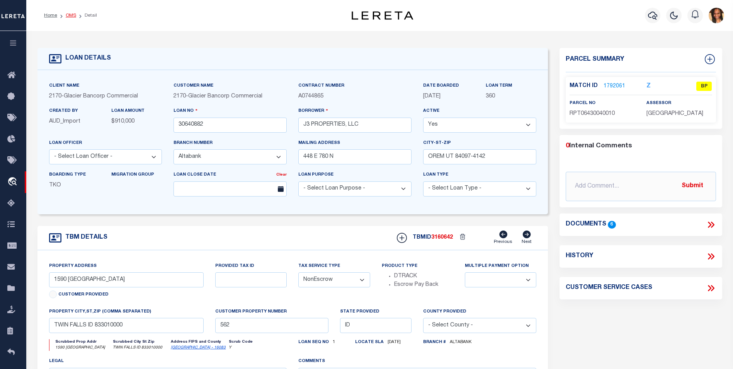
click at [75, 14] on link "OMS" at bounding box center [71, 15] width 10 height 5
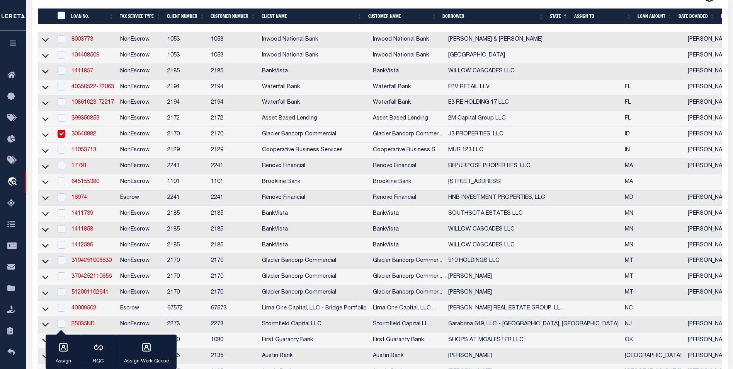
scroll to position [193, 0]
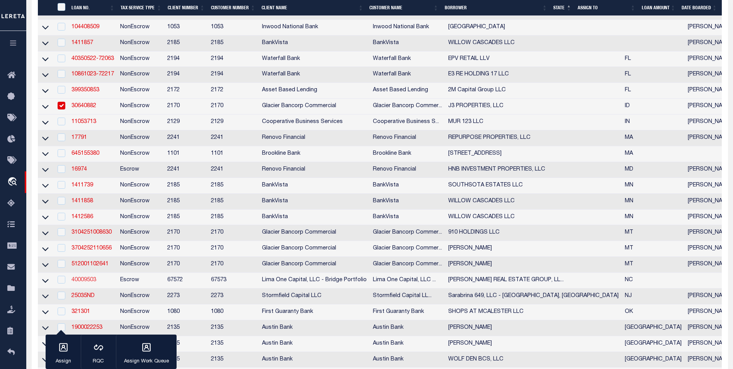
click at [95, 282] on link "40009503" at bounding box center [83, 279] width 25 height 5
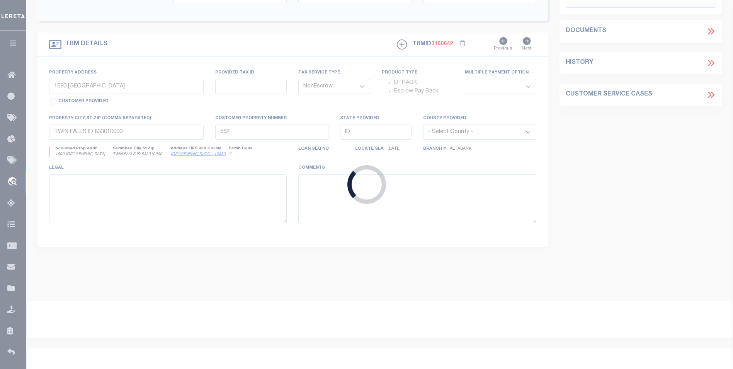
type input "40009503"
type input "[PERSON_NAME] REAL ESTATE GROUP, LLC"
select select
select select "10"
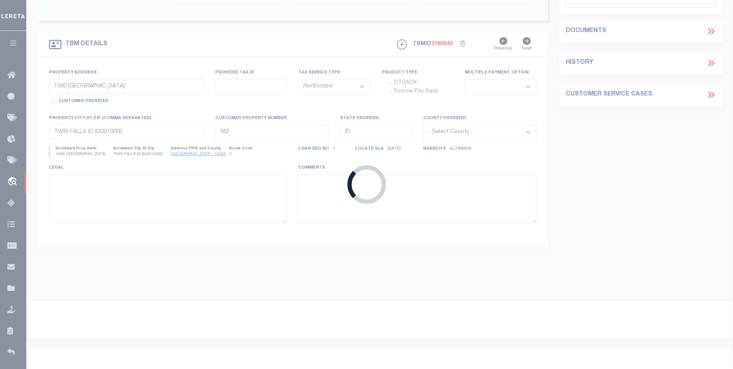
select select
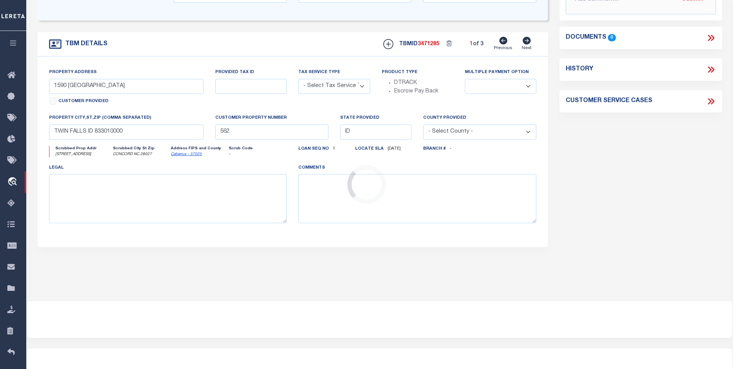
type input "[STREET_ADDRESS]"
radio input "true"
select select "Escrow"
select select
type input "CONCORD NC 28027"
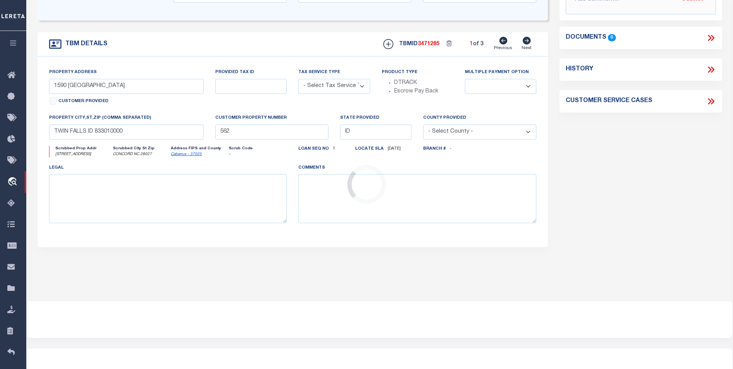
type input "40009503-2"
type input "NC"
type textarea "SEE FILE1"
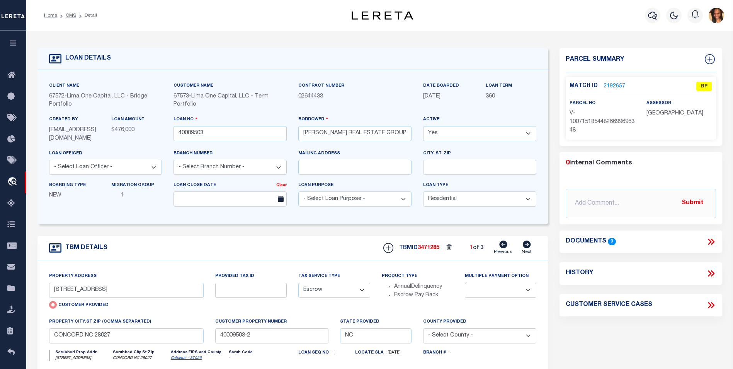
click at [611, 83] on link "2192657" at bounding box center [614, 86] width 22 height 8
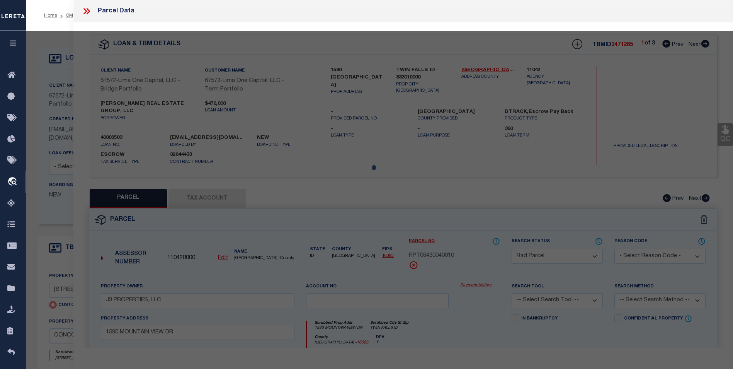
select select "AS"
checkbox input "false"
select select "BP"
select select "AGW"
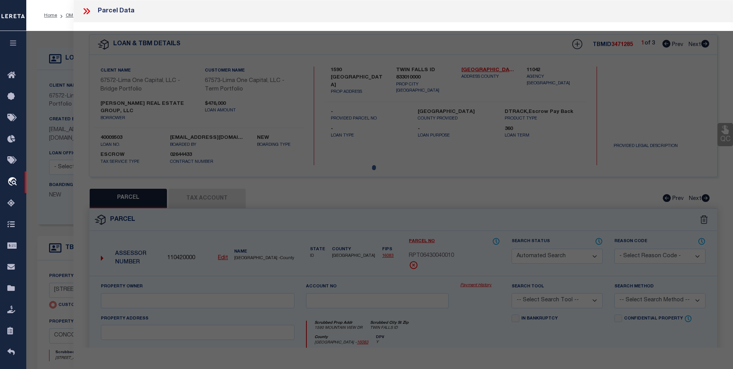
select select
type input "[STREET_ADDRESS]"
checkbox input "false"
type input "CONCORD NC 28027"
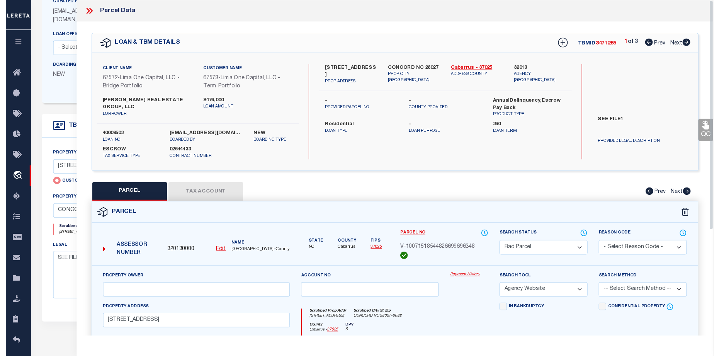
scroll to position [116, 0]
